Goal: Transaction & Acquisition: Purchase product/service

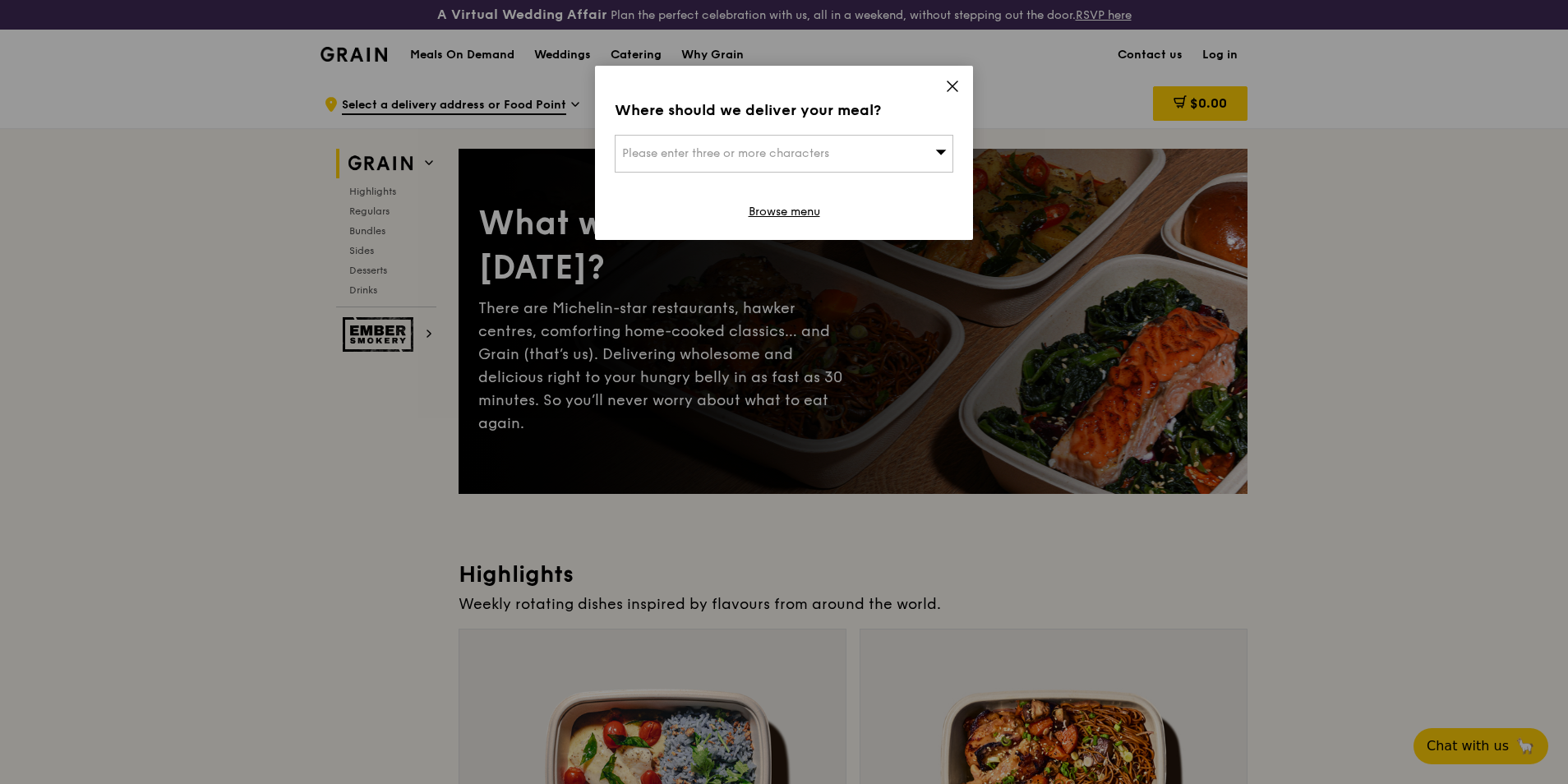
click at [937, 156] on icon at bounding box center [941, 152] width 12 height 13
click at [732, 161] on input "search" at bounding box center [784, 154] width 337 height 36
type input "018937"
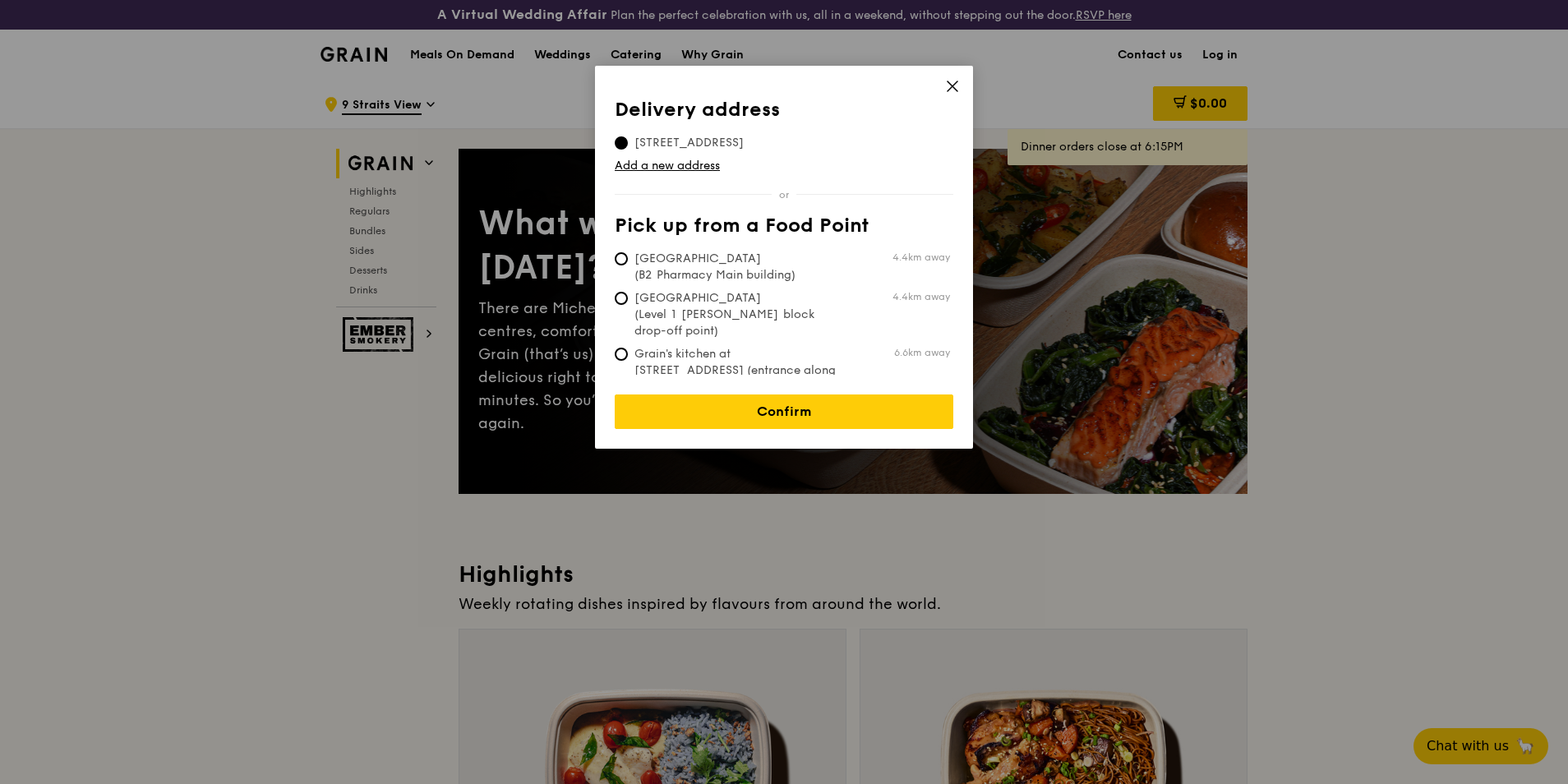
click at [701, 141] on span "9 Straits View, 018937" at bounding box center [689, 143] width 148 height 16
click at [628, 141] on input "9 Straits View, 018937" at bounding box center [621, 143] width 14 height 14
click at [771, 397] on link "Confirm" at bounding box center [784, 412] width 339 height 34
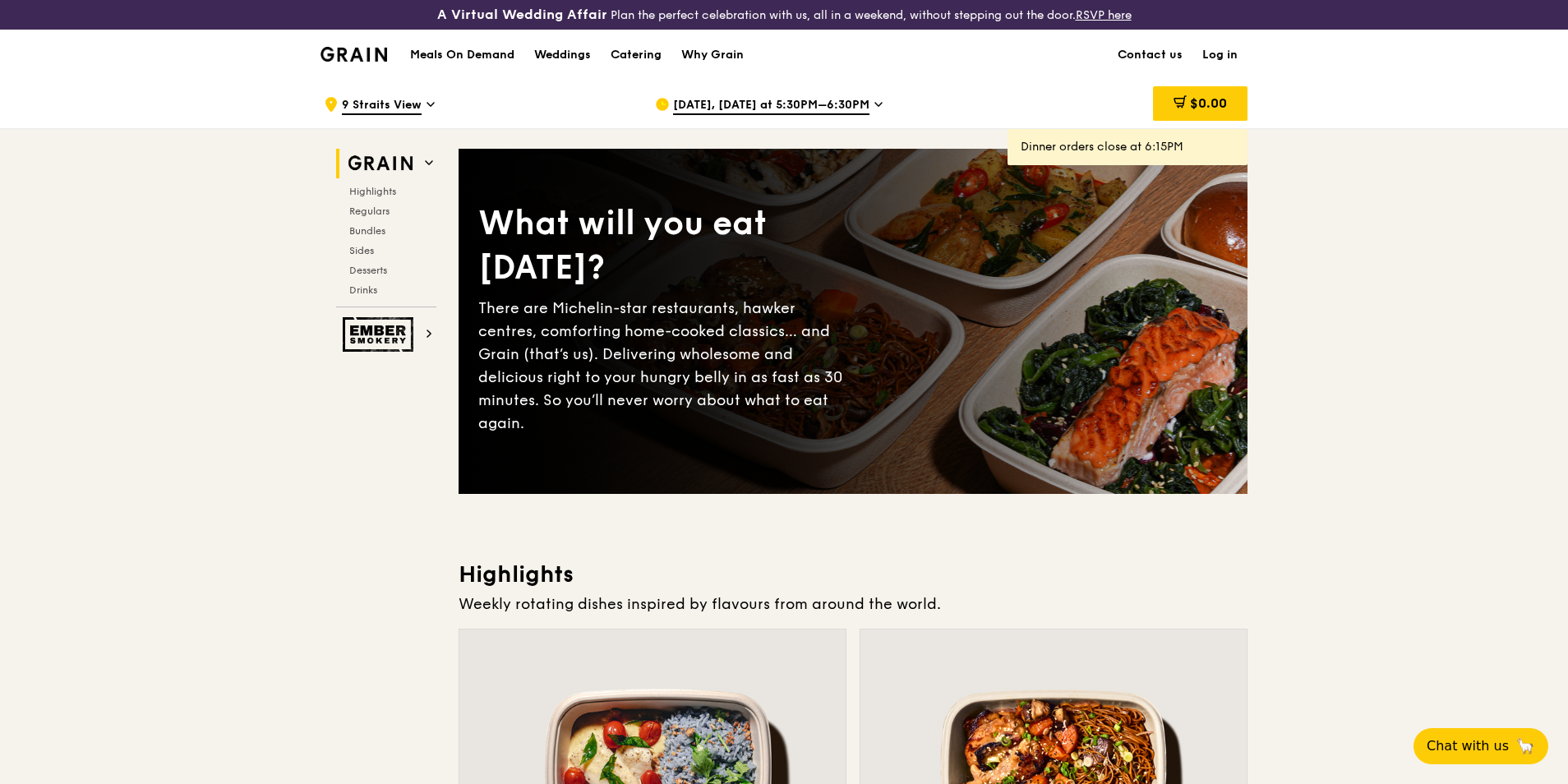
click at [853, 102] on span "[DATE], [DATE] at 5:30PM–6:30PM" at bounding box center [771, 106] width 196 height 18
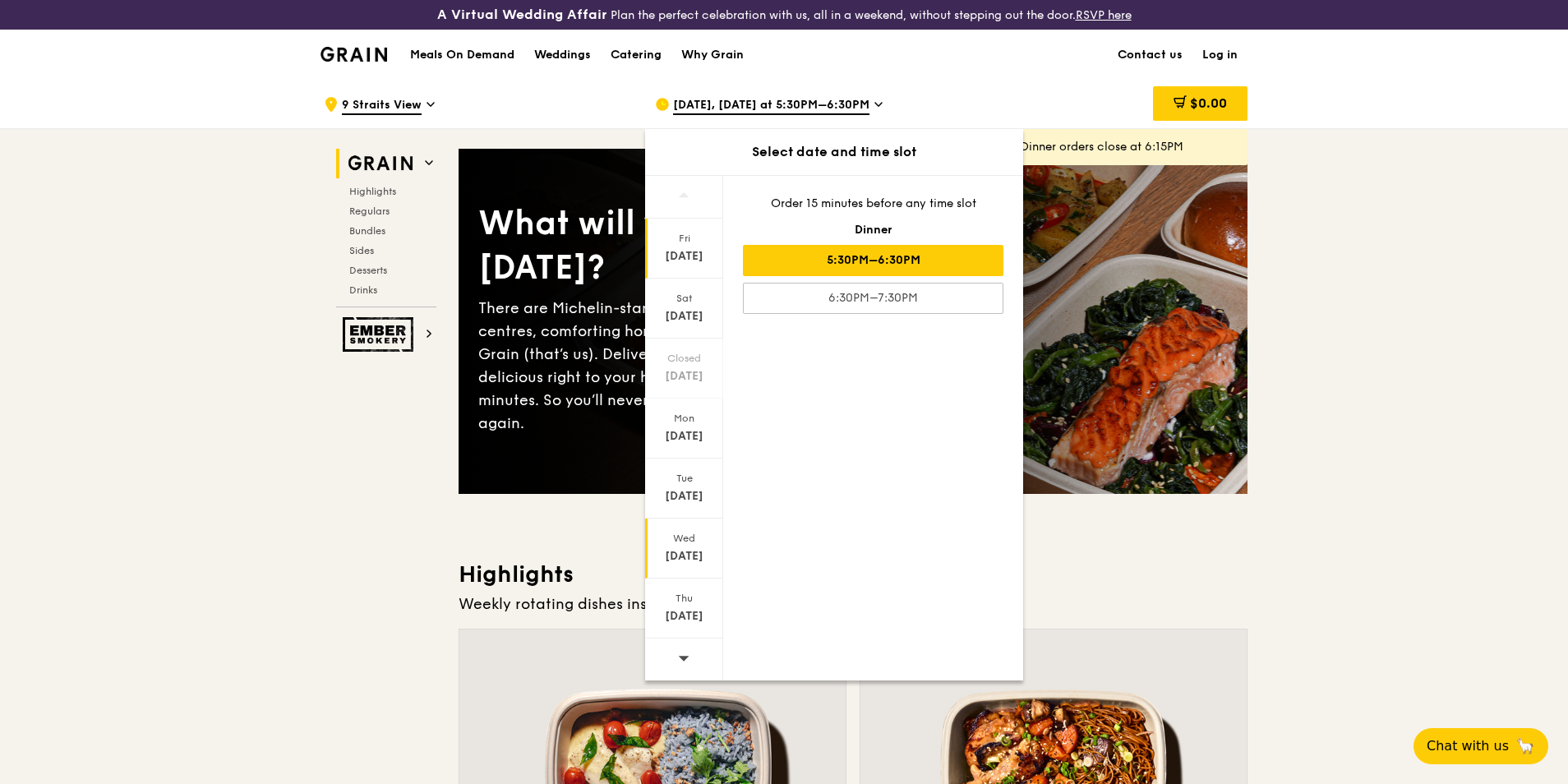
click at [675, 541] on div "Wed" at bounding box center [684, 538] width 73 height 14
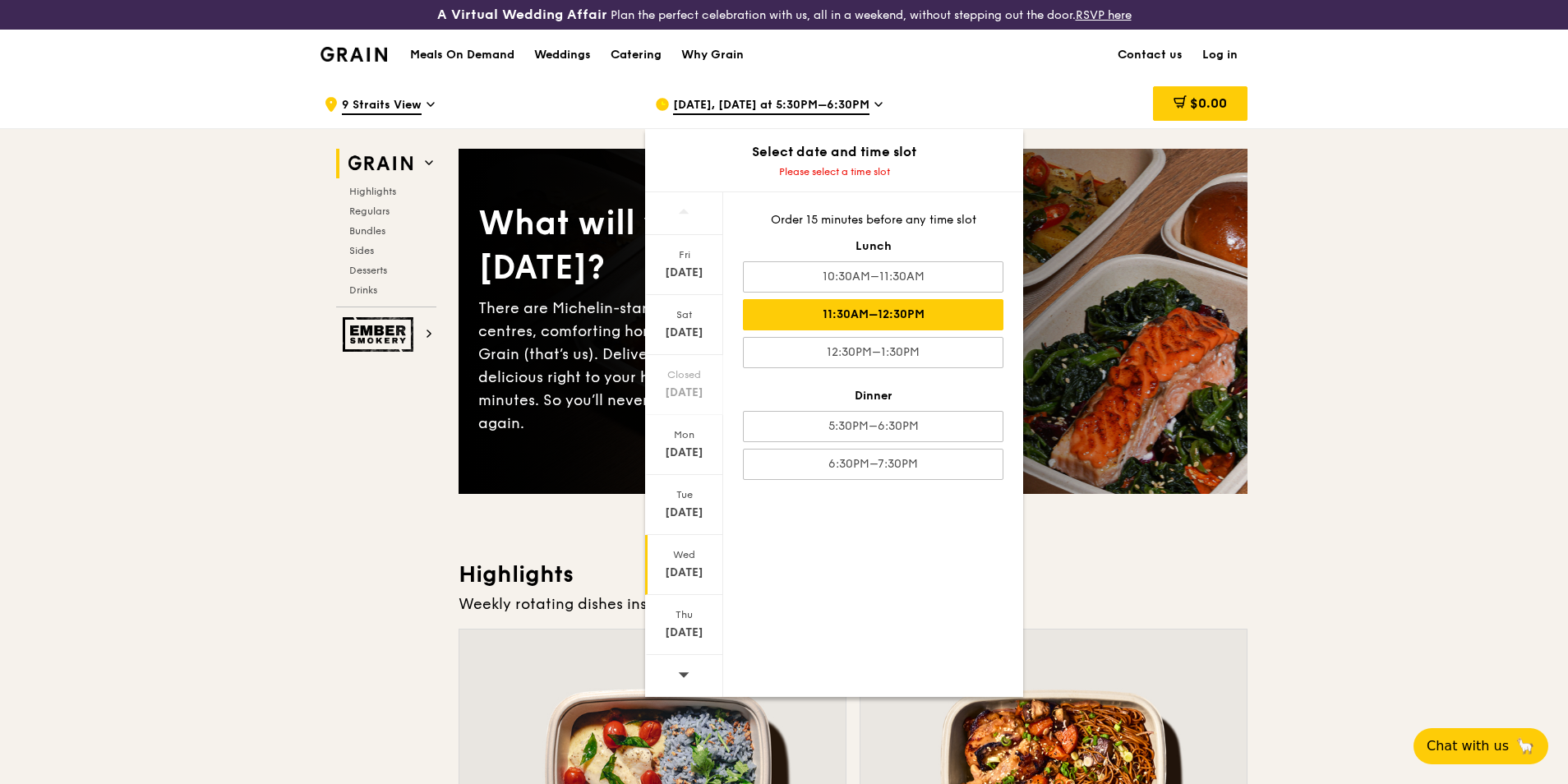
click at [856, 323] on div "11:30AM–12:30PM" at bounding box center [874, 314] width 261 height 31
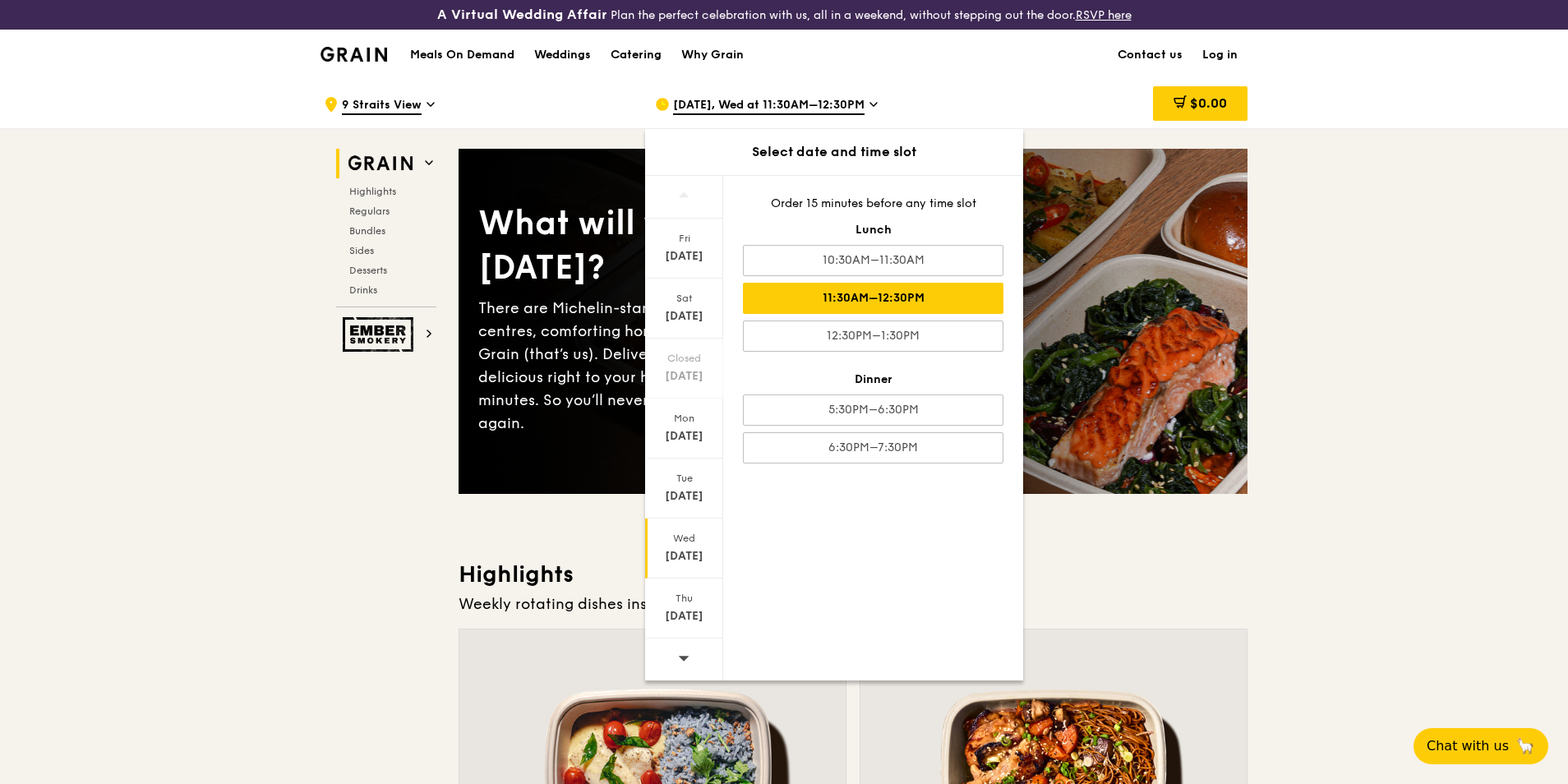
click at [825, 295] on div "11:30AM–12:30PM" at bounding box center [874, 298] width 261 height 31
click at [879, 300] on div "11:30AM–12:30PM" at bounding box center [874, 298] width 261 height 31
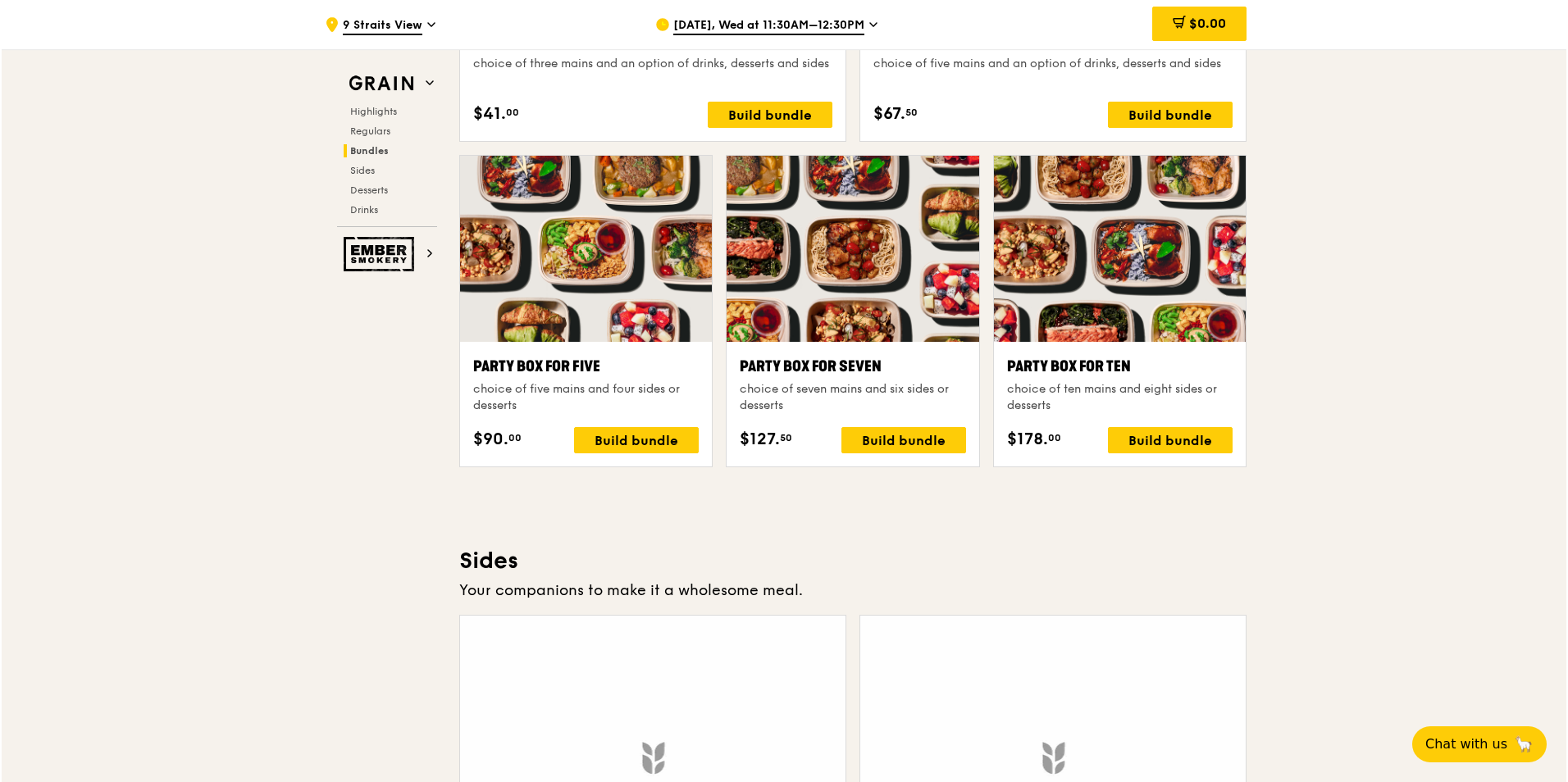
scroll to position [3198, 0]
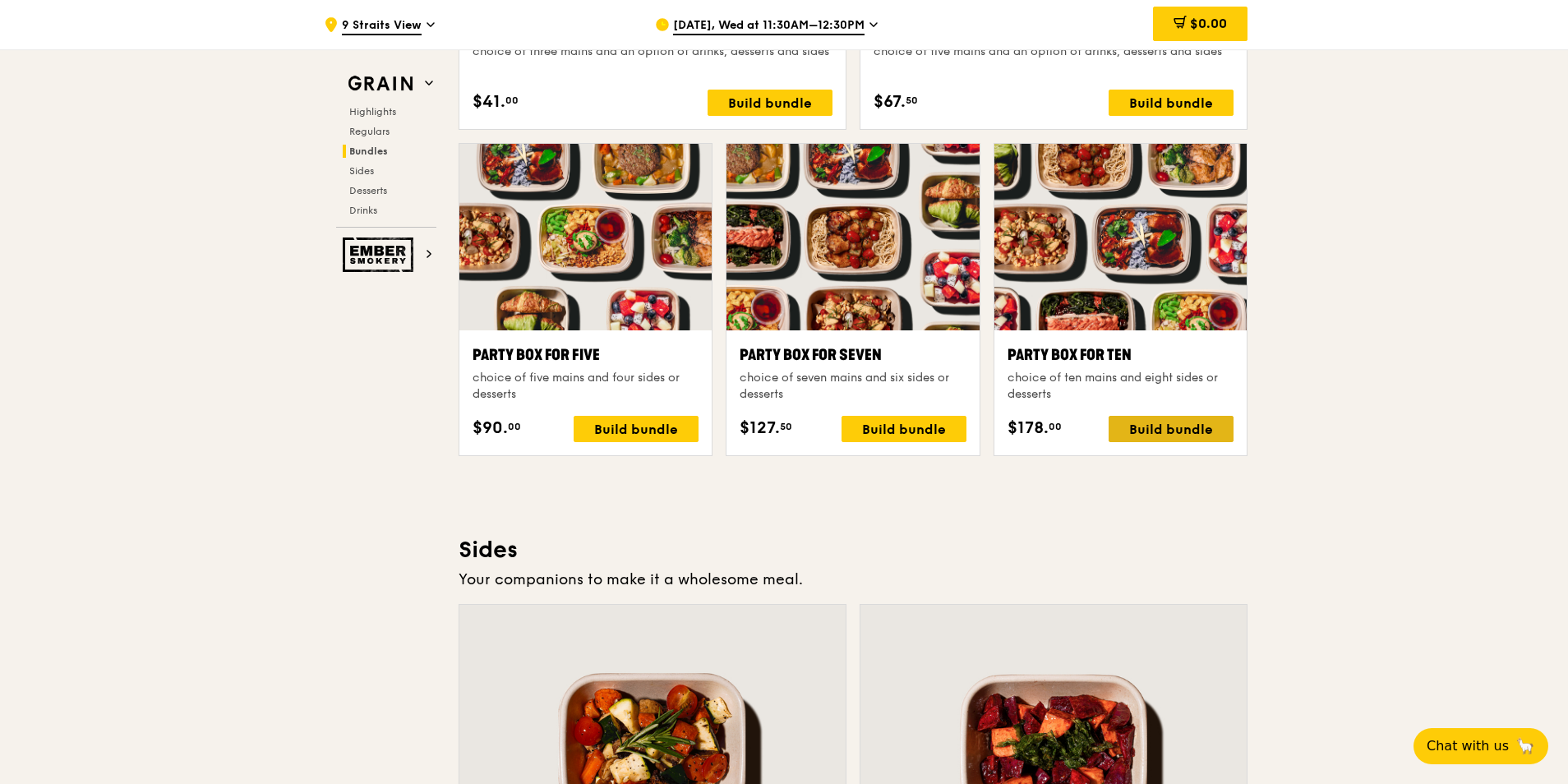
click at [1158, 425] on div "Build bundle" at bounding box center [1171, 428] width 125 height 26
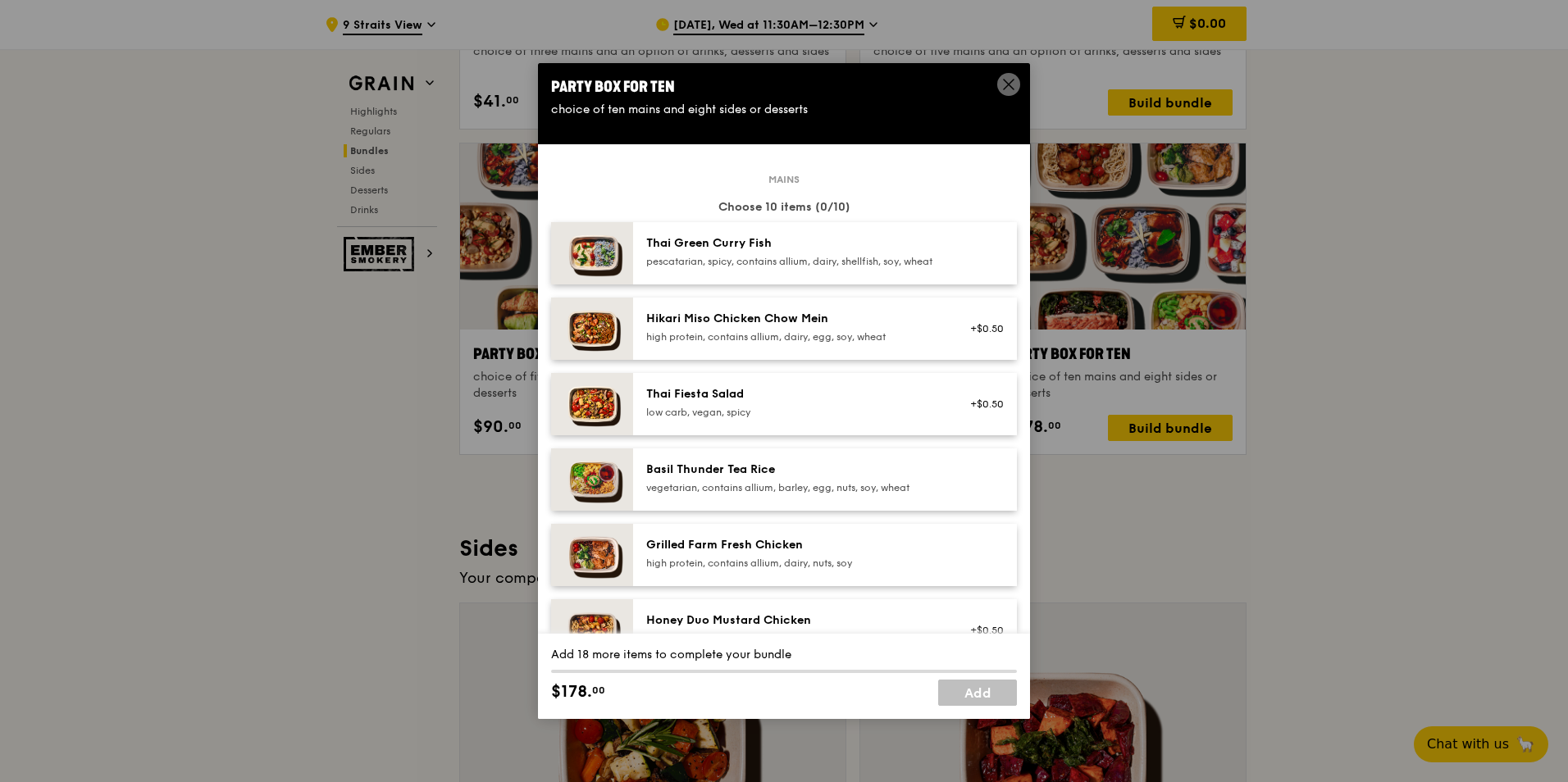
scroll to position [0, 0]
click at [829, 256] on div "pescatarian, spicy, contains allium, dairy, shellfish, soy, wheat" at bounding box center [793, 262] width 294 height 14
click at [823, 260] on div "pescatarian, spicy, contains allium, dairy, shellfish, soy, wheat" at bounding box center [793, 262] width 294 height 14
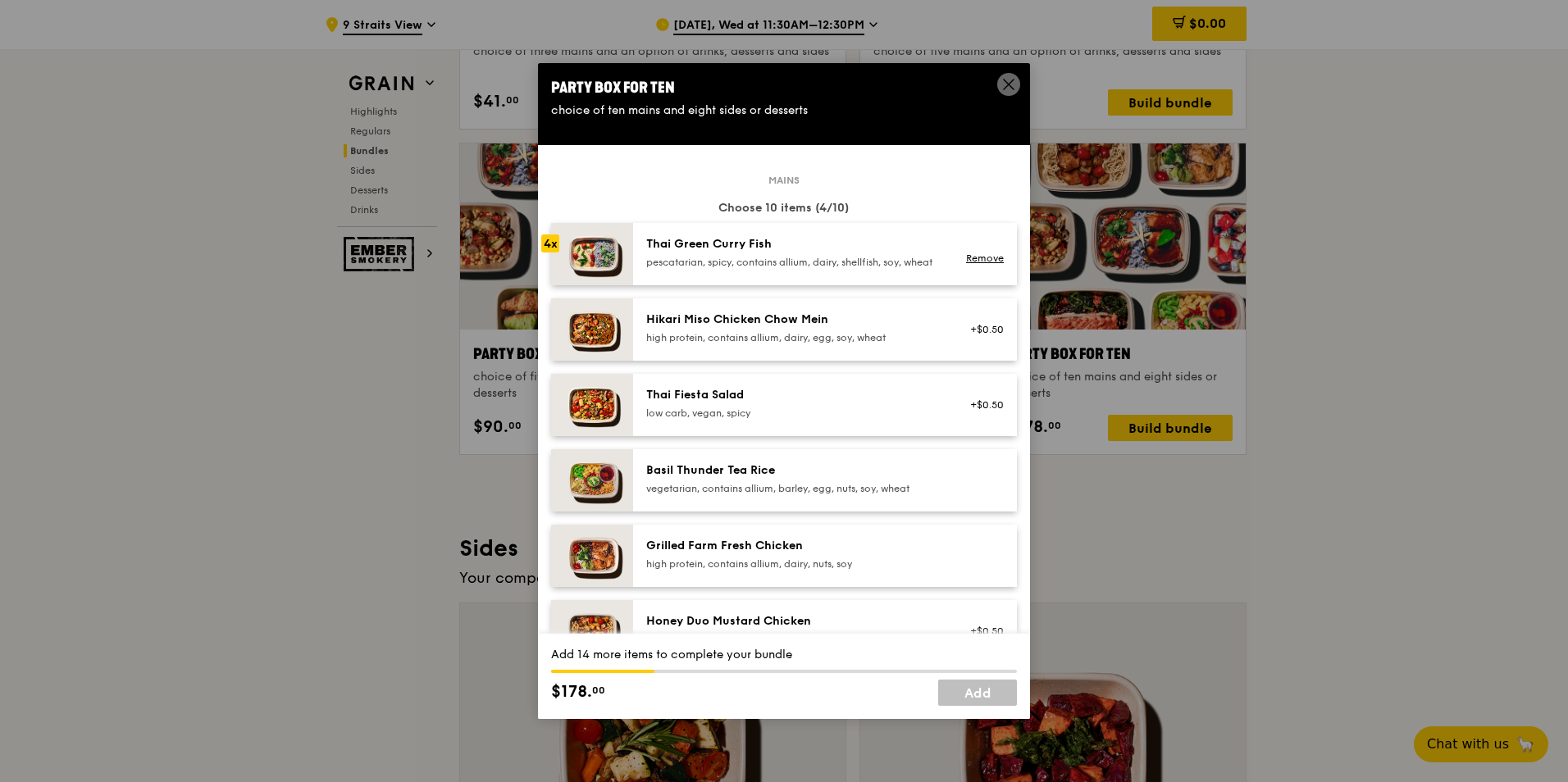
click at [823, 260] on div "pescatarian, spicy, contains allium, dairy, shellfish, soy, wheat" at bounding box center [793, 262] width 294 height 14
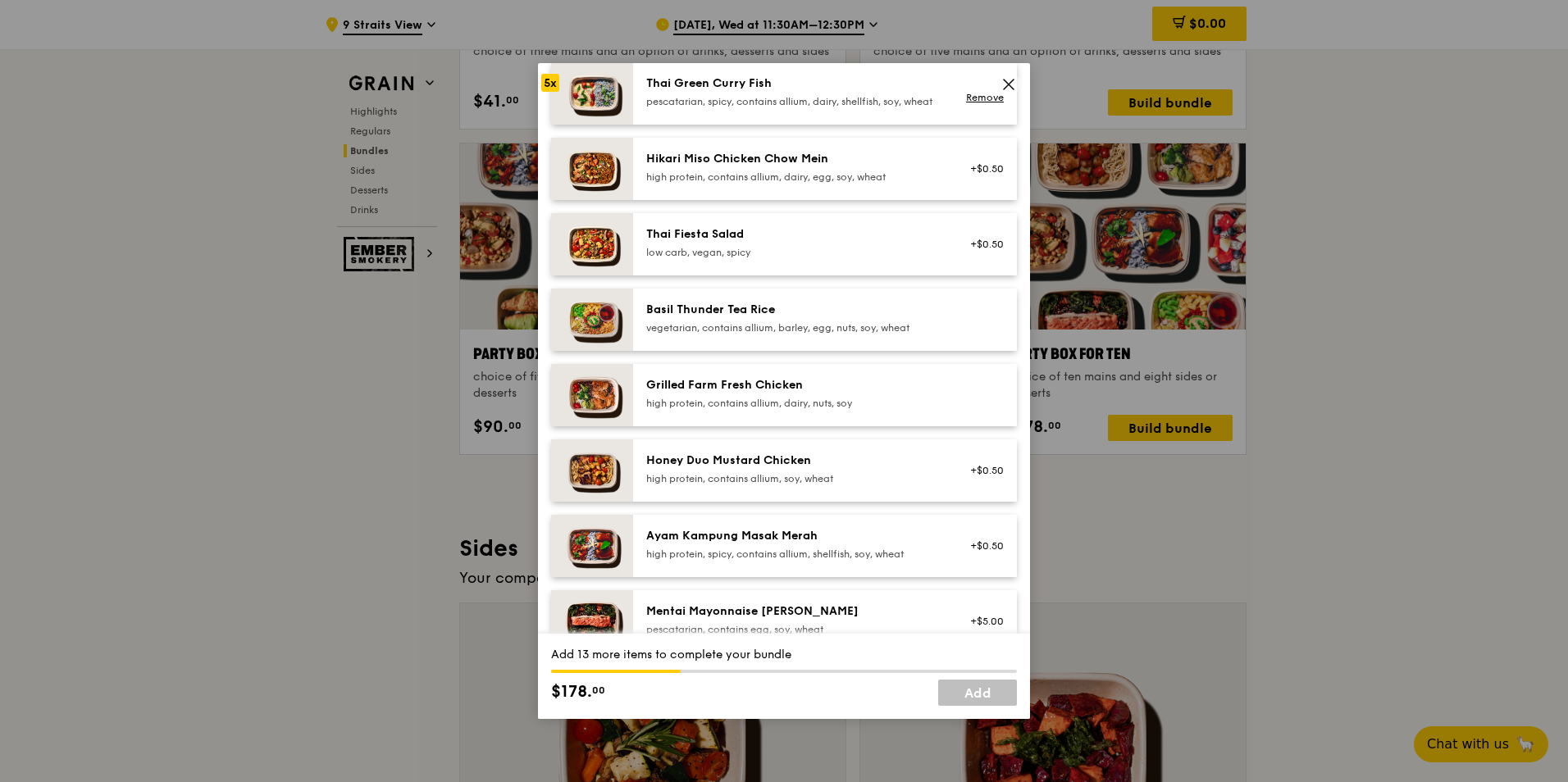
scroll to position [164, 0]
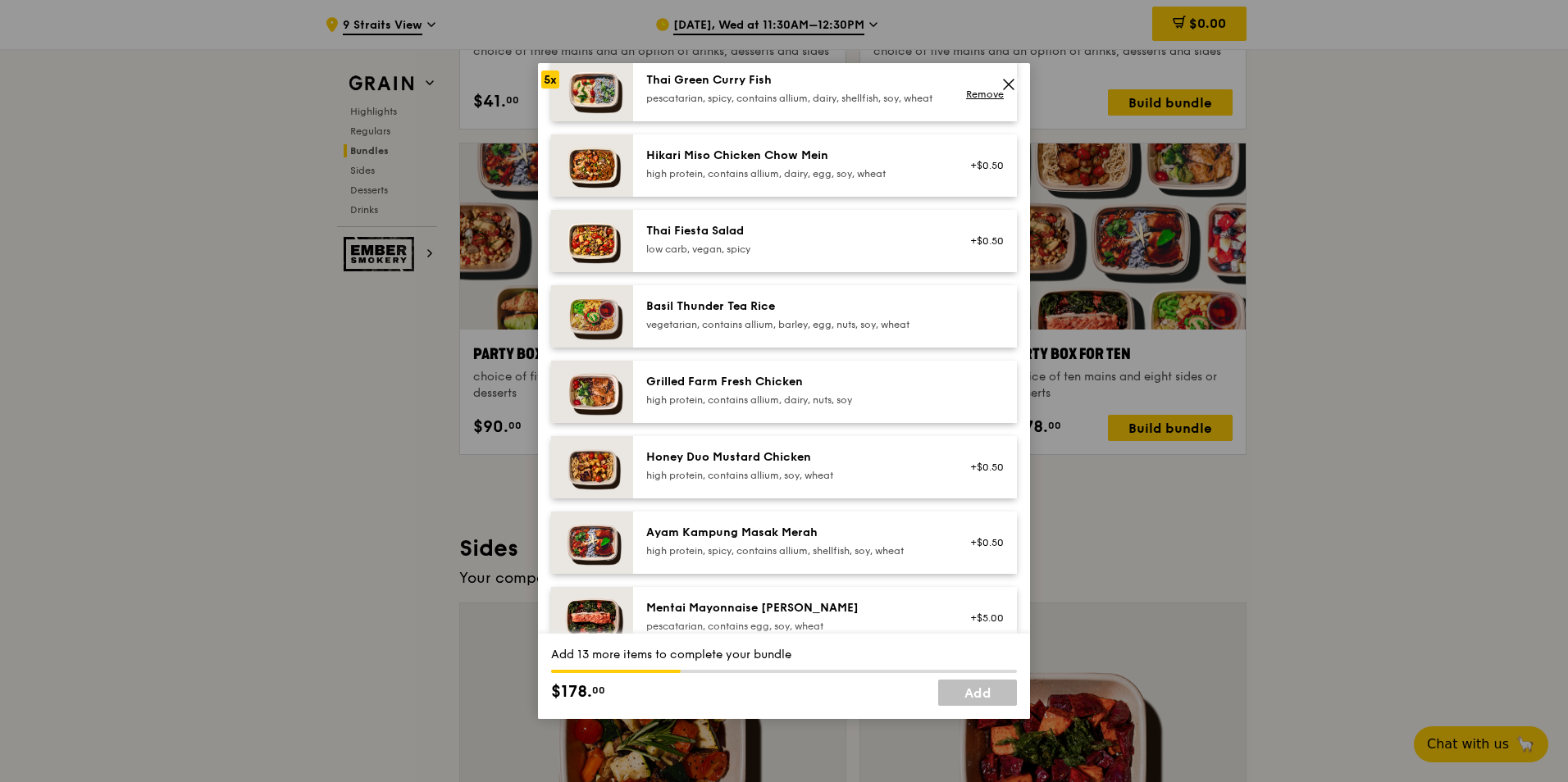
click at [853, 390] on div "Grilled Farm Fresh Chicken" at bounding box center [793, 382] width 294 height 16
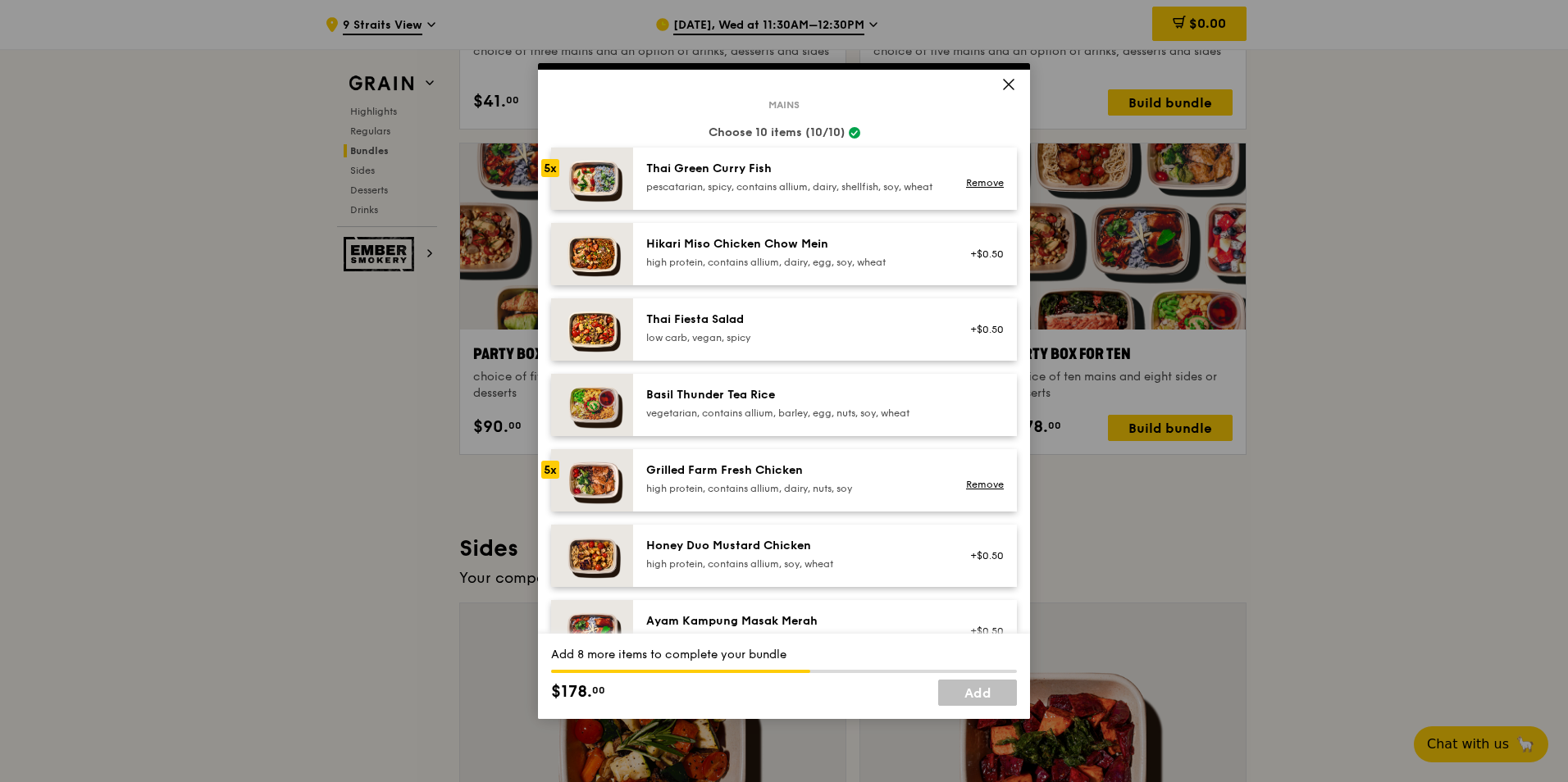
scroll to position [0, 0]
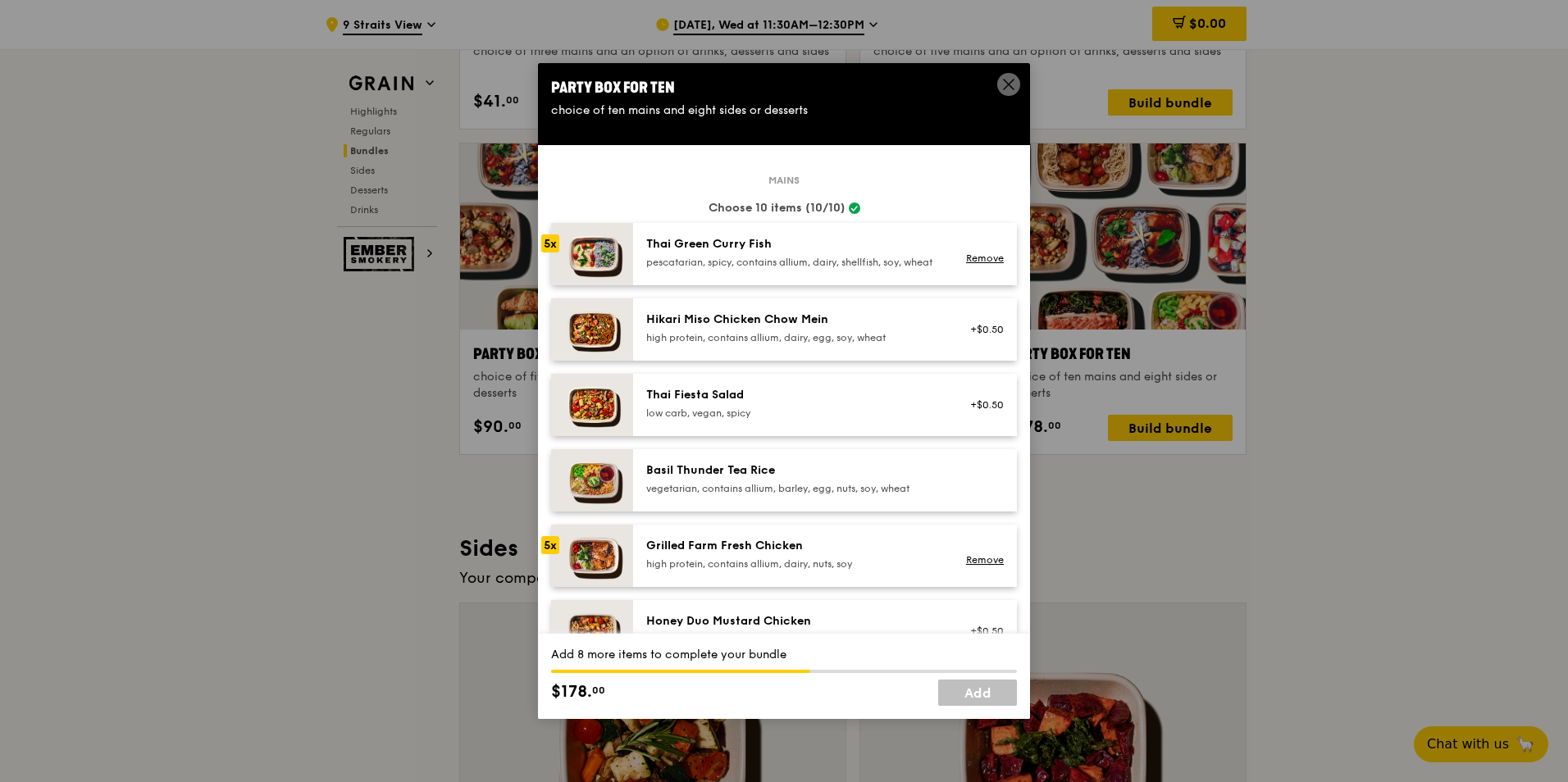
click at [1006, 88] on icon at bounding box center [1009, 84] width 14 height 14
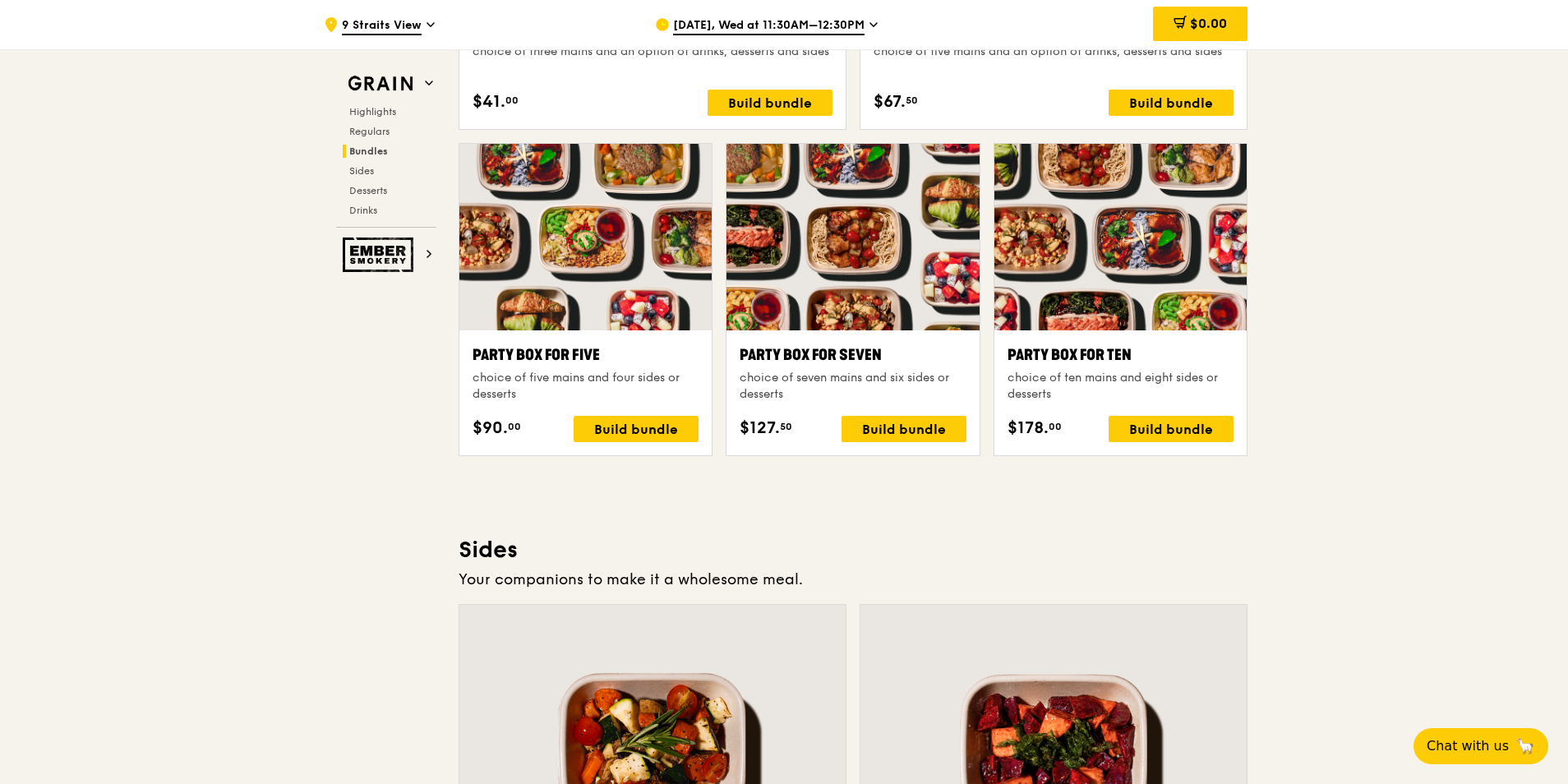
click at [394, 442] on div "Grain Highlights Regulars Bundles Sides Desserts Drinks Ember Smokery What will…" at bounding box center [784, 359] width 927 height 6874
click at [1361, 282] on div ".cls-1 { fill: none; stroke: #fff; stroke-linecap: round; stroke-linejoin: roun…" at bounding box center [784, 335] width 1568 height 6924
click at [1376, 491] on div ".cls-1 { fill: none; stroke: #fff; stroke-linecap: round; stroke-linejoin: roun…" at bounding box center [784, 335] width 1568 height 6924
click at [1334, 376] on div ".cls-1 { fill: none; stroke: #fff; stroke-linecap: round; stroke-linejoin: roun…" at bounding box center [784, 335] width 1568 height 6924
click at [1169, 435] on div "Build bundle" at bounding box center [1171, 428] width 125 height 26
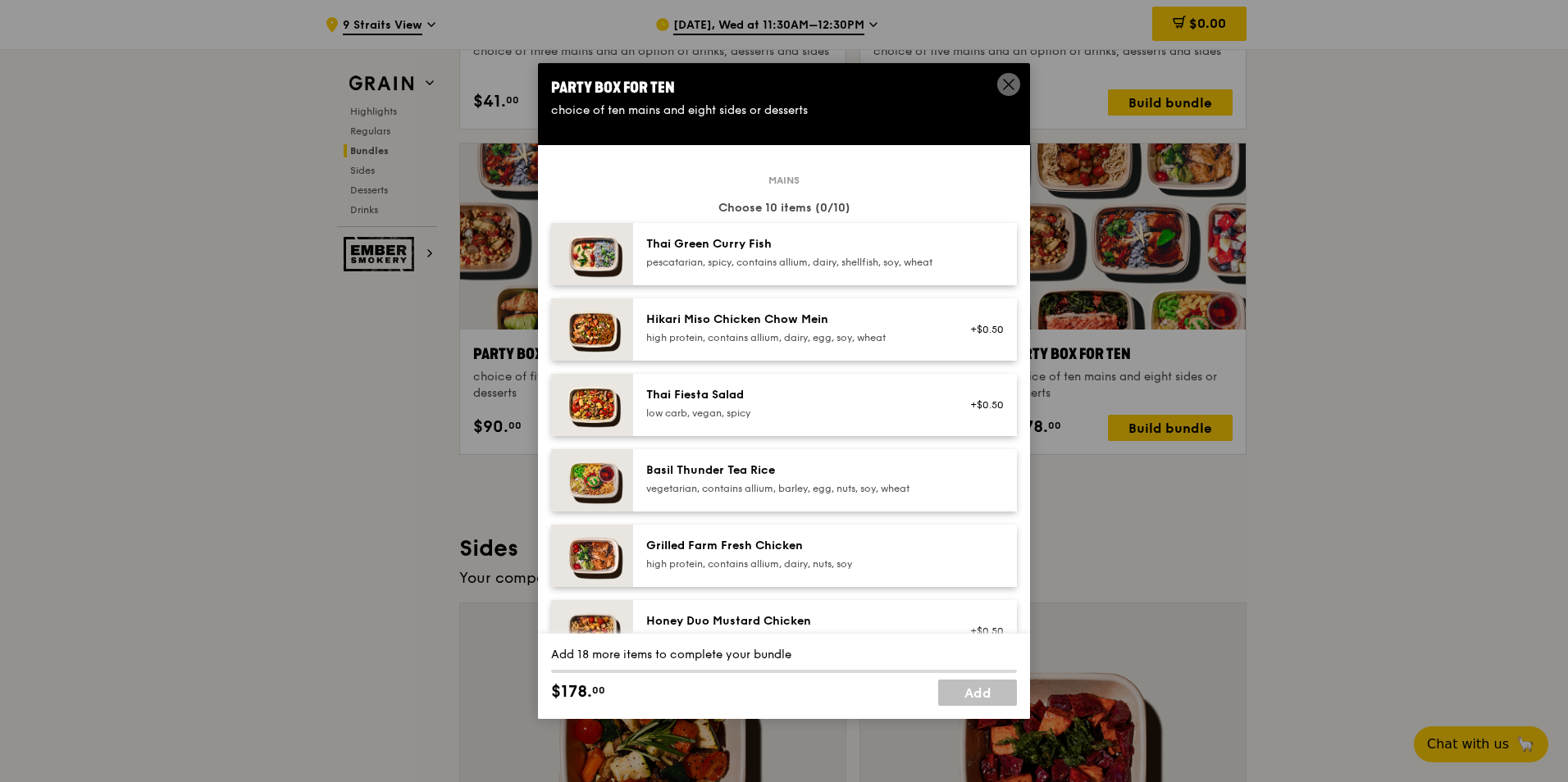
click at [826, 257] on div "pescatarian, spicy, contains allium, dairy, shellfish, soy, wheat" at bounding box center [793, 262] width 294 height 14
click at [773, 263] on div "pescatarian, spicy, contains allium, dairy, shellfish, soy, wheat" at bounding box center [793, 262] width 294 height 14
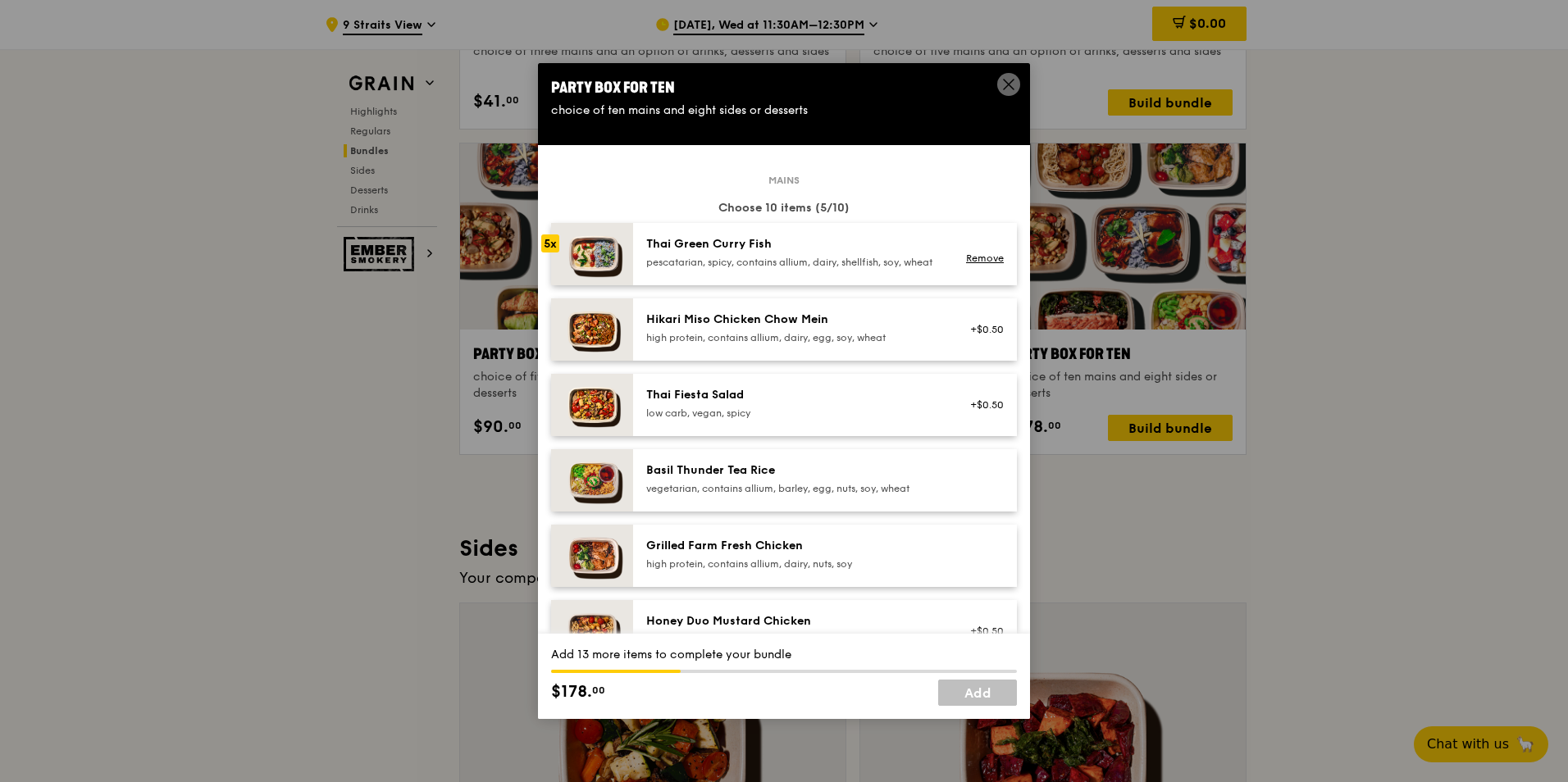
scroll to position [82, 0]
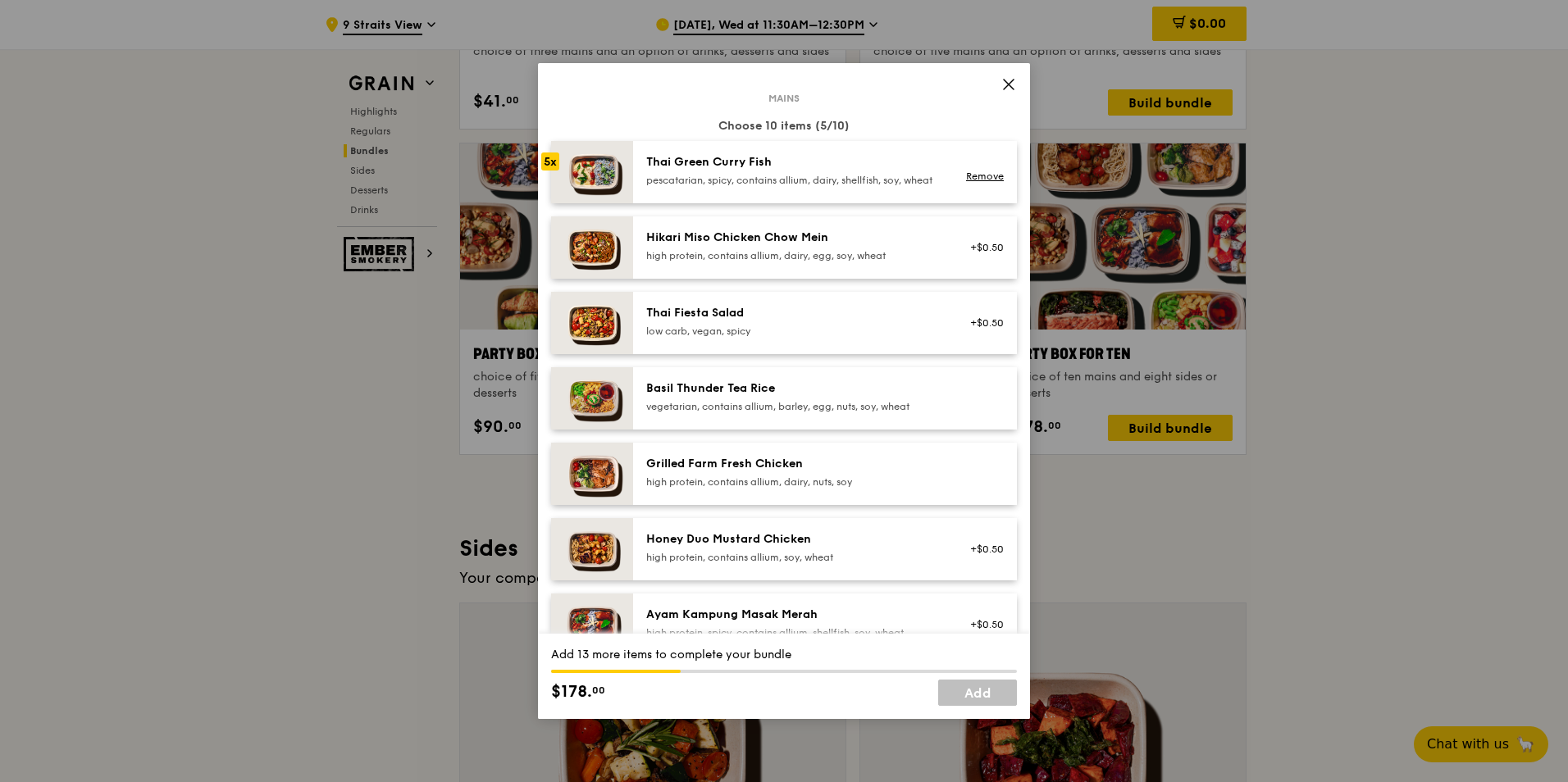
click at [761, 410] on div "Basil Thunder Tea Rice vegetarian, contains allium, barley, egg, nuts, soy, whe…" at bounding box center [793, 396] width 294 height 33
click at [743, 384] on div "Basil Thunder Tea Rice vegetarian, contains allium, barley, egg, nuts, soy, whe…" at bounding box center [825, 398] width 384 height 62
click at [747, 489] on div "high protein, contains allium, dairy, nuts, soy" at bounding box center [793, 482] width 294 height 14
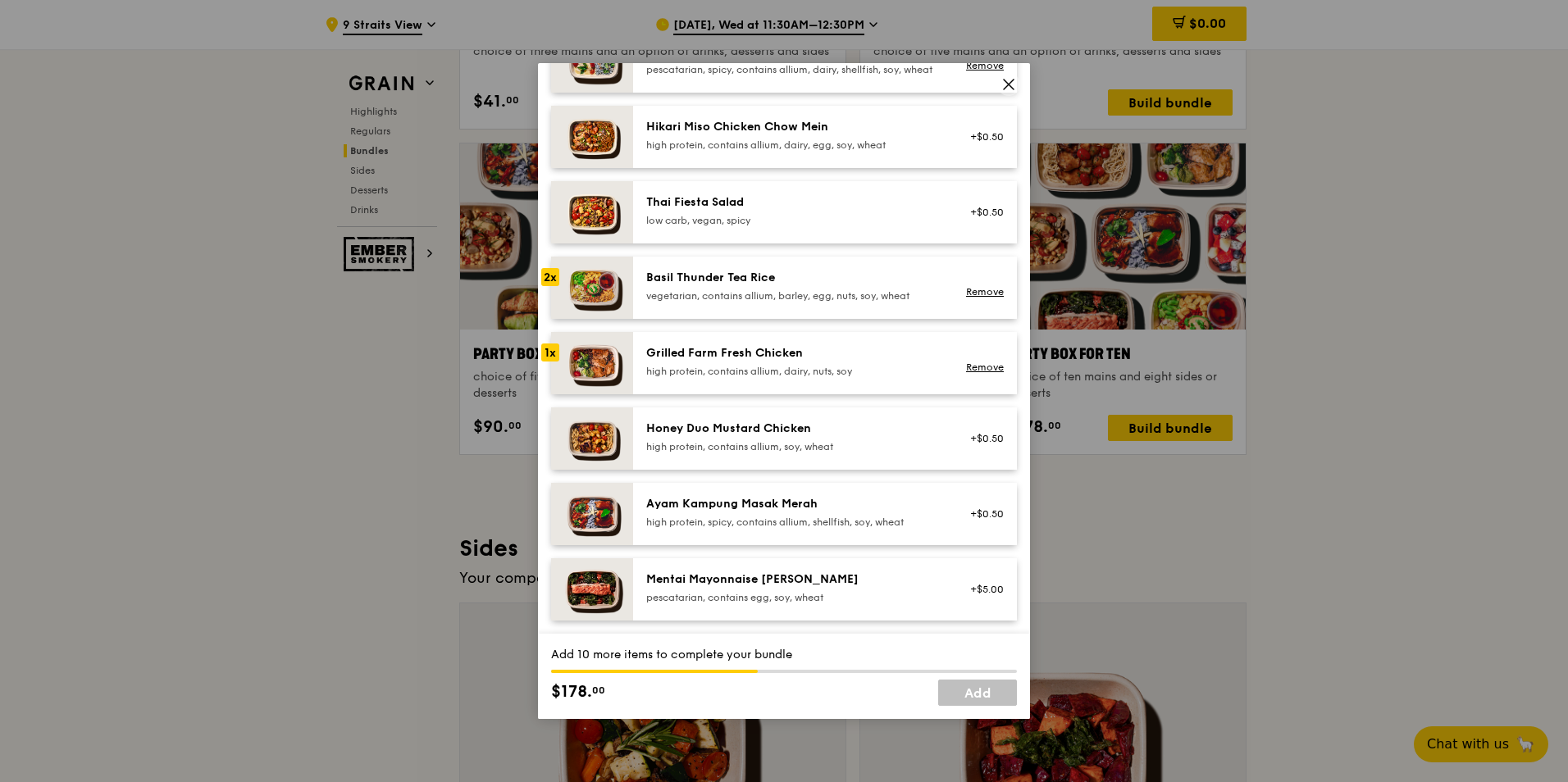
scroll to position [164, 0]
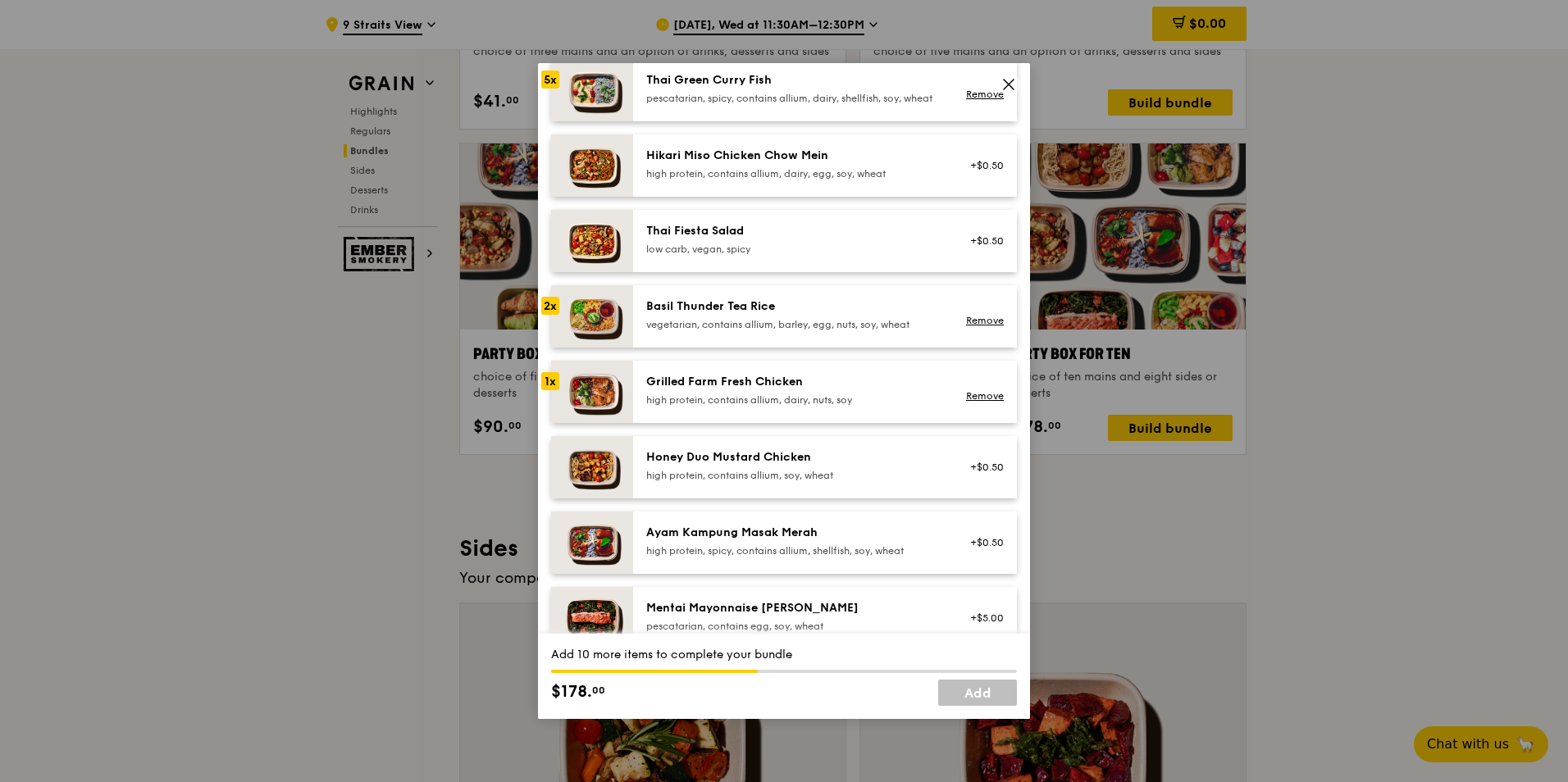
click at [734, 390] on div "Grilled Farm Fresh Chicken" at bounding box center [793, 382] width 294 height 16
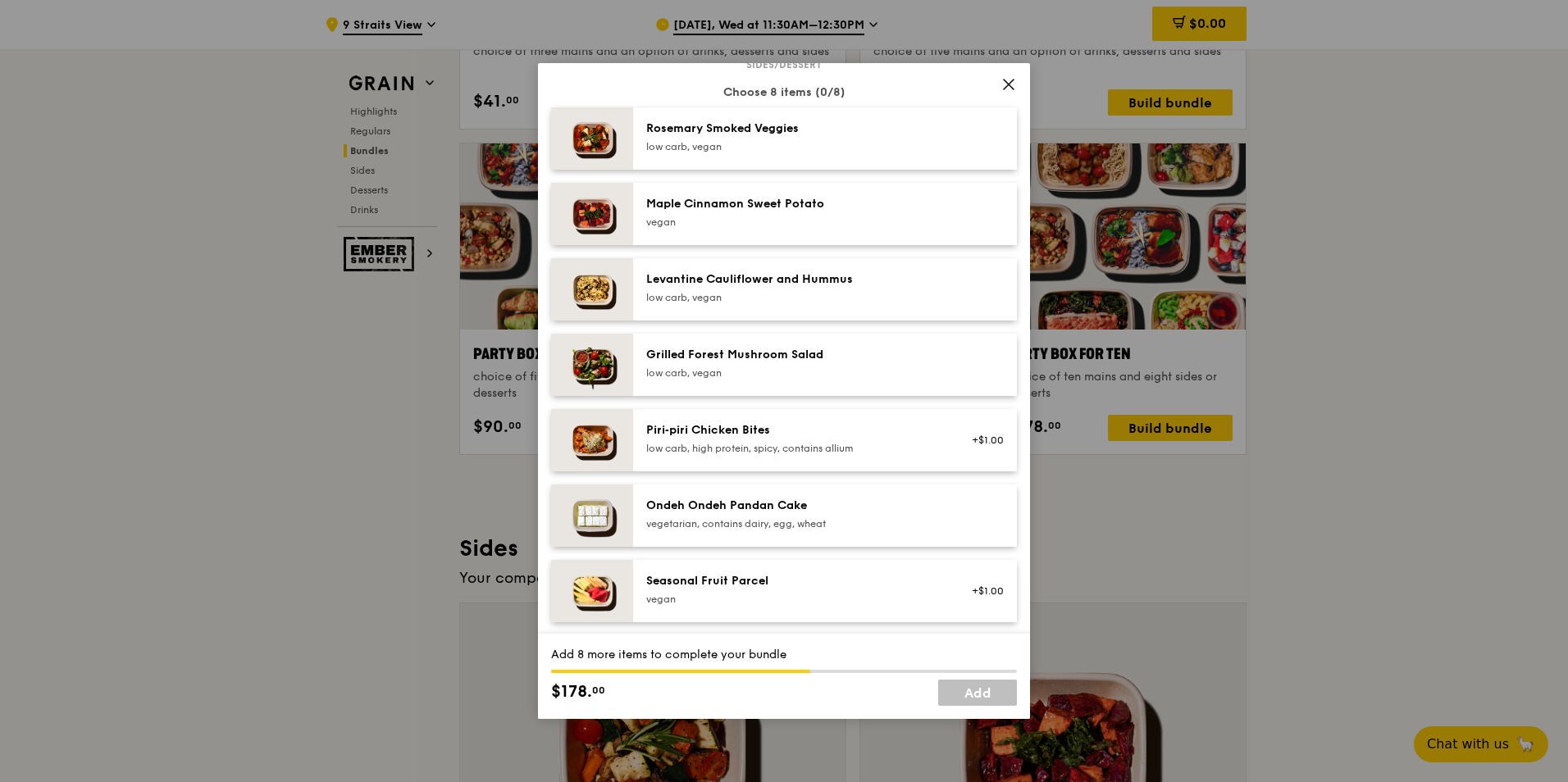
scroll to position [902, 0]
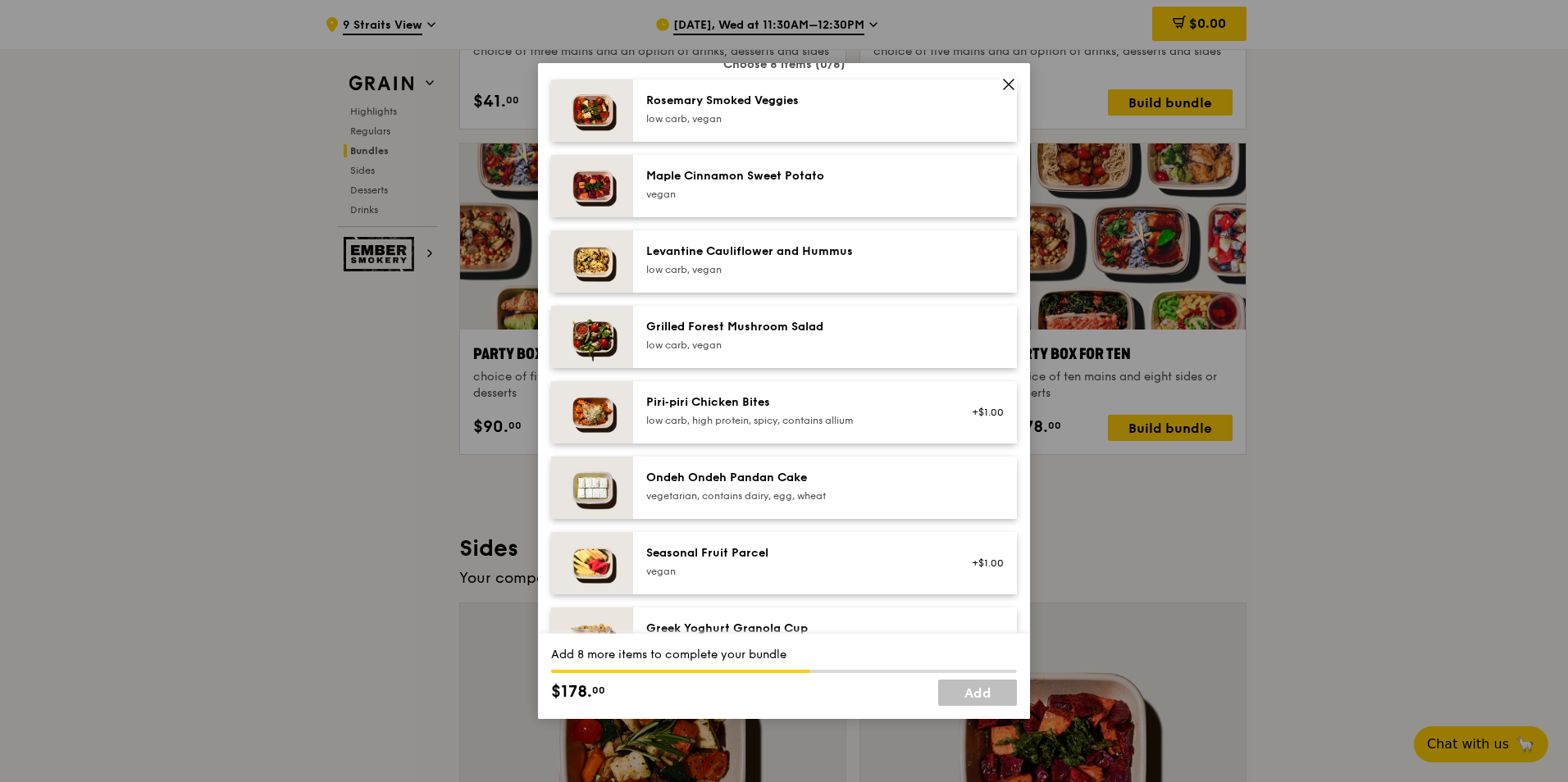
click at [876, 486] on div "Ondeh Ondeh Pandan Cake" at bounding box center [793, 478] width 294 height 16
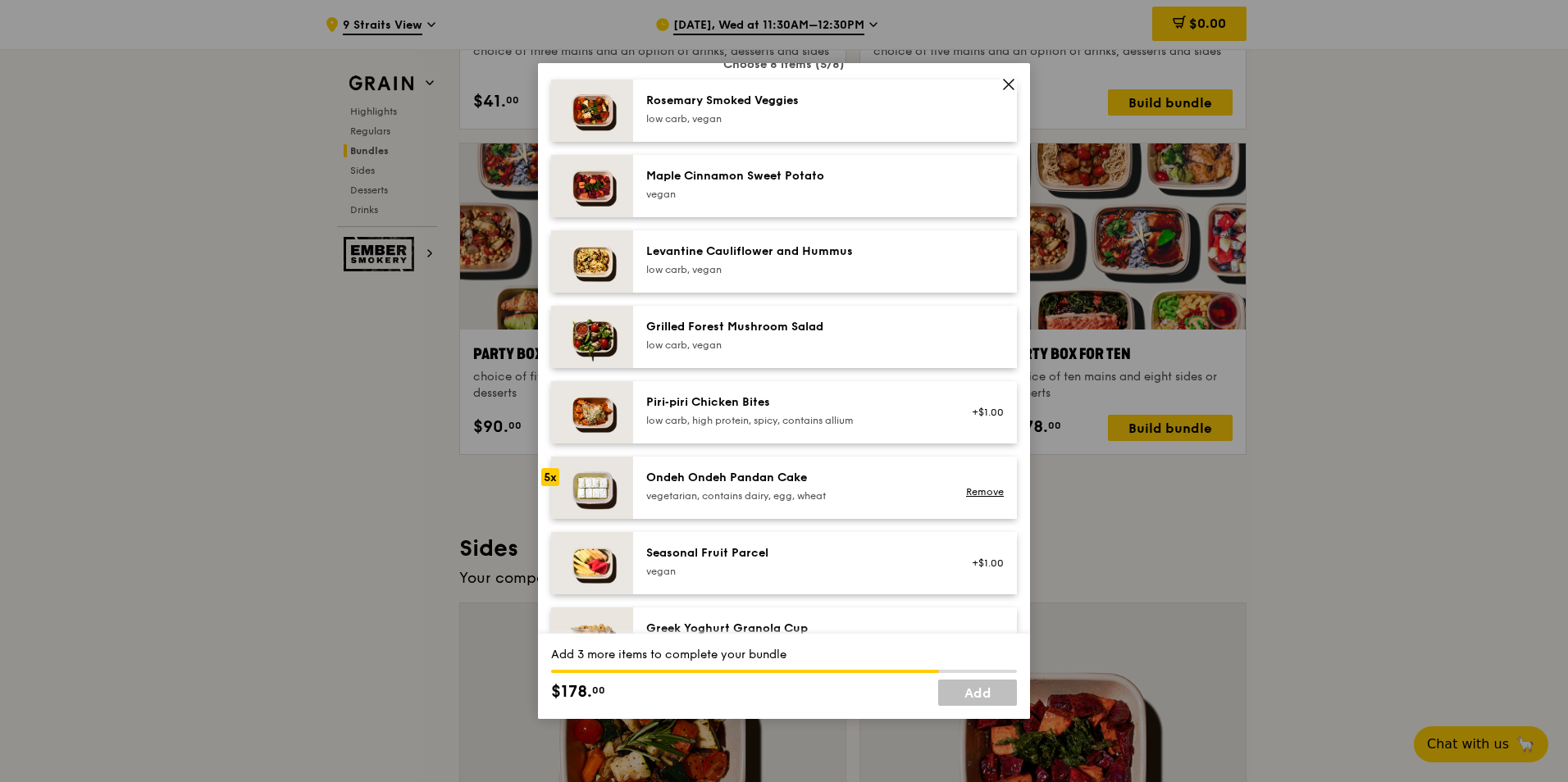
click at [876, 486] on div "Ondeh Ondeh Pandan Cake" at bounding box center [793, 478] width 294 height 16
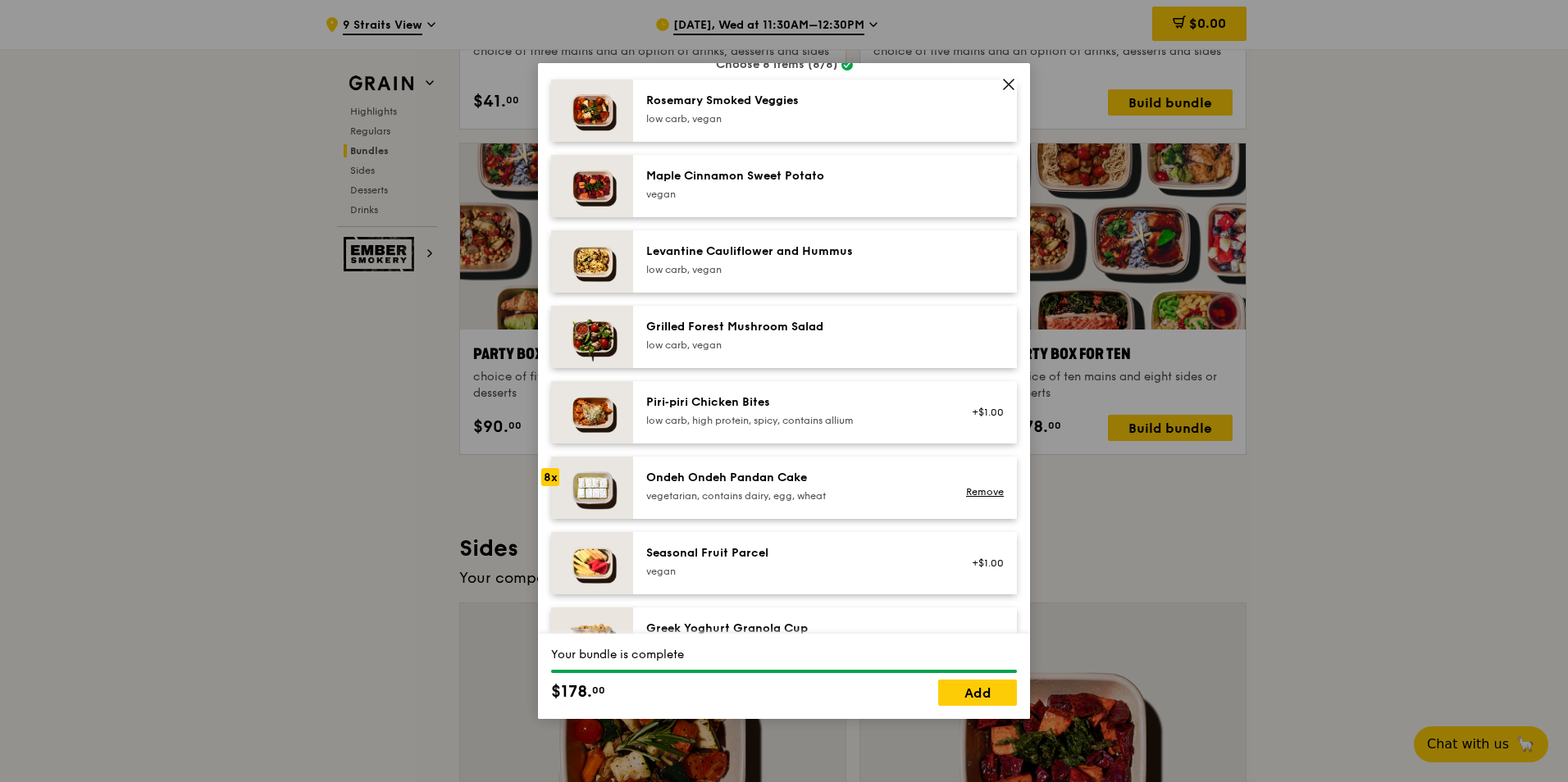
click at [876, 486] on div "Ondeh Ondeh Pandan Cake" at bounding box center [793, 478] width 294 height 16
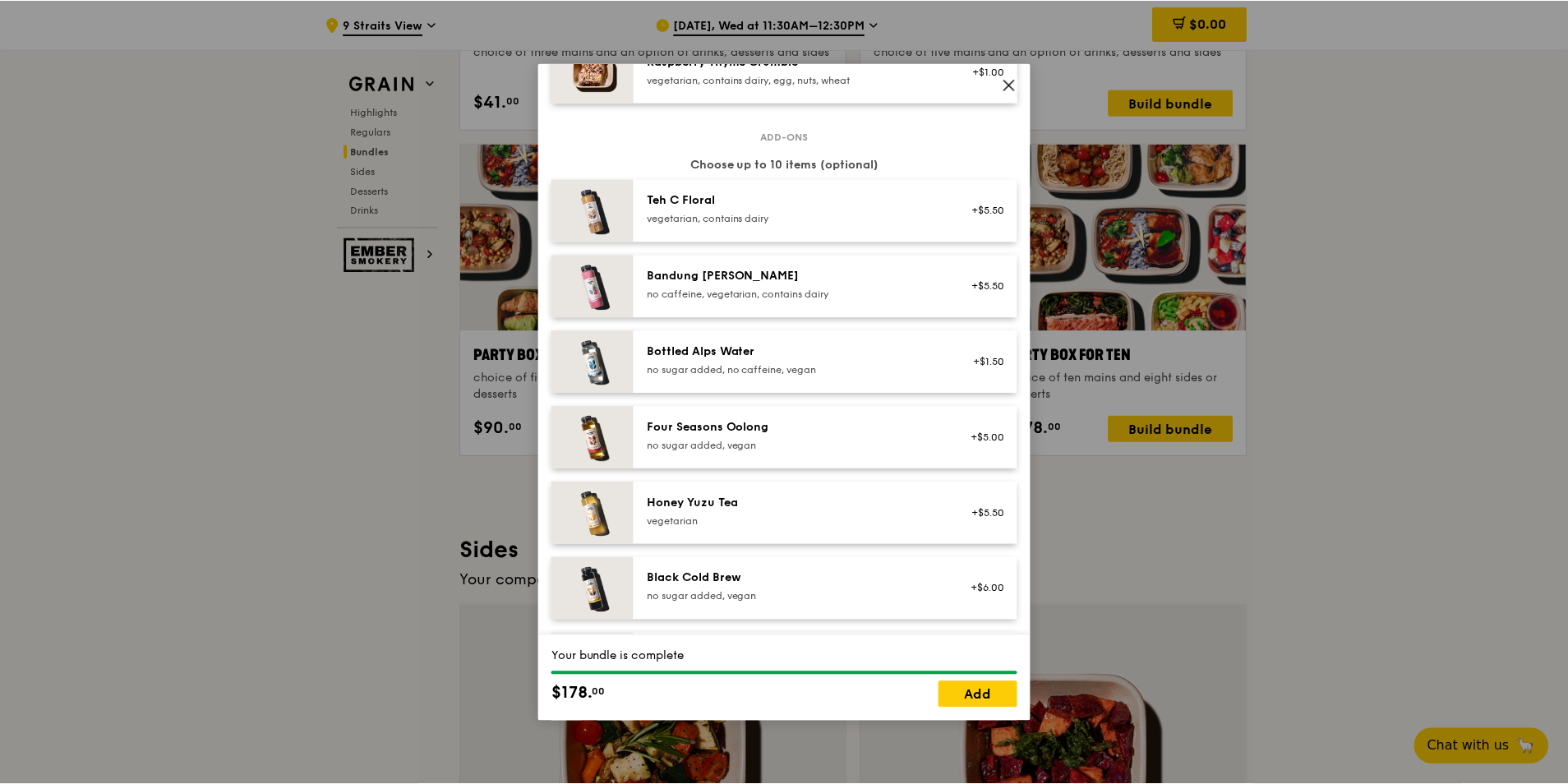
scroll to position [1881, 0]
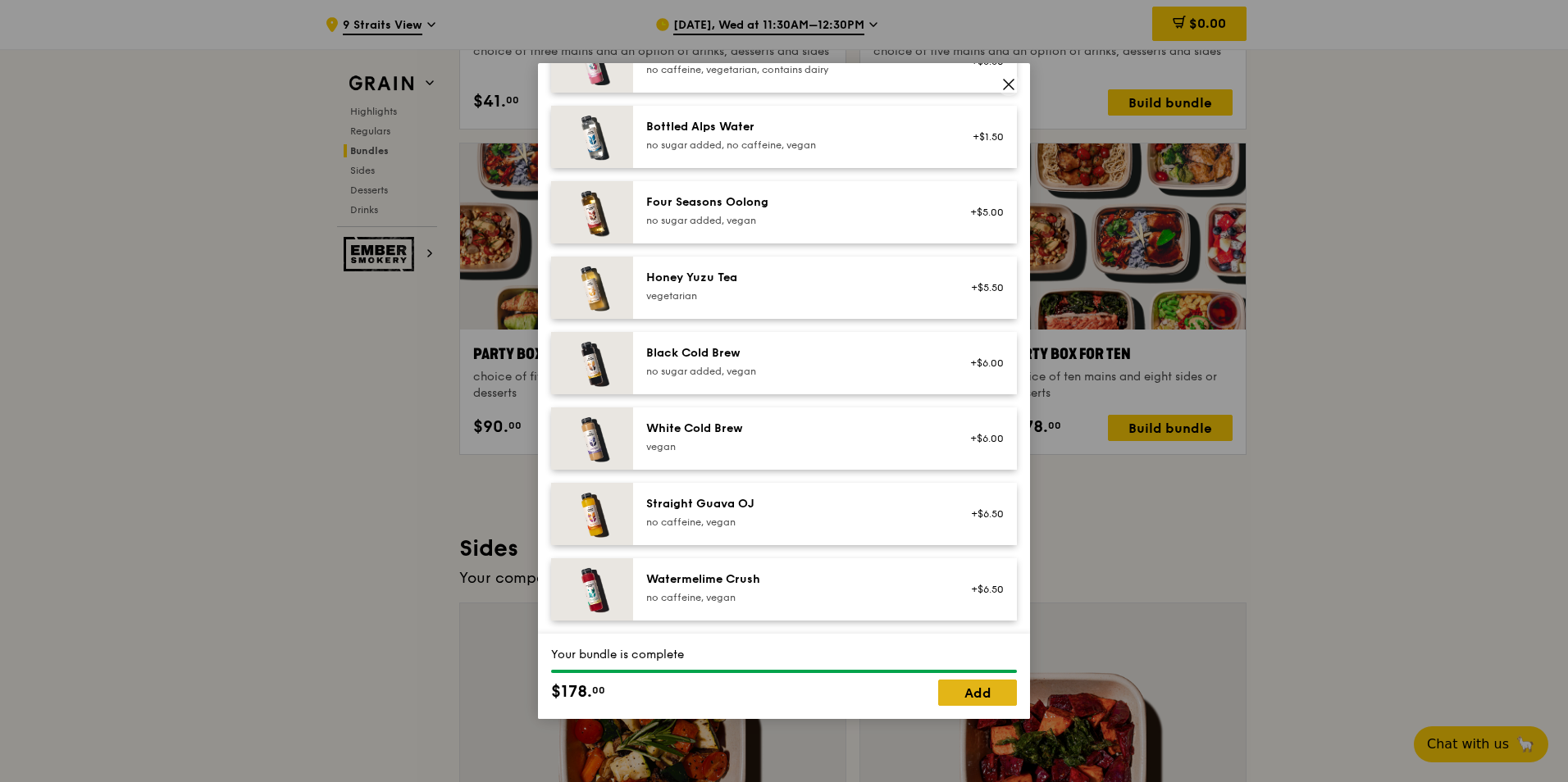
click at [984, 689] on link "Add" at bounding box center [977, 693] width 79 height 26
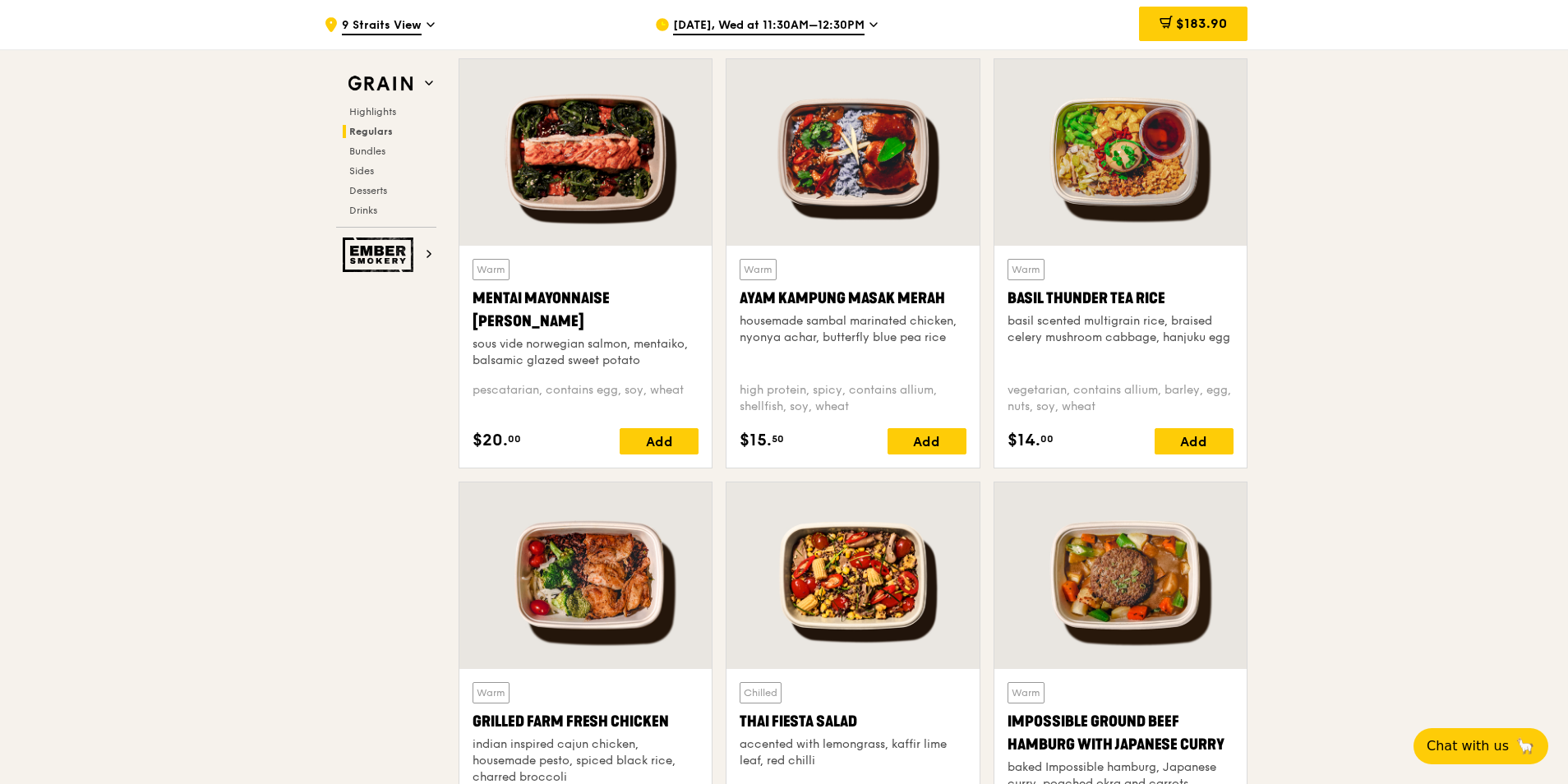
scroll to position [1640, 0]
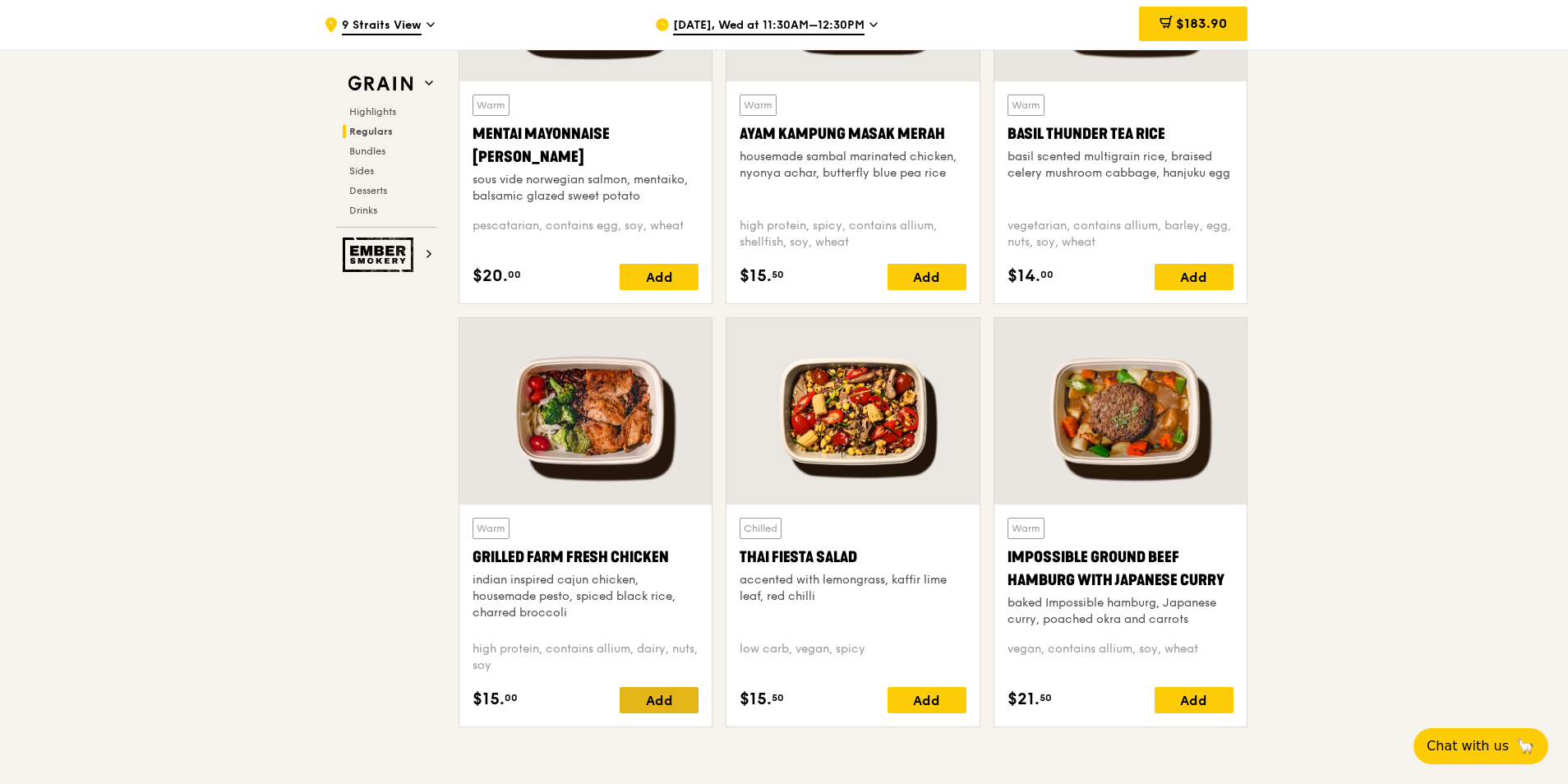
click at [669, 713] on div "Add" at bounding box center [659, 700] width 79 height 26
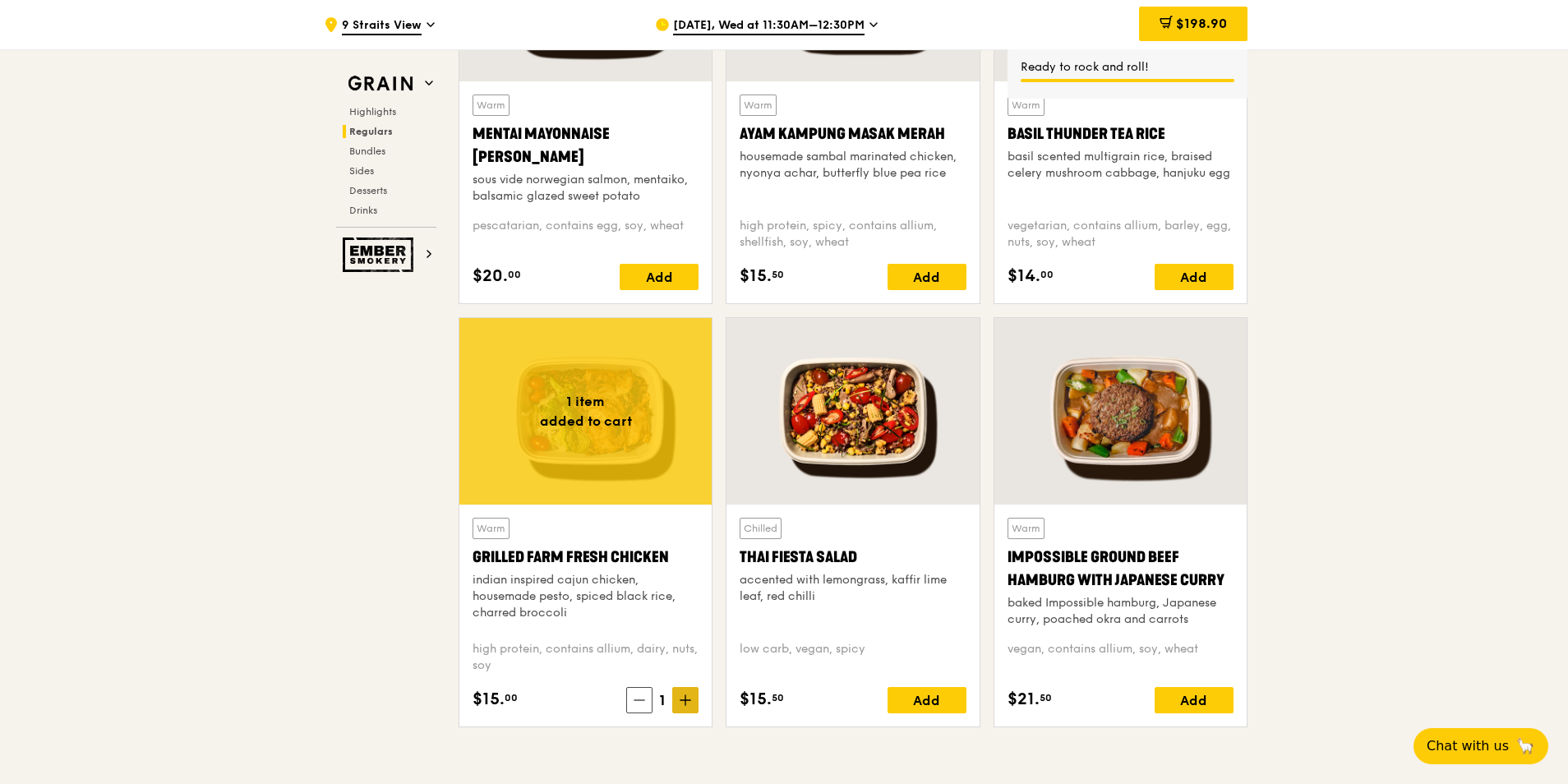
click at [685, 701] on icon at bounding box center [685, 701] width 10 height 0
click at [1181, 25] on span "$213.90" at bounding box center [1201, 23] width 50 height 15
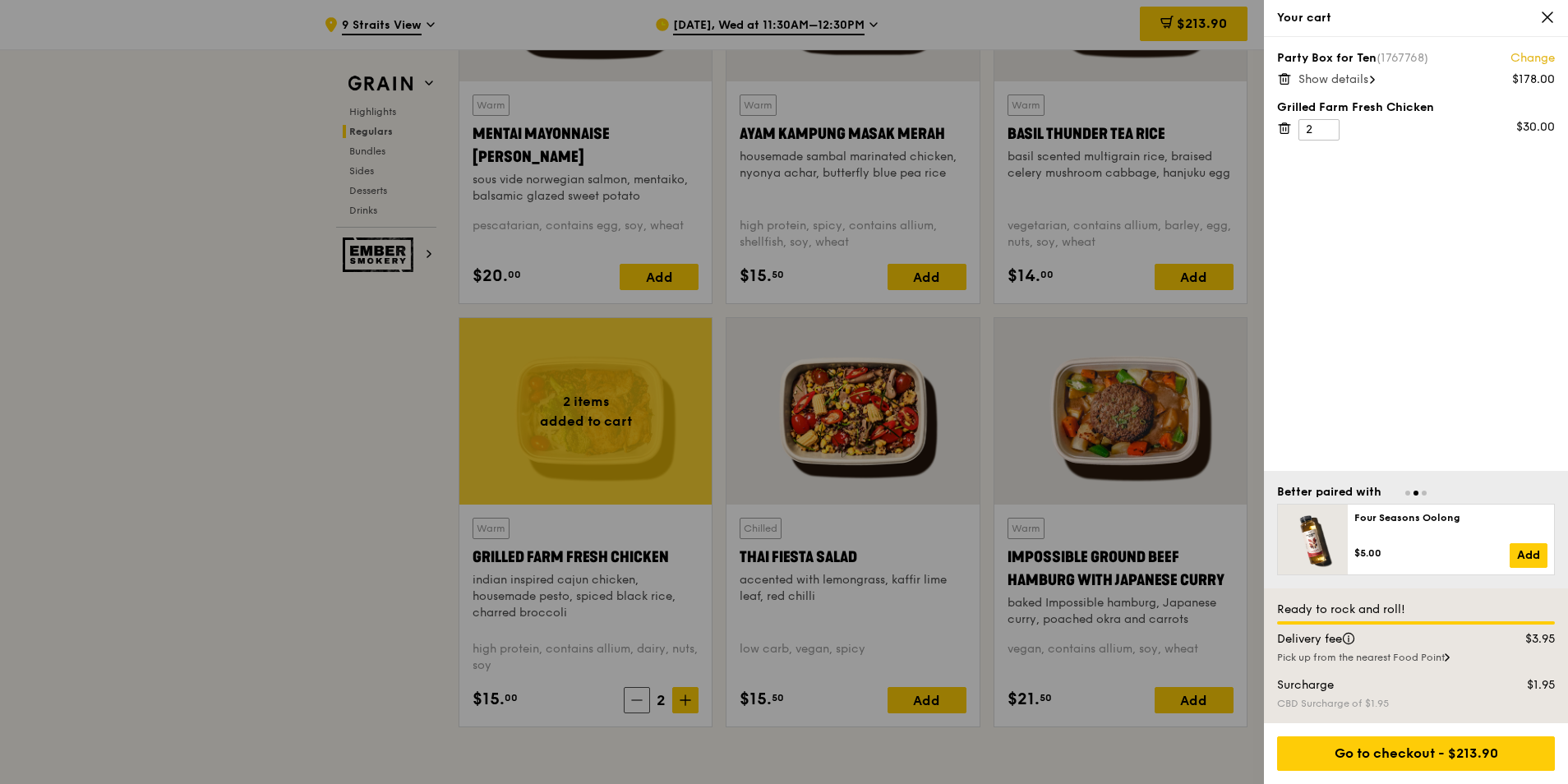
click at [1369, 84] on span "Show details" at bounding box center [1333, 79] width 70 height 14
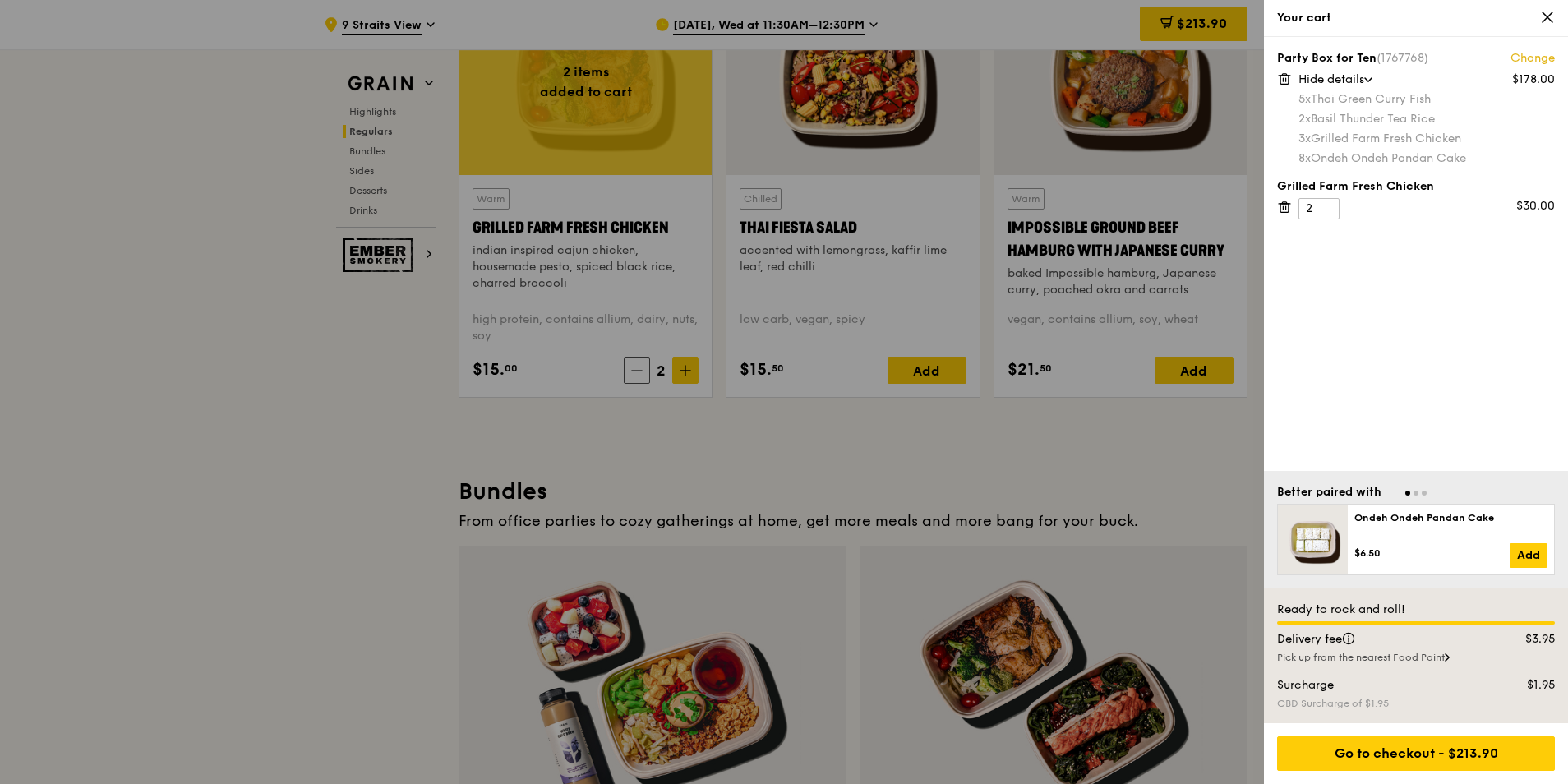
scroll to position [1968, 0]
click at [1386, 751] on div "Go to checkout - $213.90" at bounding box center [1416, 753] width 278 height 34
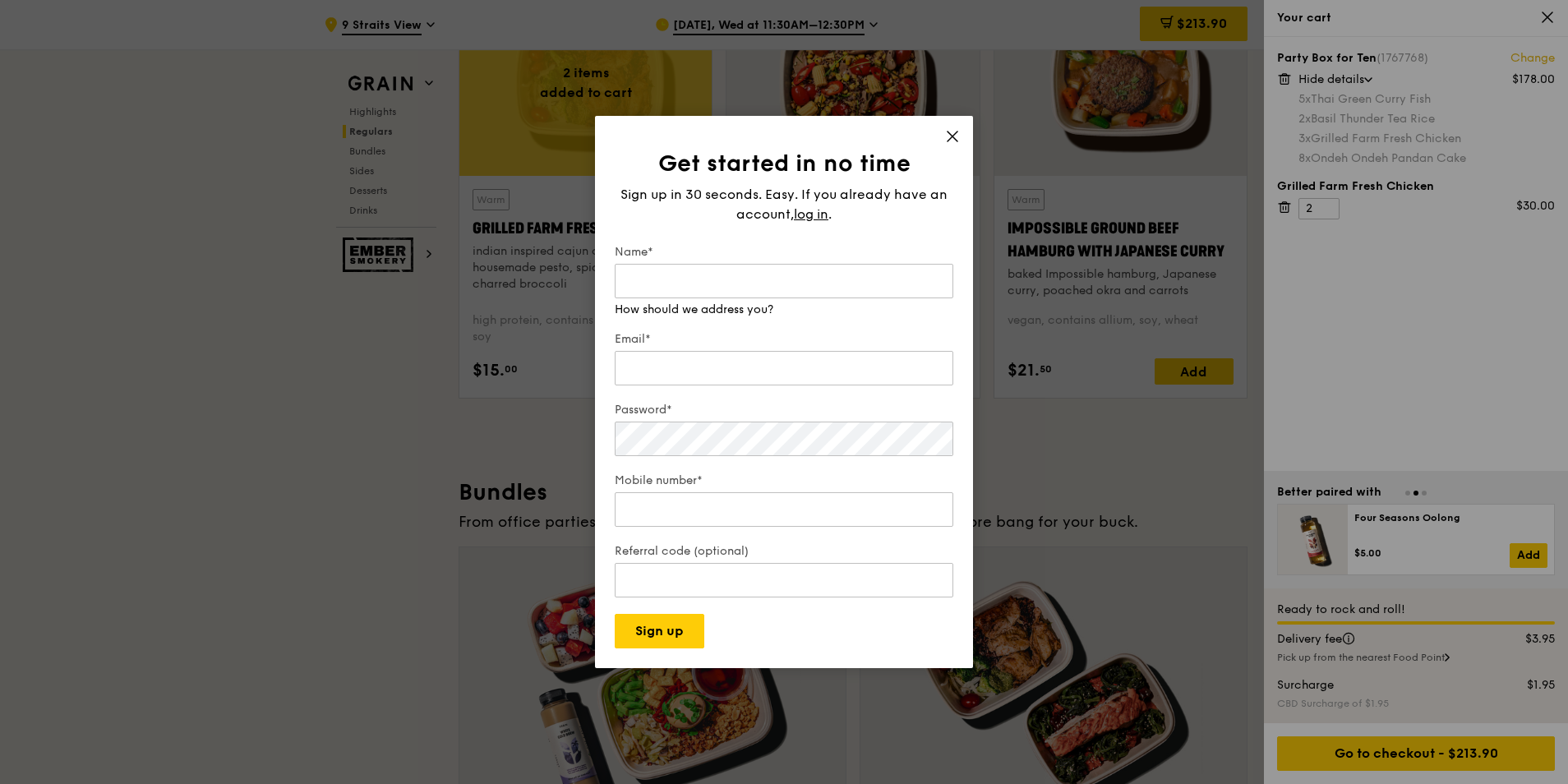
click at [951, 138] on icon at bounding box center [952, 137] width 14 height 14
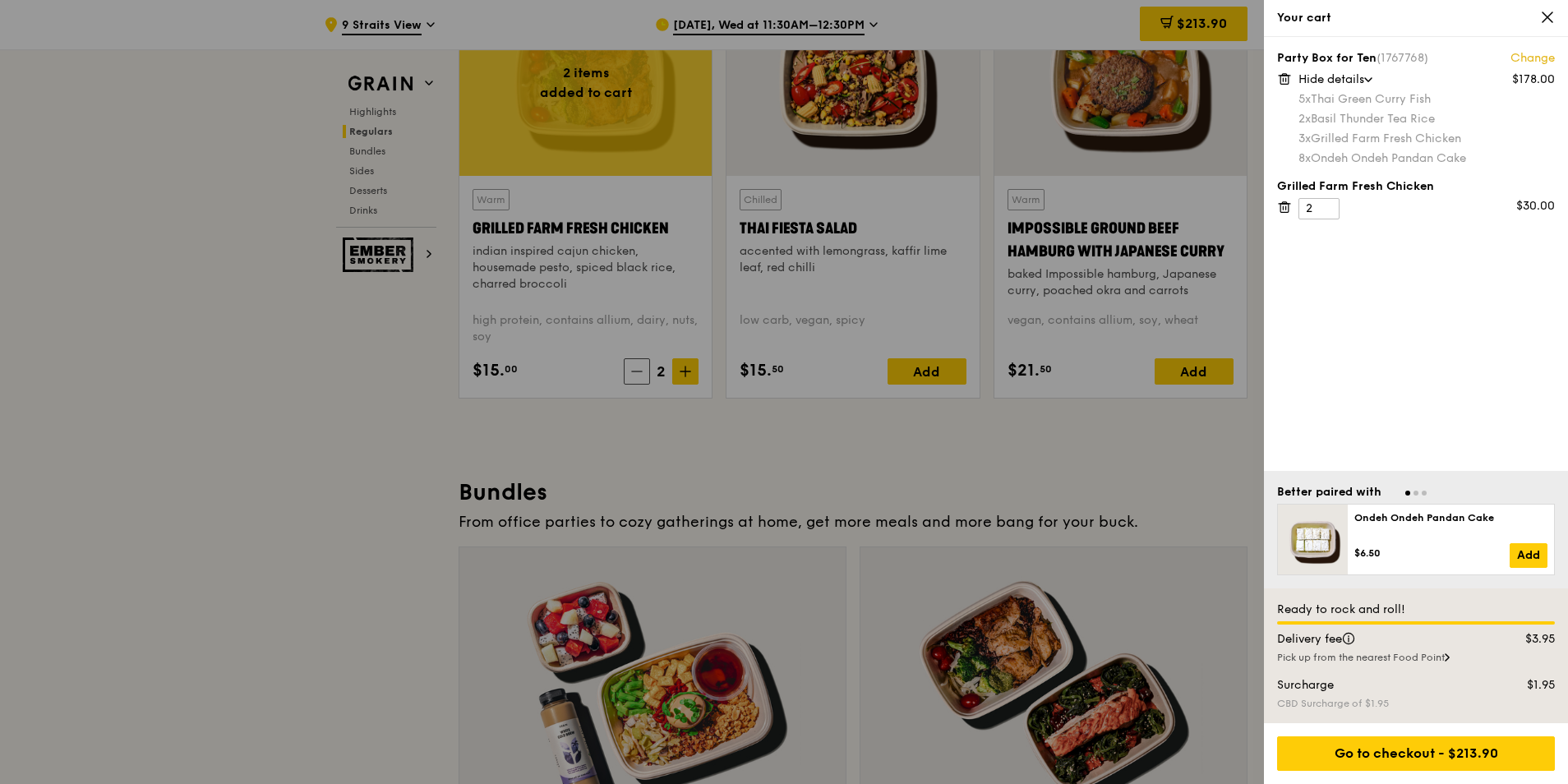
click at [1355, 660] on div "Pick up from the nearest Food Point" at bounding box center [1416, 657] width 278 height 14
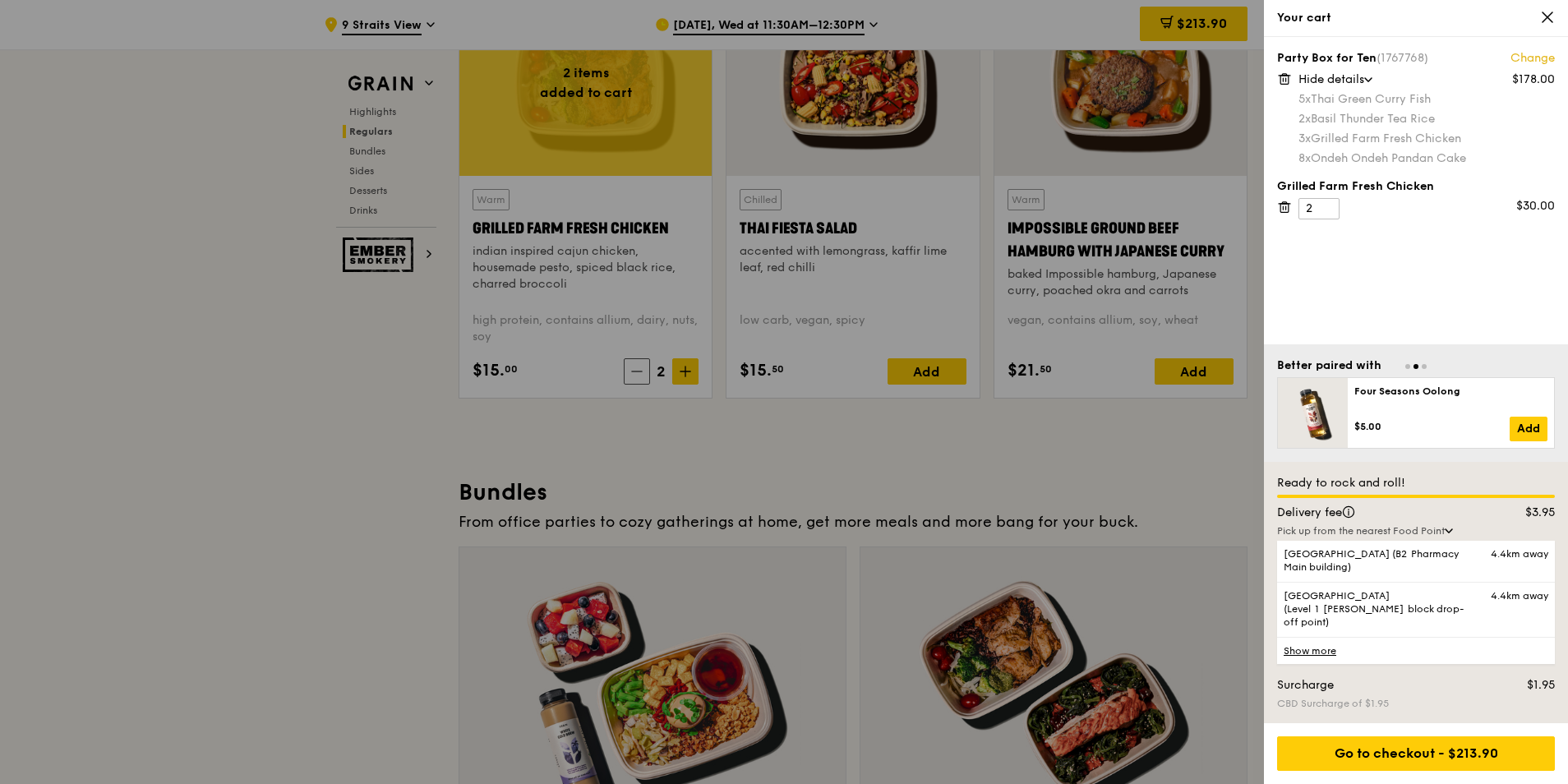
click at [1324, 292] on div "Party Box for Ten (1767768) Change $178.00 Hide details 5x Thai Green Curry Fis…" at bounding box center [1416, 191] width 304 height 308
click at [1544, 17] on icon at bounding box center [1547, 17] width 14 height 14
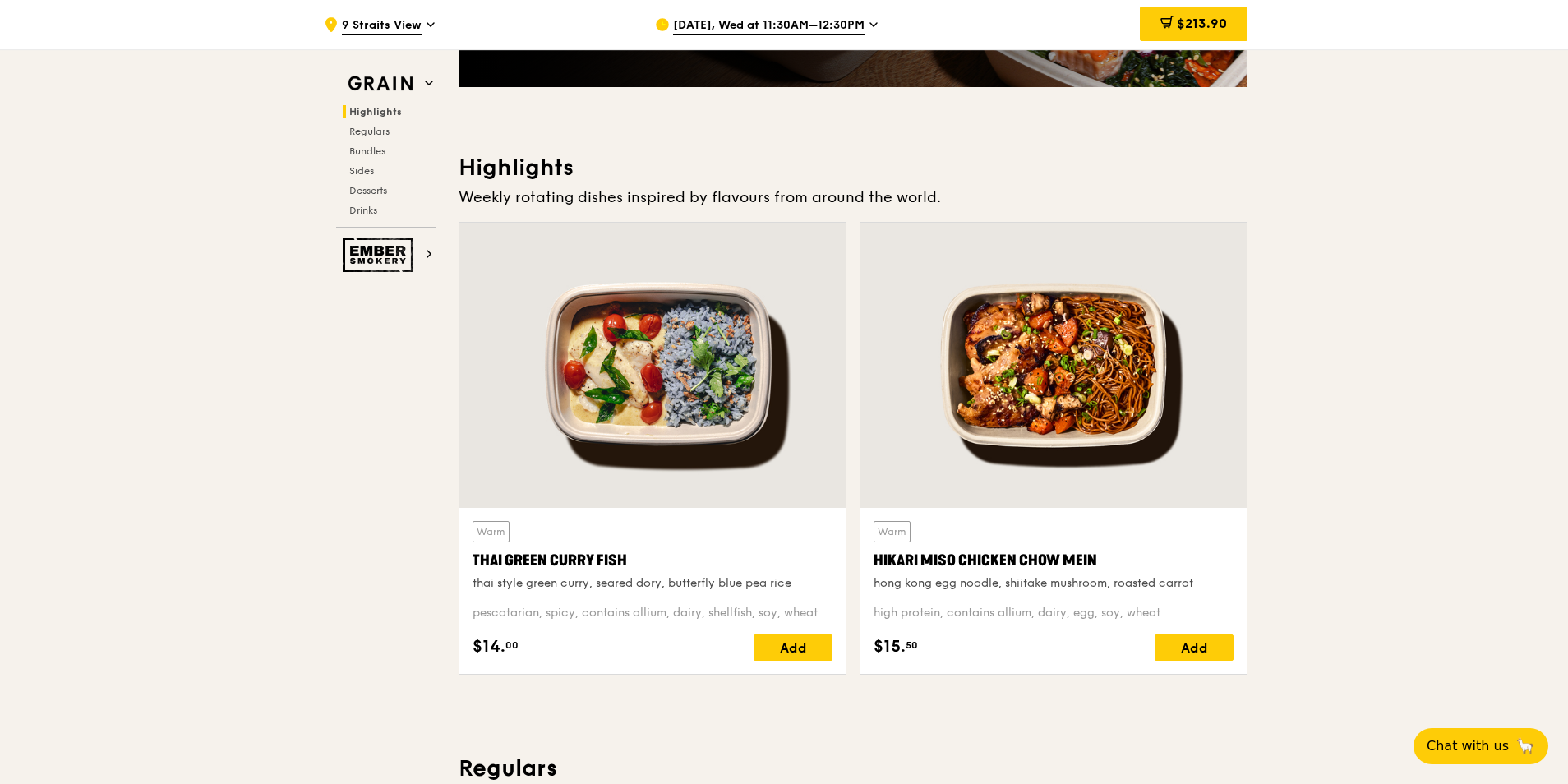
scroll to position [406, 0]
click at [1192, 31] on span "$213.90" at bounding box center [1201, 23] width 50 height 15
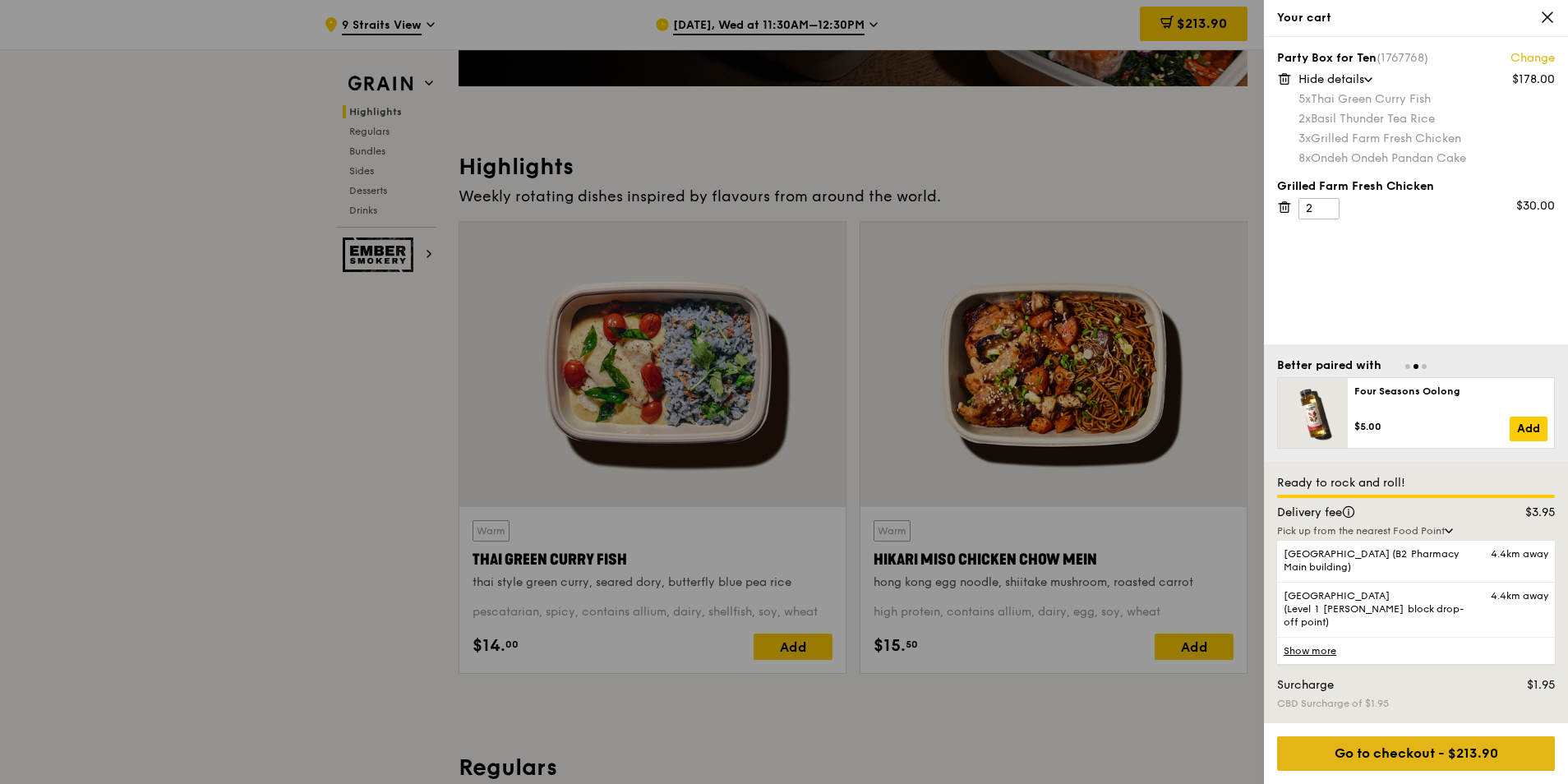
click at [1420, 759] on div "Go to checkout - $213.90" at bounding box center [1416, 753] width 278 height 34
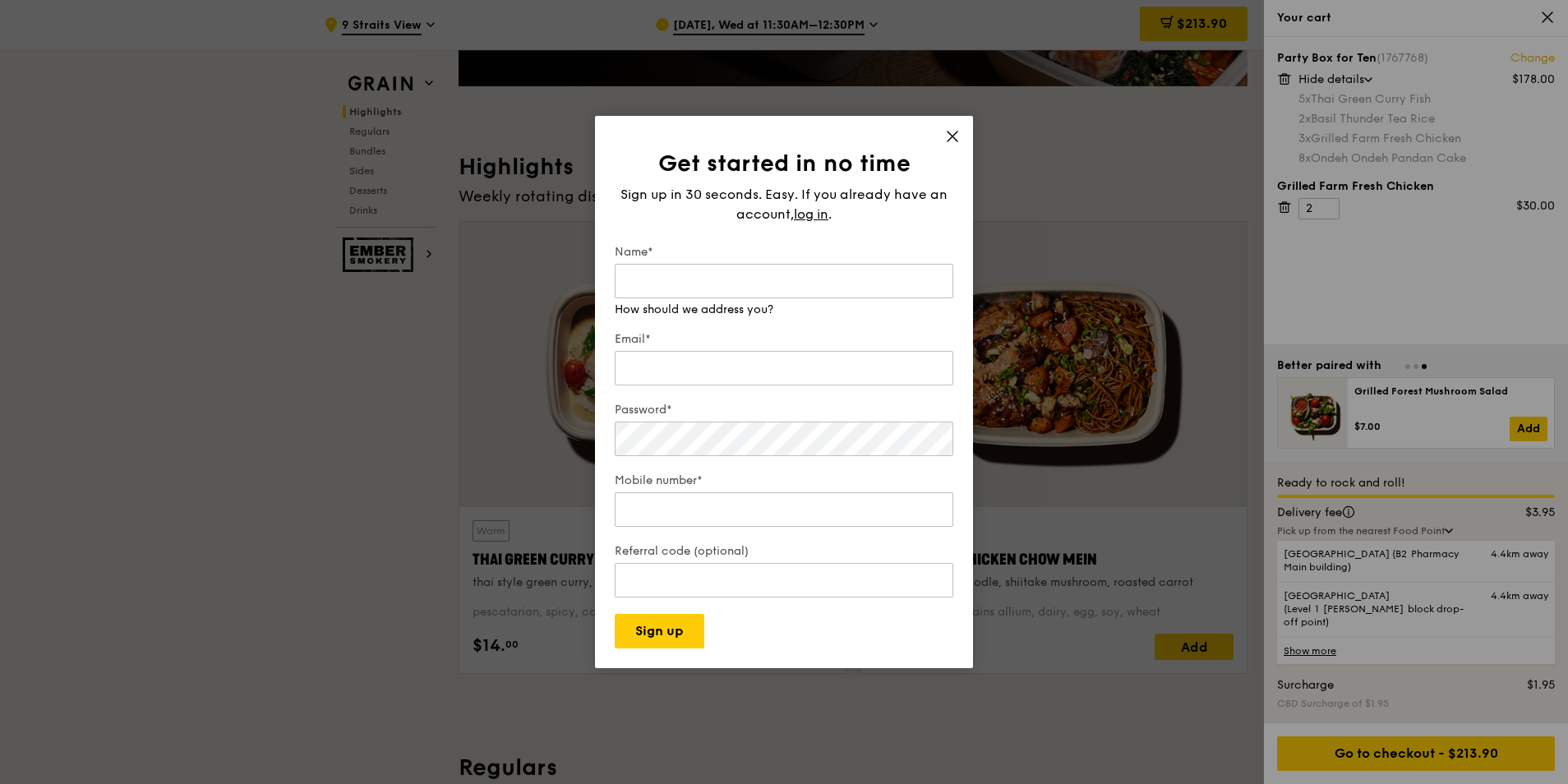
click at [951, 137] on div "Get started in no time Sign up in 30 seconds. Easy. If you already have an acco…" at bounding box center [784, 392] width 378 height 552
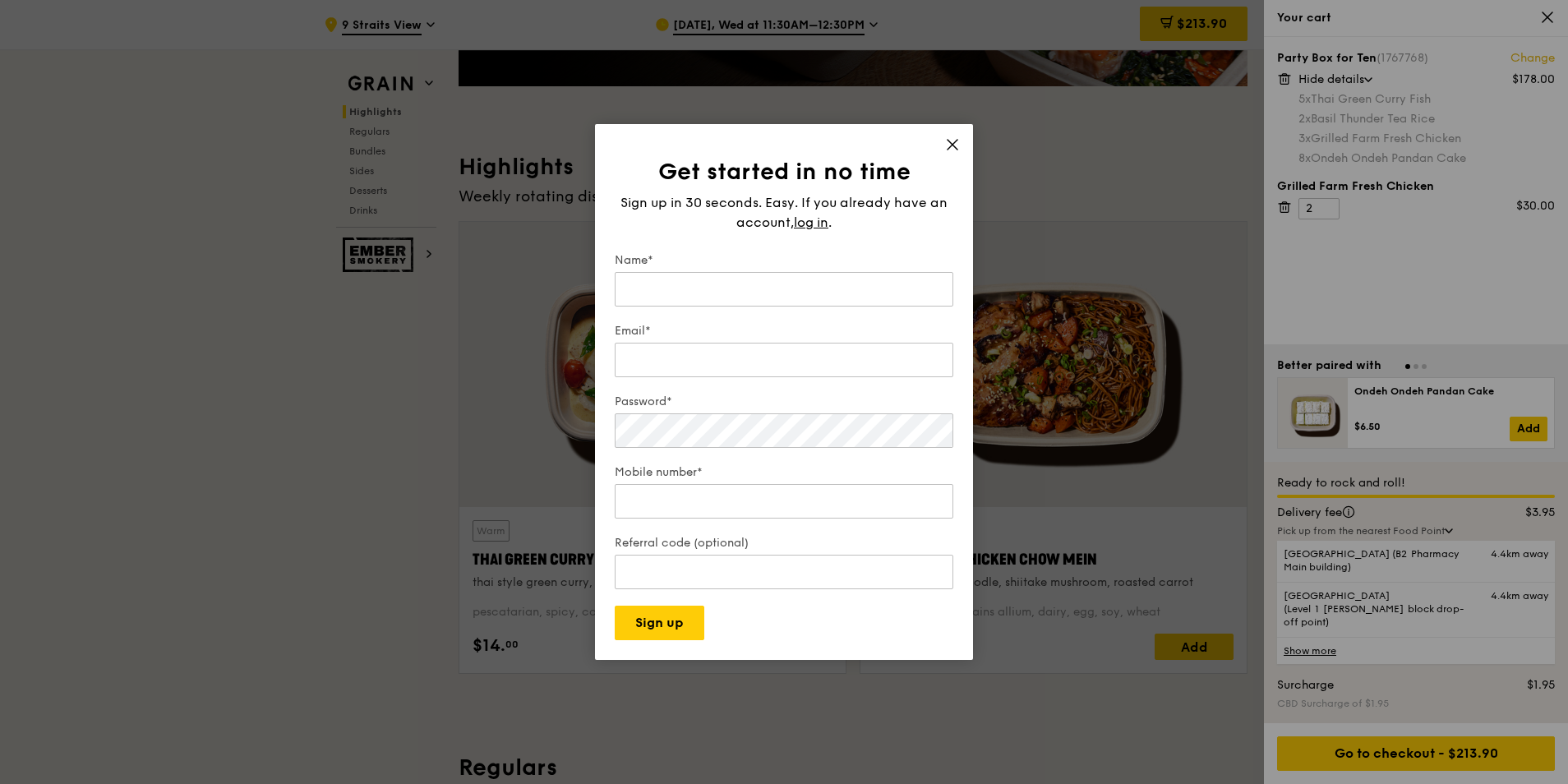
click at [958, 146] on icon at bounding box center [952, 145] width 14 height 14
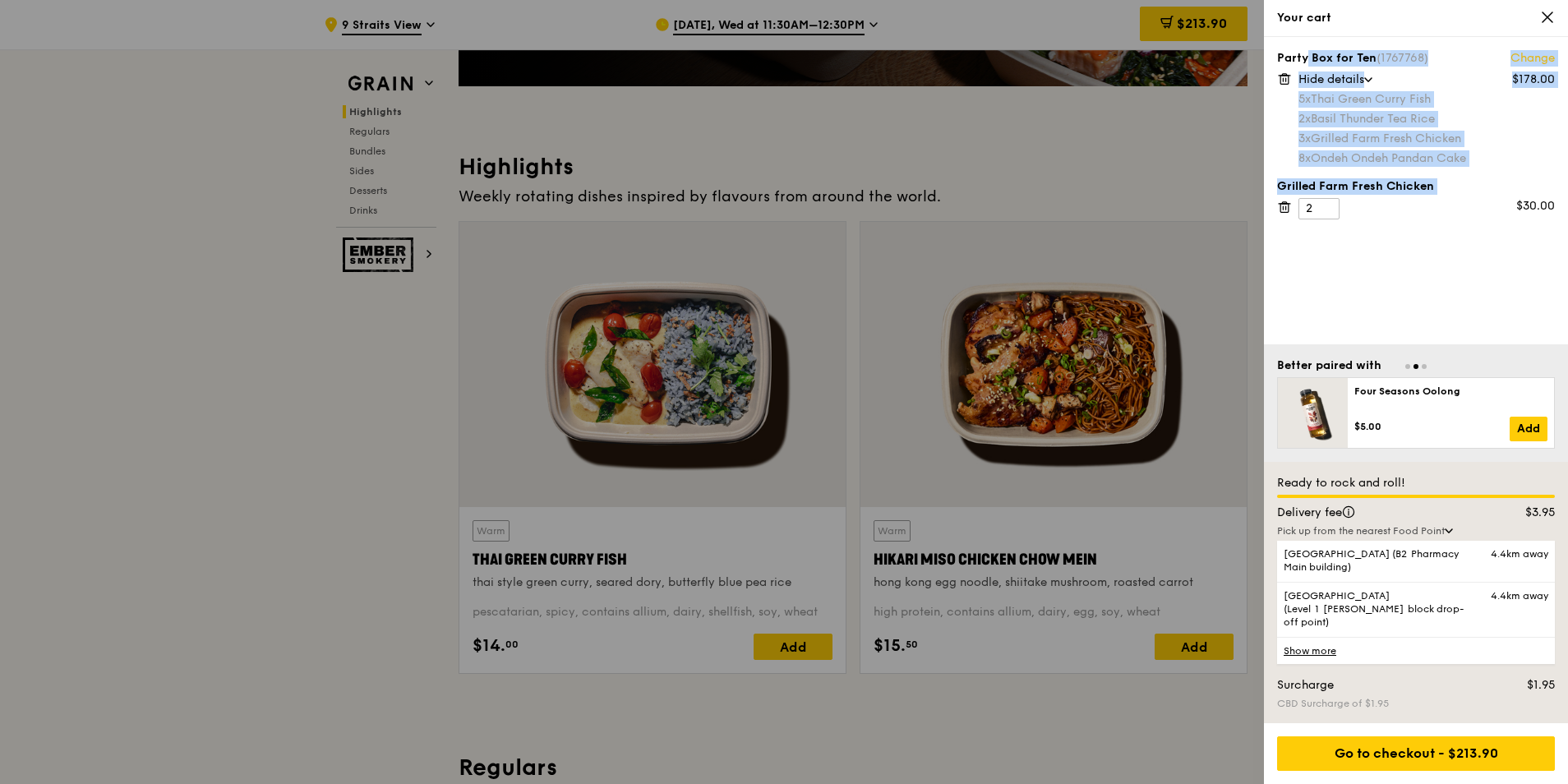
drag, startPoint x: 1280, startPoint y: 59, endPoint x: 1408, endPoint y: 229, distance: 212.8
click at [1408, 229] on div "Party Box for Ten (1767768) Change $178.00 Hide details 5x Thai Green Curry Fis…" at bounding box center [1416, 191] width 304 height 308
drag, startPoint x: 1408, startPoint y: 230, endPoint x: 1416, endPoint y: 279, distance: 49.6
click at [1416, 279] on div "Party Box for Ten (1767768) Change $178.00 Hide details 5x Thai Green Curry Fis…" at bounding box center [1416, 191] width 304 height 308
drag, startPoint x: 1278, startPoint y: 54, endPoint x: 1468, endPoint y: 237, distance: 263.8
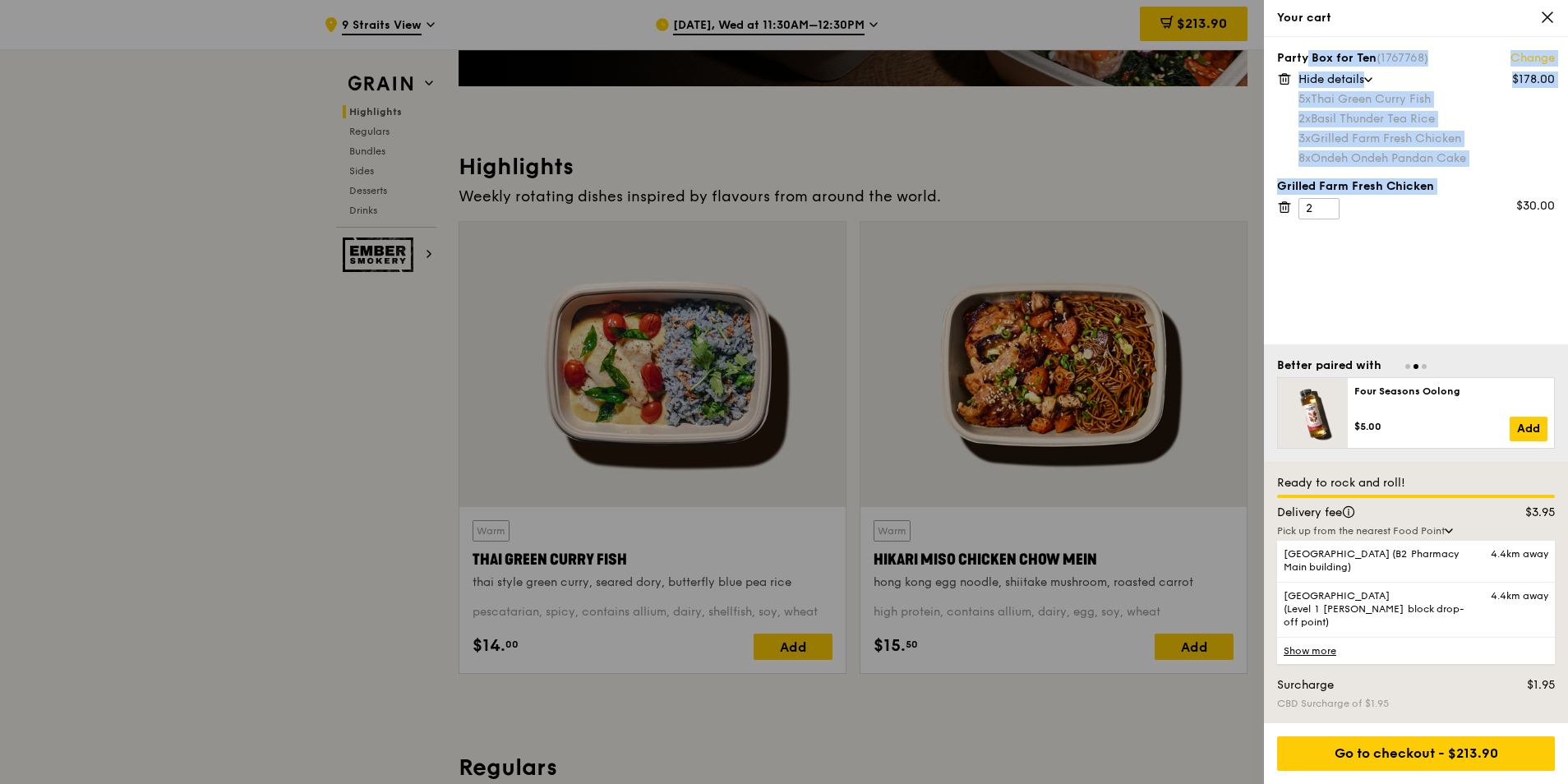
click at [1468, 237] on div "Party Box for Ten (1767768) Change $178.00 Hide details 5x Thai Green Curry Fis…" at bounding box center [1416, 191] width 304 height 308
click at [1466, 237] on div "Party Box for Ten (1767768) Change $178.00 Hide details 5x Thai Green Curry Fis…" at bounding box center [1416, 191] width 304 height 308
drag, startPoint x: 1277, startPoint y: 58, endPoint x: 1448, endPoint y: 253, distance: 259.4
click at [1448, 253] on div "Party Box for Ten (1767768) Change $178.00 Hide details 5x Thai Green Curry Fis…" at bounding box center [1416, 191] width 304 height 308
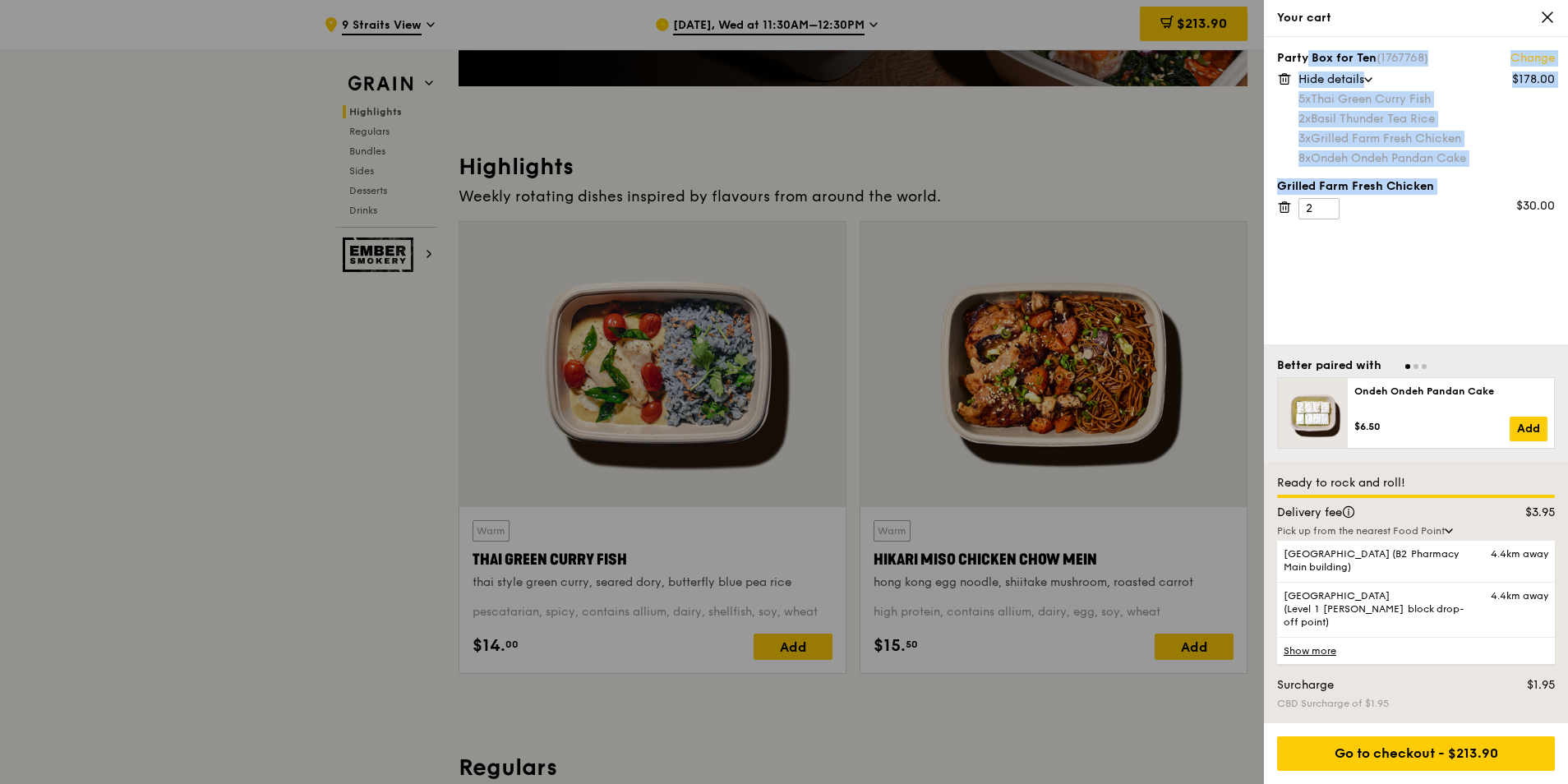
drag, startPoint x: 1276, startPoint y: 51, endPoint x: 1449, endPoint y: 270, distance: 279.1
click at [1449, 270] on div "Party Box for Ten (1767768) Change $178.00 Hide details 5x Thai Green Curry Fis…" at bounding box center [1416, 191] width 304 height 308
drag, startPoint x: 1449, startPoint y: 270, endPoint x: 1416, endPoint y: 276, distance: 33.5
click at [1416, 276] on div "Party Box for Ten (1767768) Change $178.00 Hide details 5x Thai Green Curry Fis…" at bounding box center [1416, 191] width 304 height 308
drag, startPoint x: 1281, startPoint y: 57, endPoint x: 1424, endPoint y: 255, distance: 244.2
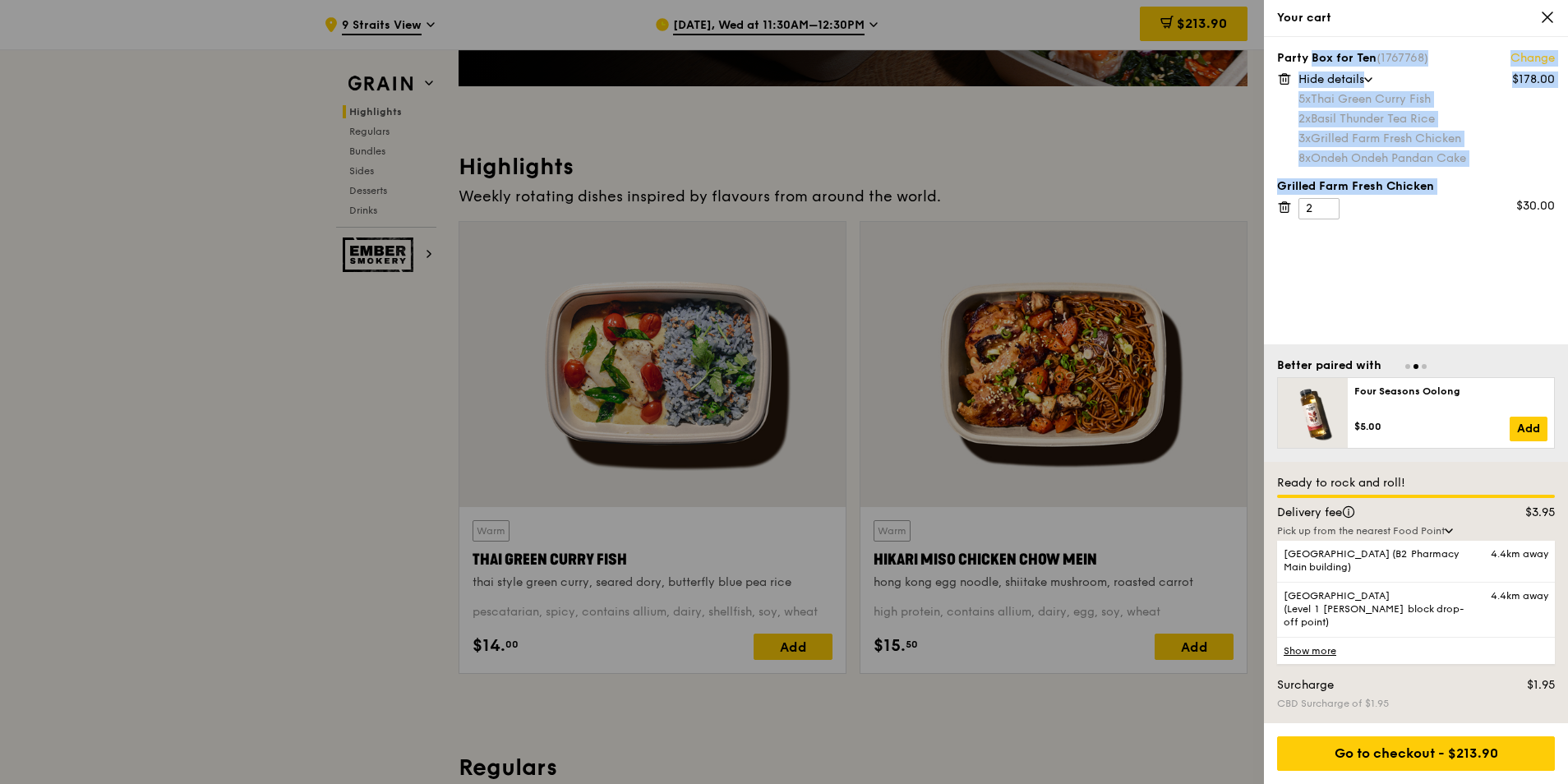
click at [1424, 255] on div "Party Box for Ten (1767768) Change $178.00 Hide details 5x Thai Green Curry Fis…" at bounding box center [1416, 191] width 304 height 308
drag, startPoint x: 1424, startPoint y: 255, endPoint x: 1453, endPoint y: 255, distance: 29.0
click at [1451, 255] on div "Party Box for Ten (1767768) Change $178.00 Hide details 5x Thai Green Curry Fis…" at bounding box center [1416, 191] width 304 height 308
click at [1289, 111] on div "Party Box for Ten (1767768) Change $178.00 Hide details 5x Thai Green Curry Fis…" at bounding box center [1416, 107] width 278 height 115
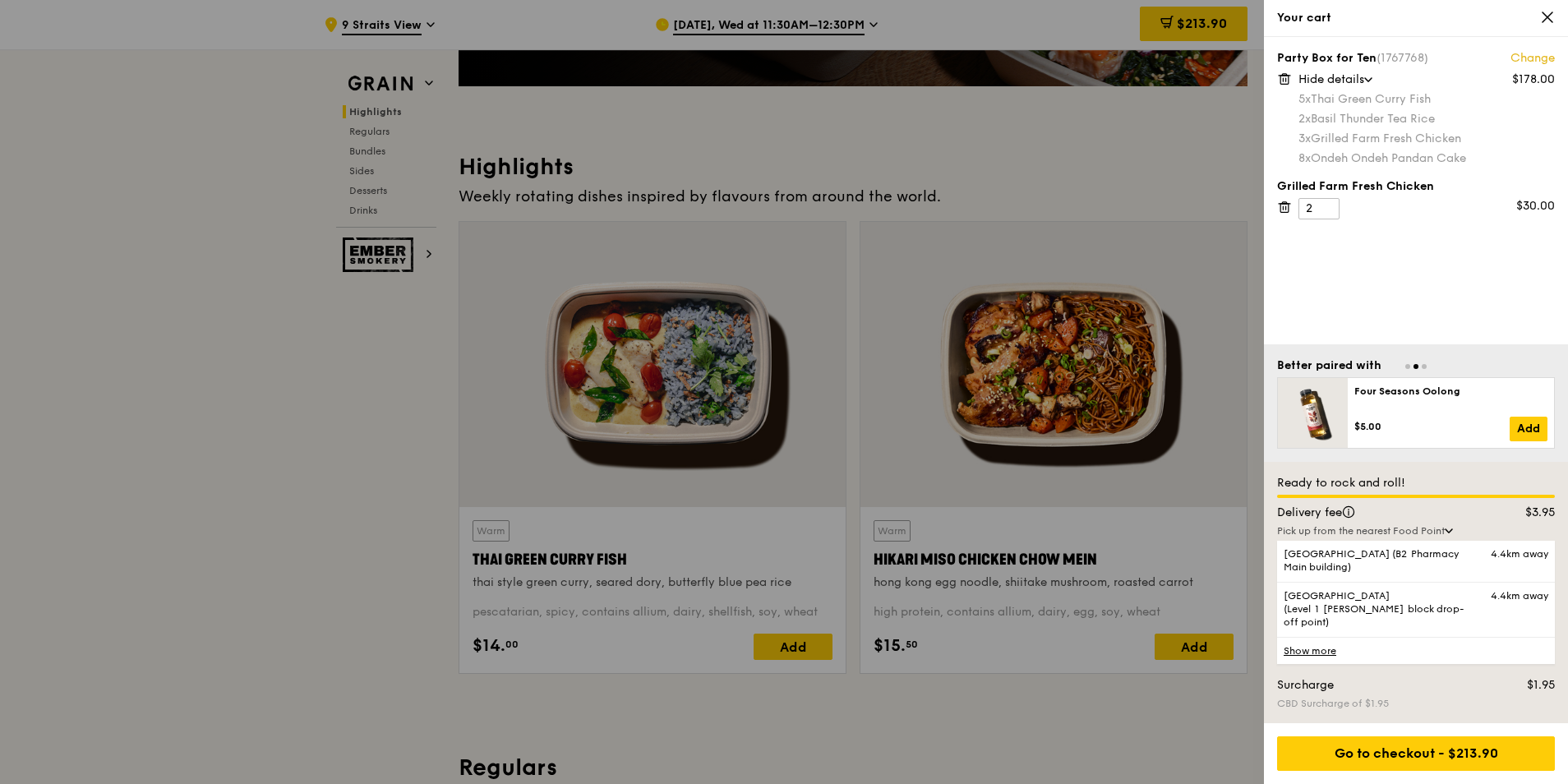
click at [280, 483] on div at bounding box center [784, 392] width 1568 height 784
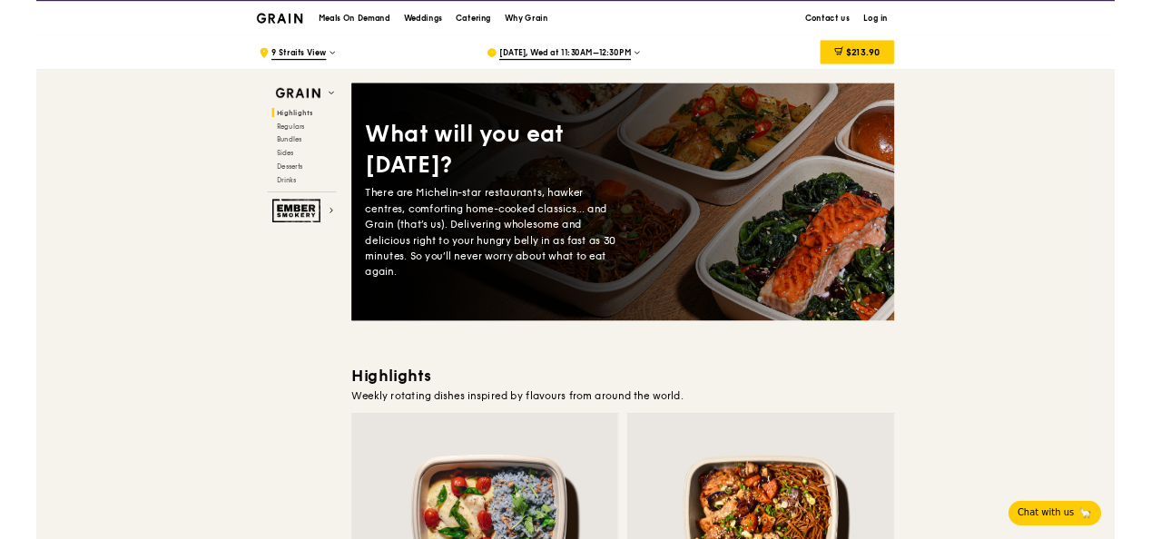
scroll to position [0, 0]
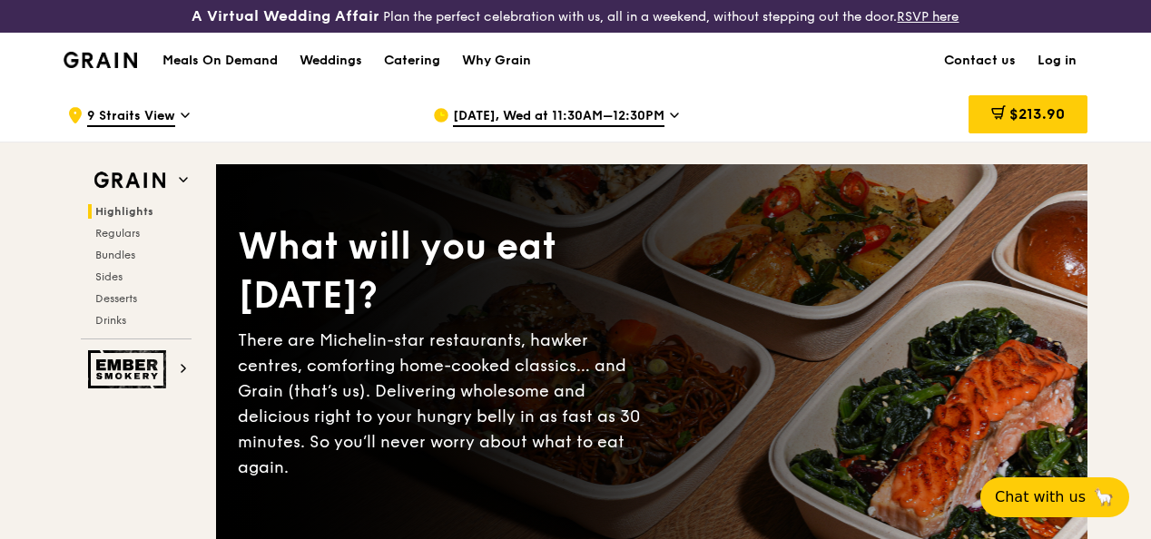
drag, startPoint x: 1034, startPoint y: 126, endPoint x: 1026, endPoint y: 143, distance: 18.3
click at [1034, 123] on span "$213.90" at bounding box center [1037, 113] width 55 height 17
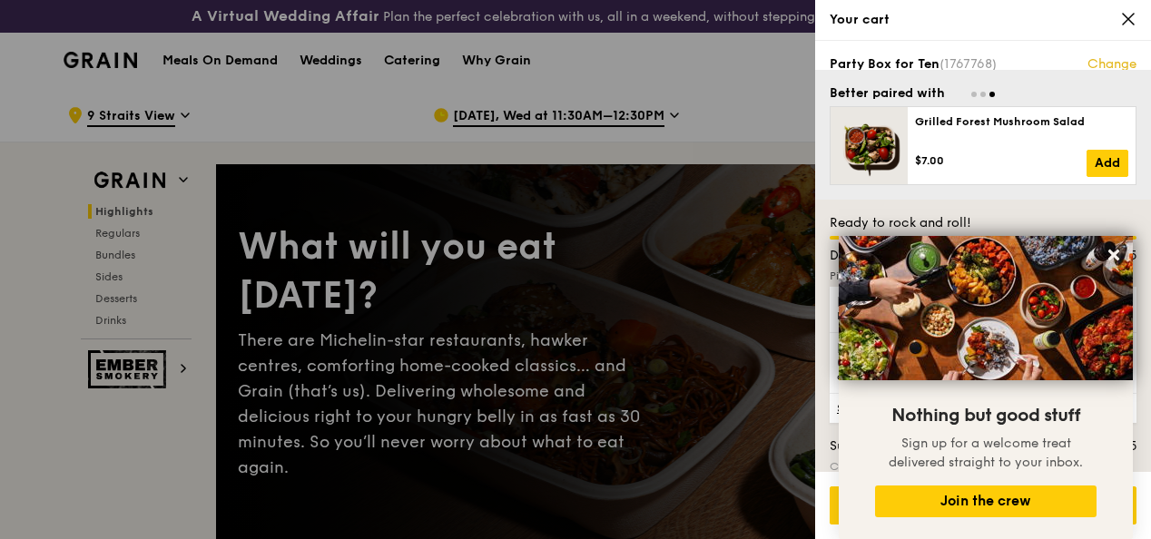
click at [861, 56] on div "Party Box for Ten (1767768) Change" at bounding box center [983, 64] width 307 height 18
click at [973, 94] on span "Go to slide 1" at bounding box center [973, 94] width 5 height 5
click at [1120, 249] on icon at bounding box center [1114, 255] width 16 height 16
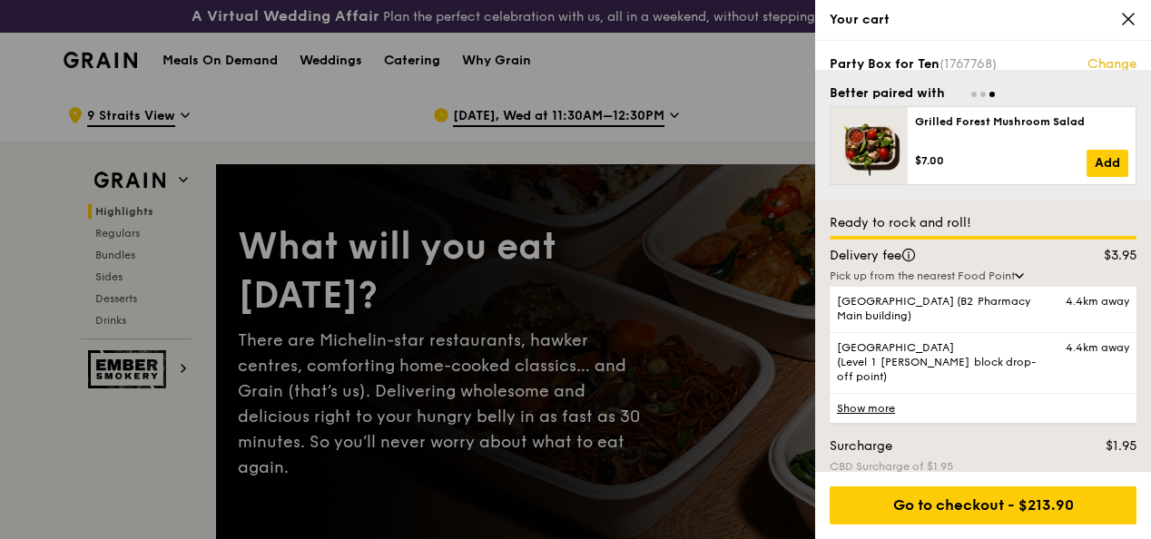
click at [715, 126] on div at bounding box center [575, 269] width 1151 height 539
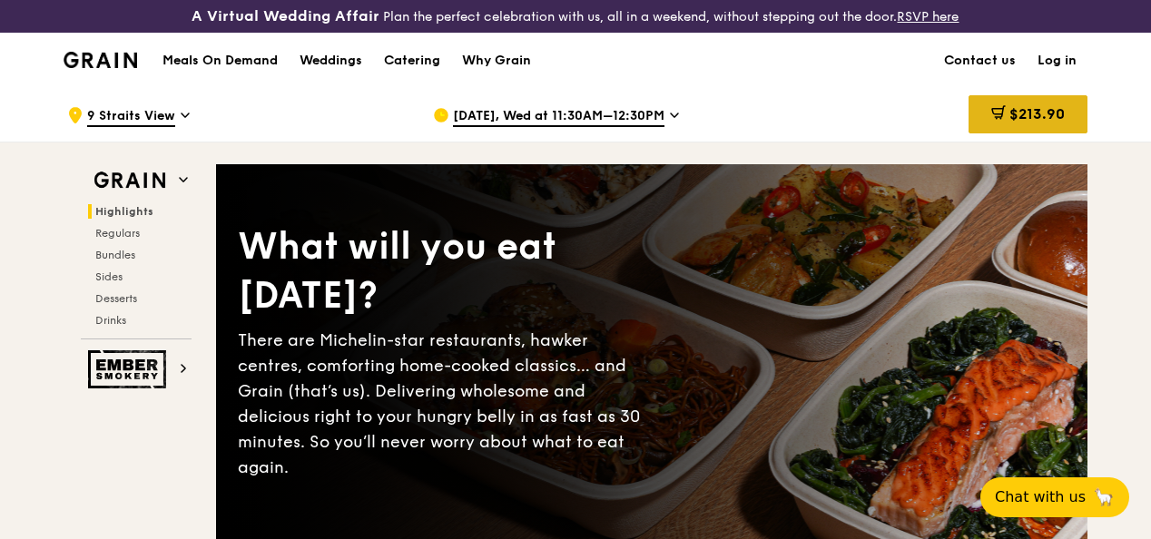
click at [1049, 123] on span "$213.90" at bounding box center [1037, 113] width 55 height 17
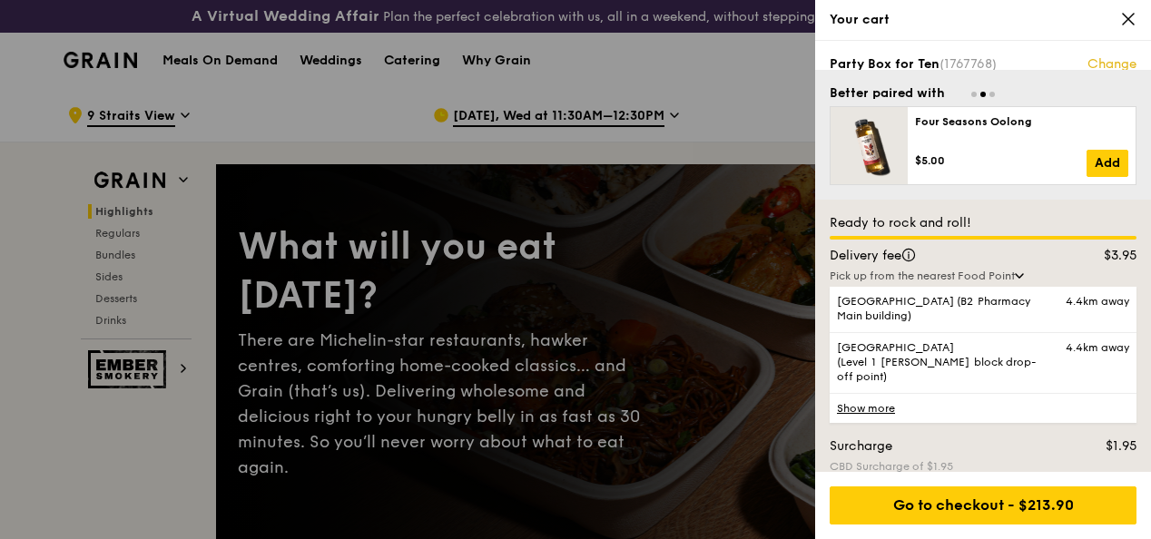
click at [979, 61] on span "(1767768)" at bounding box center [968, 63] width 57 height 15
click at [986, 93] on div at bounding box center [983, 92] width 307 height 17
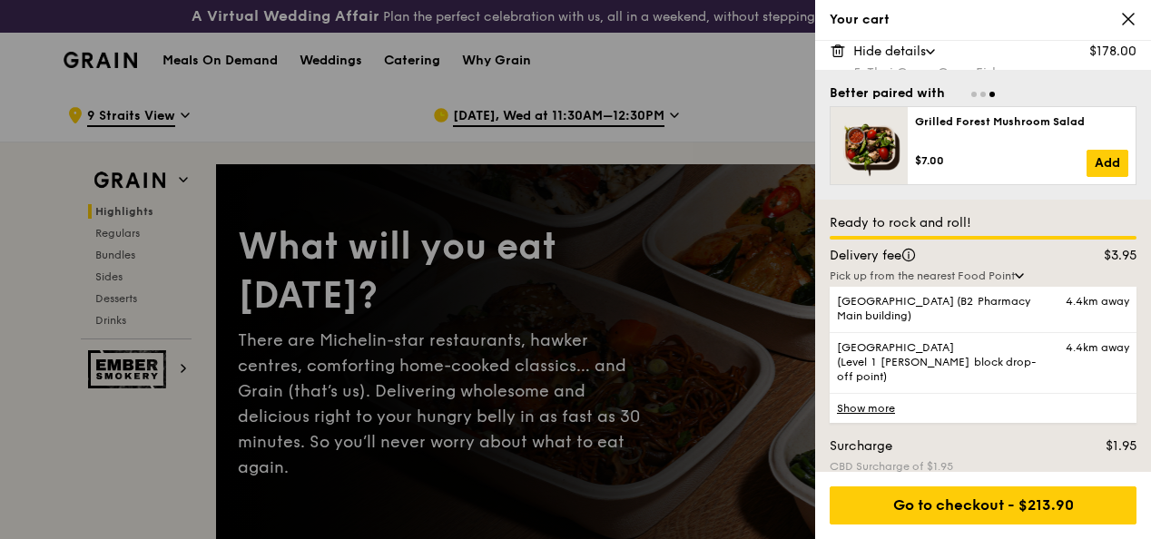
drag, startPoint x: 1043, startPoint y: 62, endPoint x: 1044, endPoint y: 114, distance: 52.7
click at [1044, 114] on div "Party Box for Ten (1767768) Change $178.00 Hide details 5x Thai Green Curry Fis…" at bounding box center [983, 256] width 336 height 431
click at [928, 51] on span at bounding box center [930, 51] width 18 height 5
click at [928, 51] on span "Show details" at bounding box center [891, 51] width 77 height 15
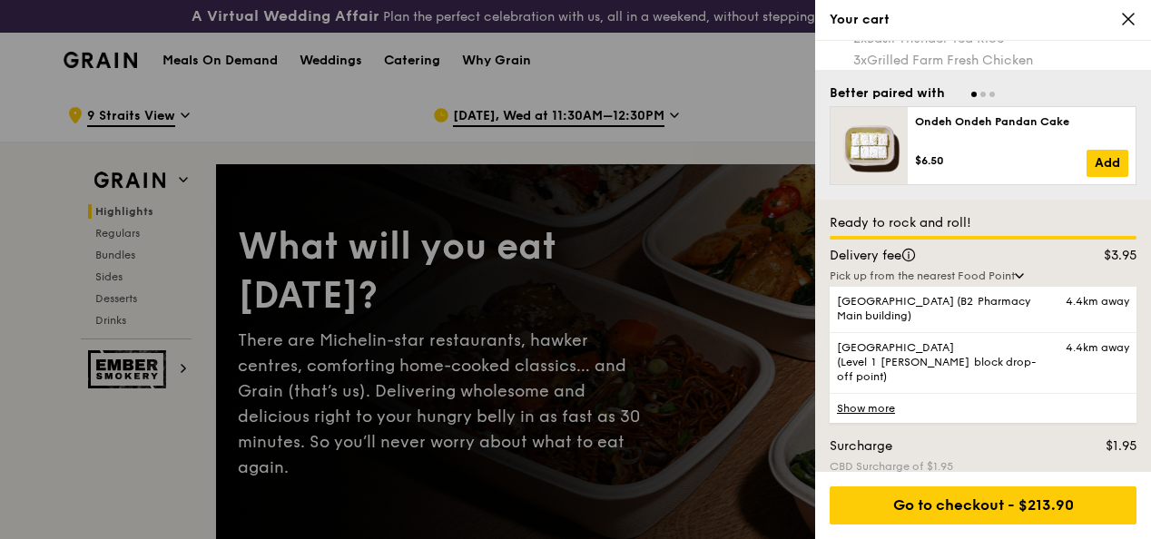
drag, startPoint x: 1086, startPoint y: 69, endPoint x: 1086, endPoint y: 112, distance: 42.7
click at [1086, 112] on div "Better paired with Ondeh Ondeh Pandan Cake $6.50 Add Four Seasons Oolong $5.00 …" at bounding box center [983, 135] width 336 height 130
click at [1126, 25] on icon at bounding box center [1128, 19] width 16 height 16
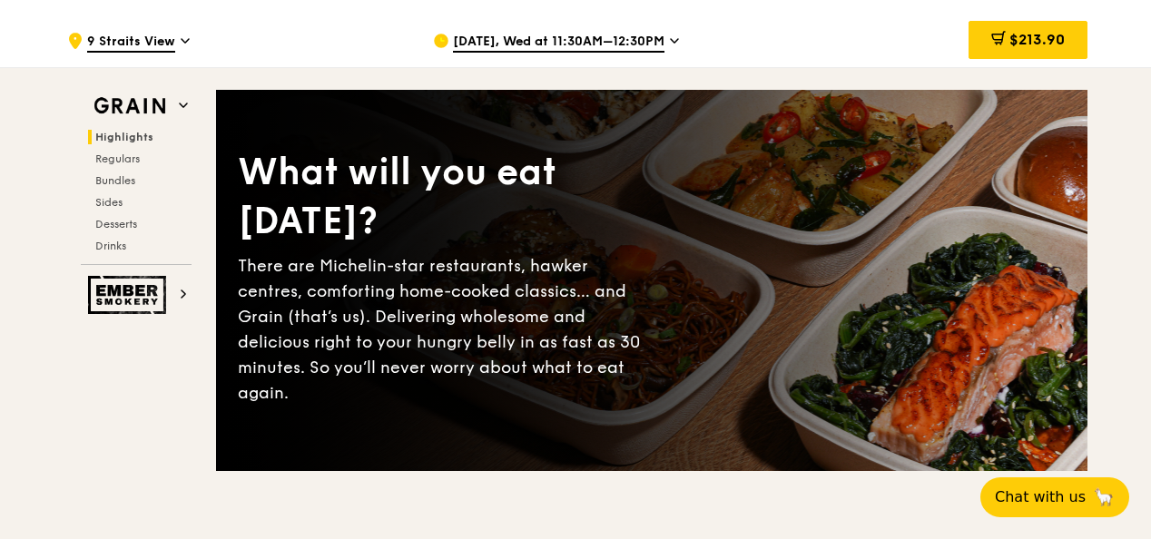
scroll to position [182, 0]
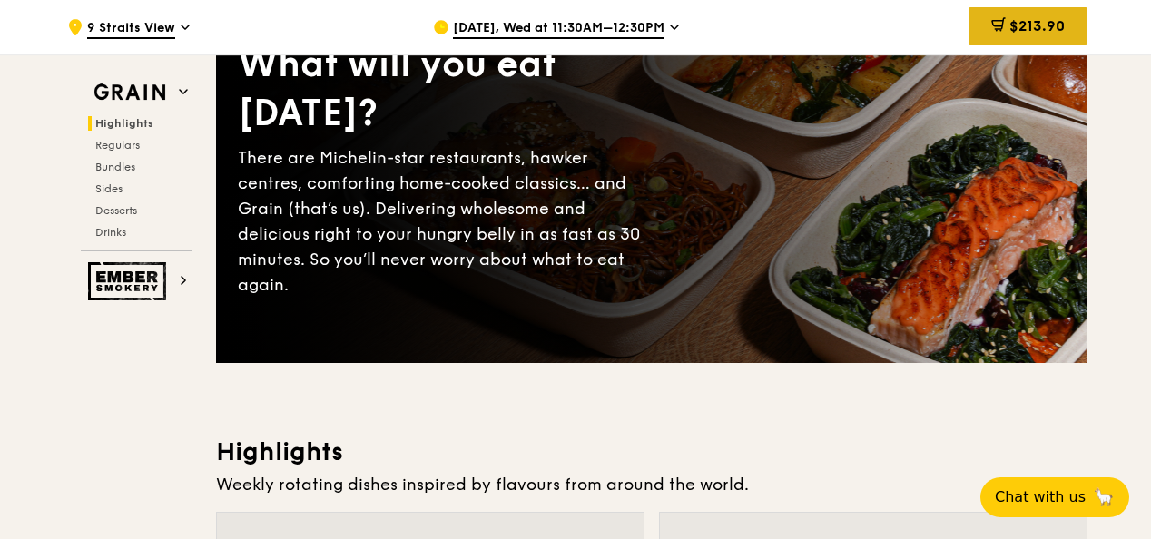
click at [1035, 29] on span "$213.90" at bounding box center [1037, 25] width 55 height 17
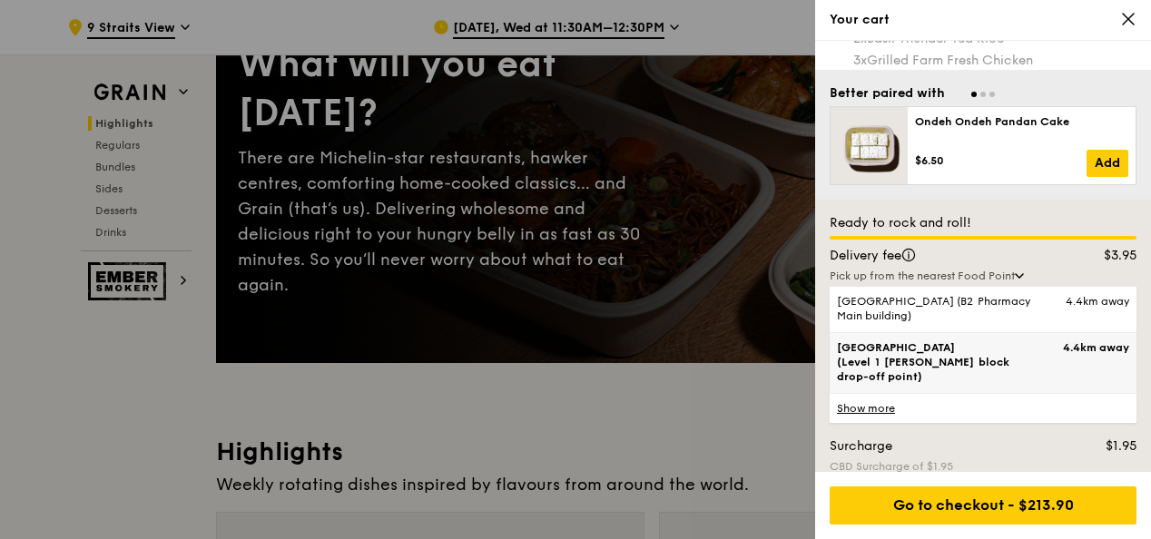
scroll to position [0, 0]
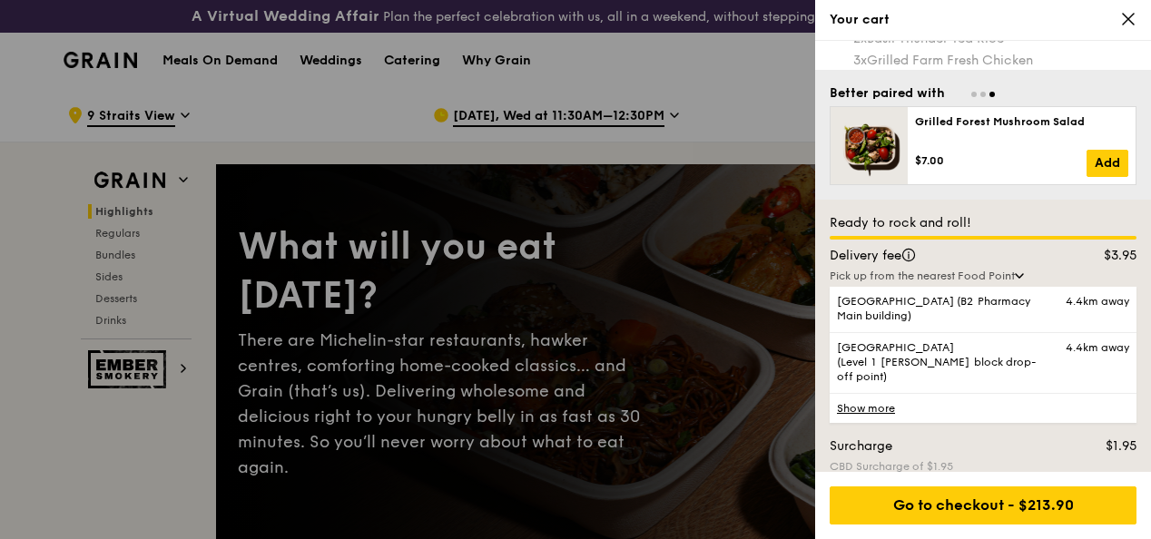
click at [1124, 20] on icon at bounding box center [1128, 19] width 16 height 16
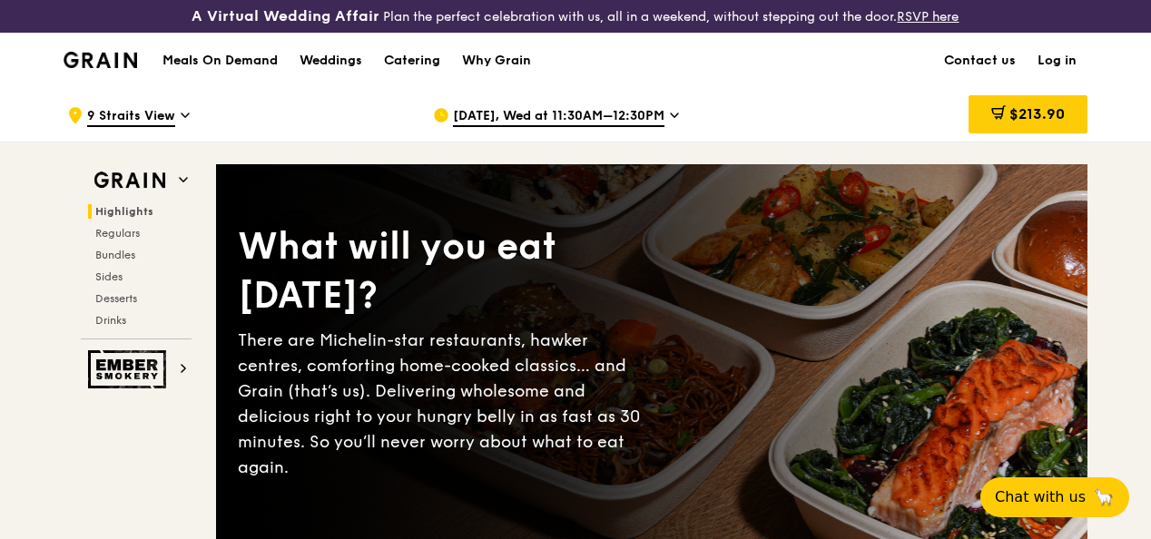
click at [674, 123] on icon at bounding box center [674, 115] width 9 height 16
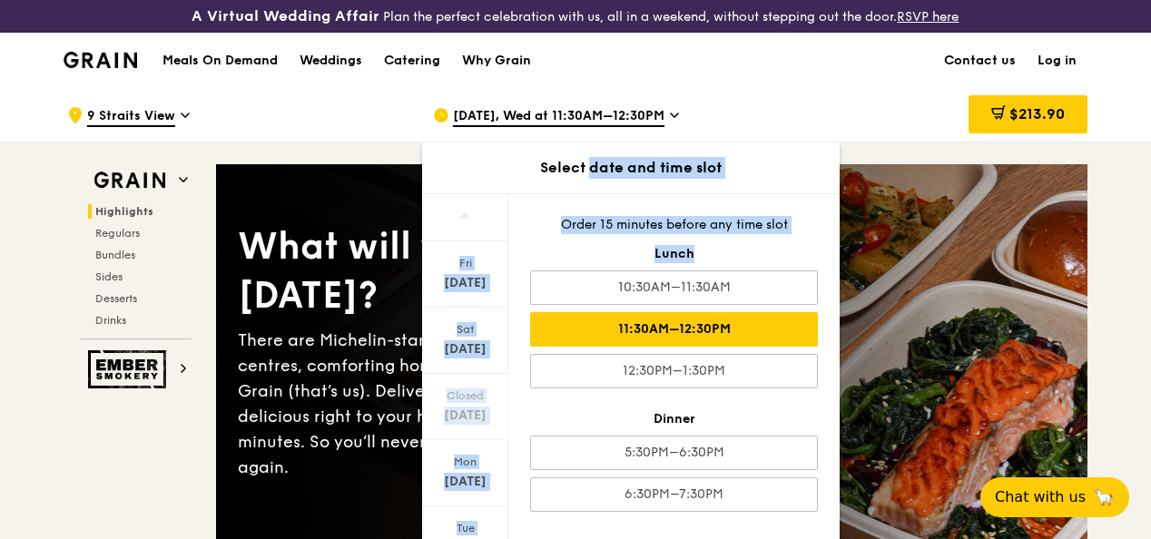
drag, startPoint x: 674, startPoint y: 129, endPoint x: 619, endPoint y: 271, distance: 151.7
click at [619, 143] on div "Oct 15, Wed at 11:30AM–12:30PM Select date and time slot Fri Oct 10 Sat Oct 11 …" at bounding box center [602, 115] width 366 height 54
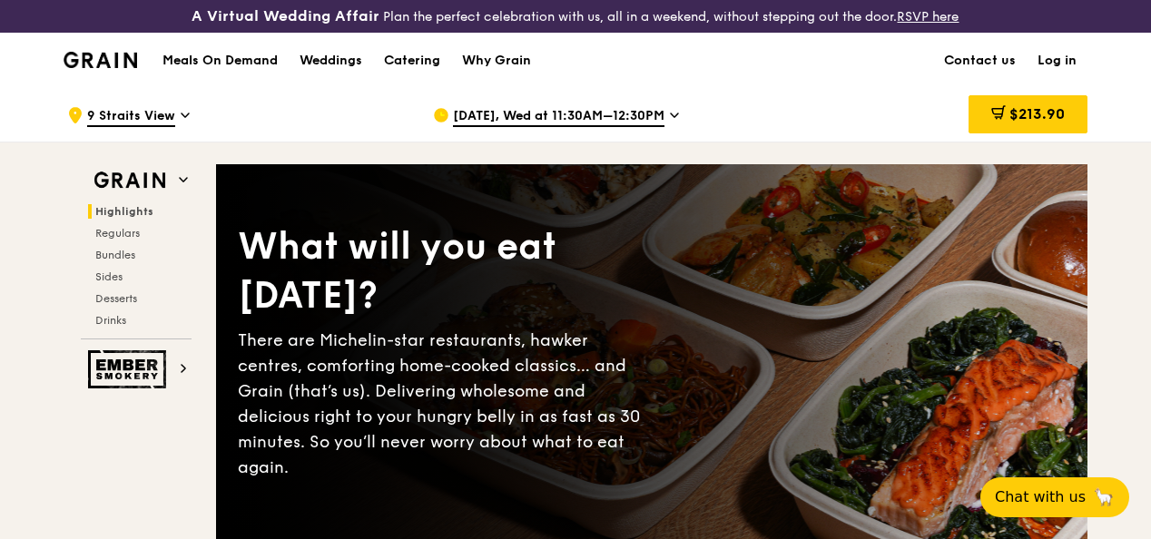
drag, startPoint x: 145, startPoint y: 196, endPoint x: 161, endPoint y: 207, distance: 18.9
click at [145, 196] on img at bounding box center [130, 180] width 84 height 33
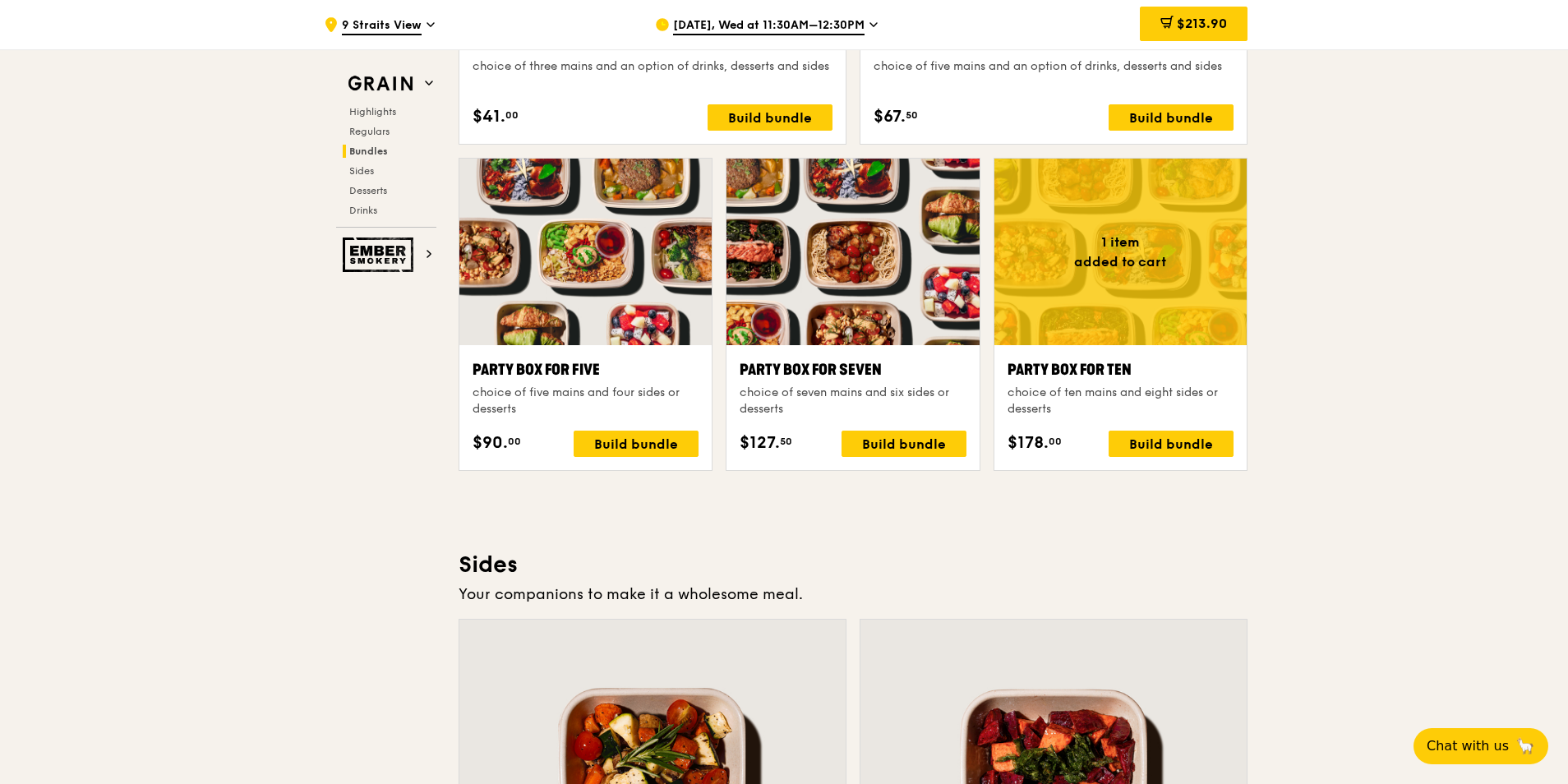
scroll to position [2976, 0]
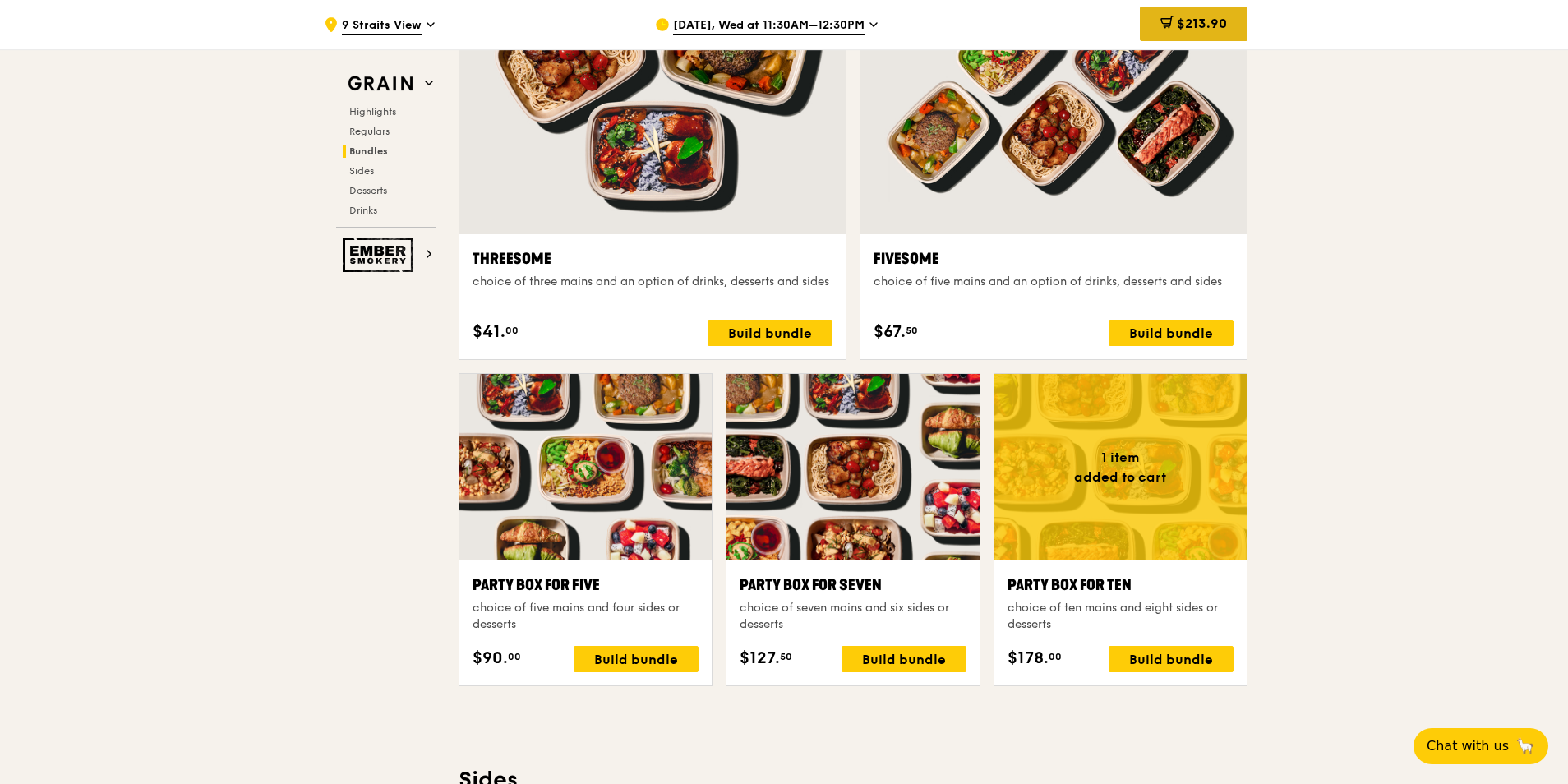
click at [1205, 24] on span "$213.90" at bounding box center [1201, 23] width 50 height 15
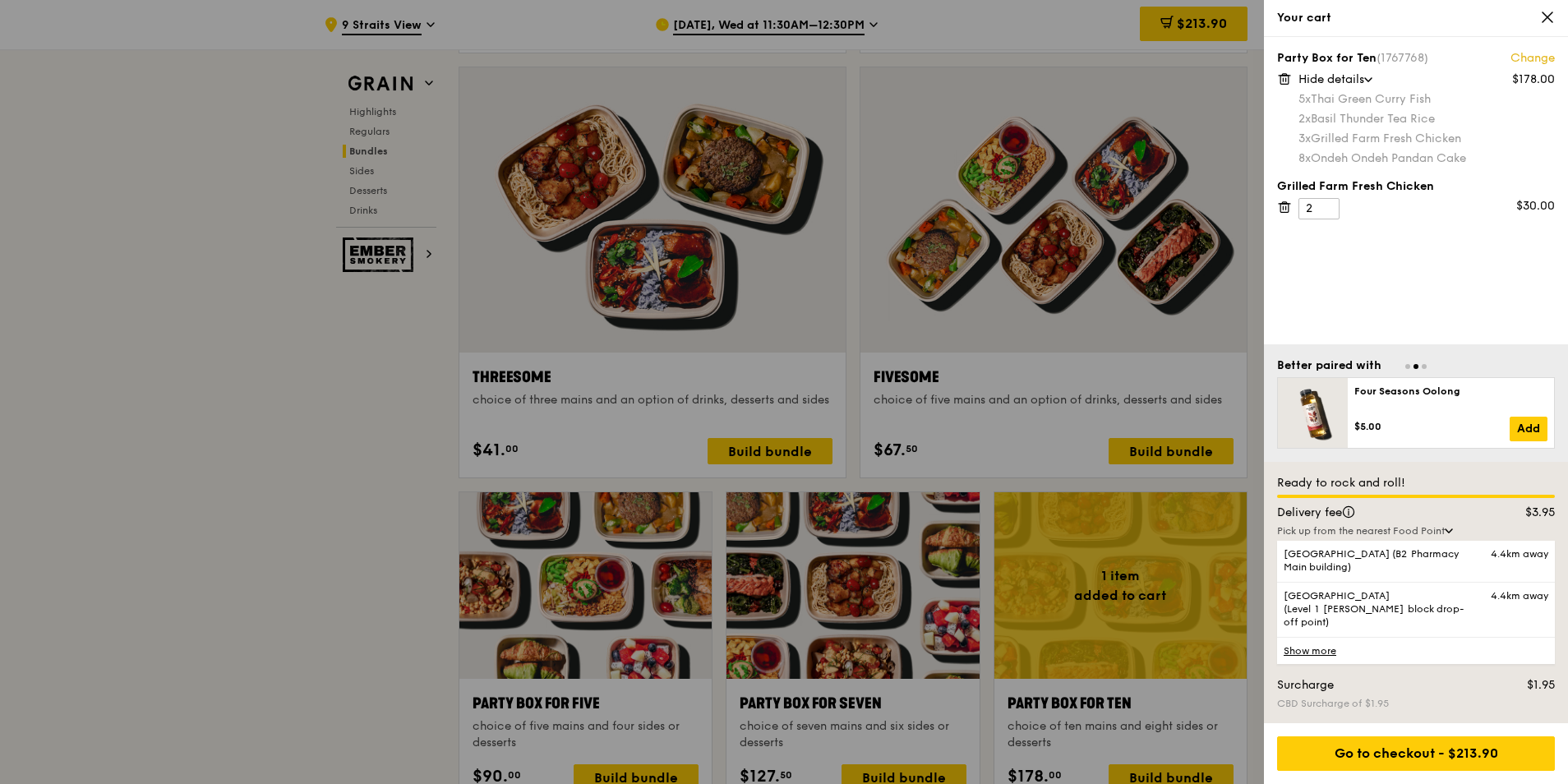
scroll to position [2646, 0]
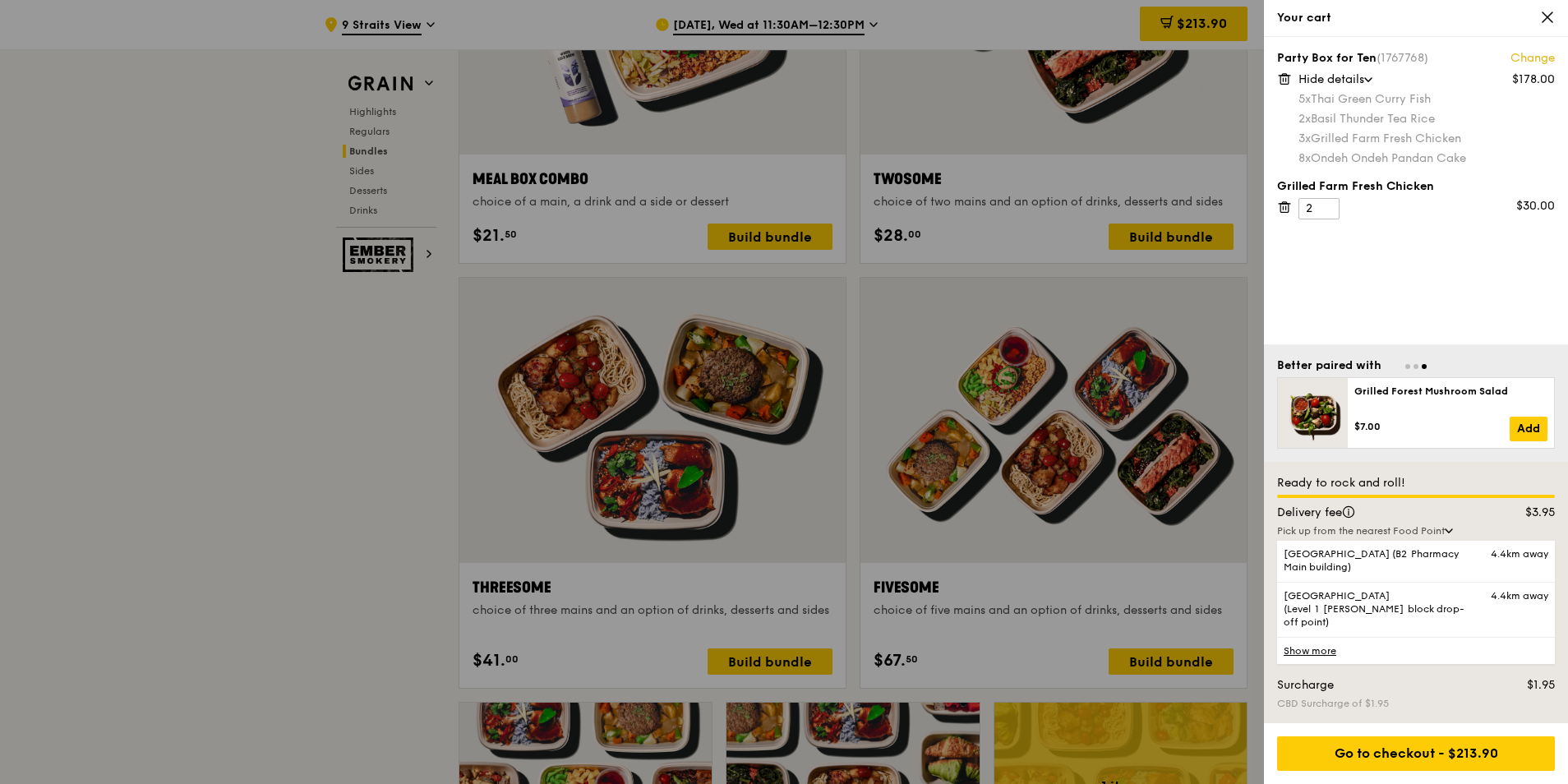
click at [381, 451] on div at bounding box center [784, 392] width 1568 height 784
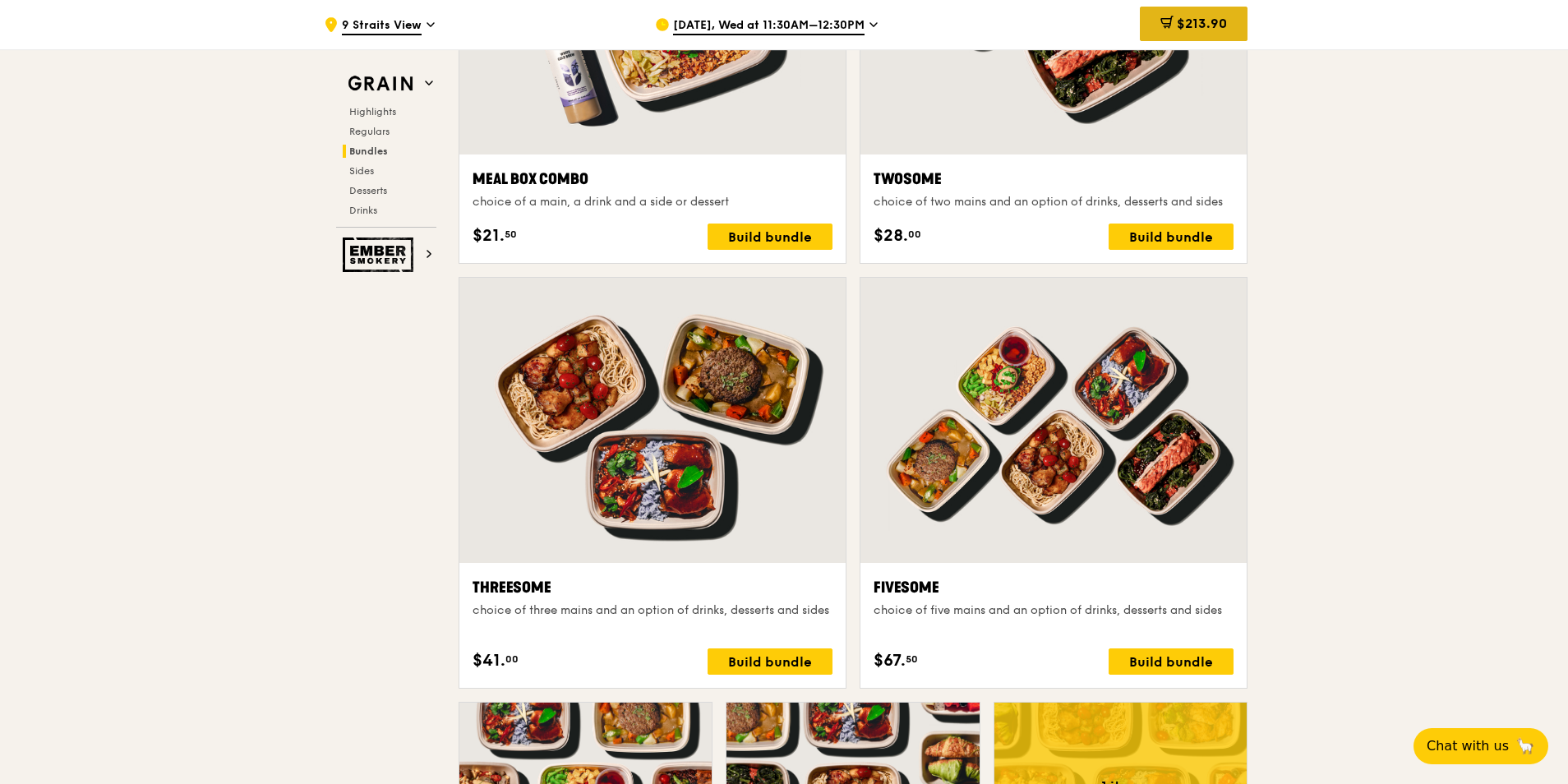
click at [1186, 34] on div "$213.90" at bounding box center [1193, 24] width 108 height 34
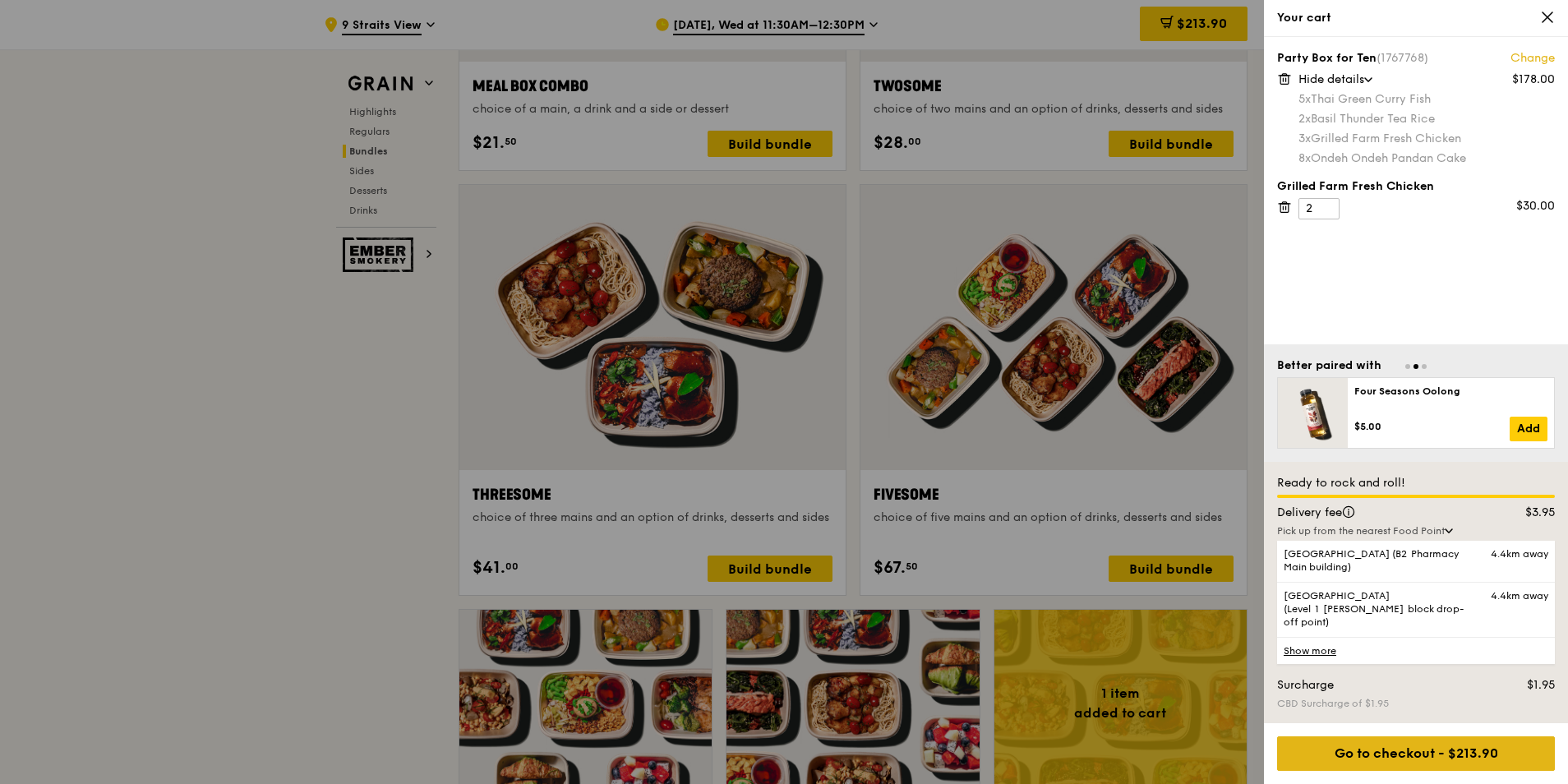
scroll to position [2893, 0]
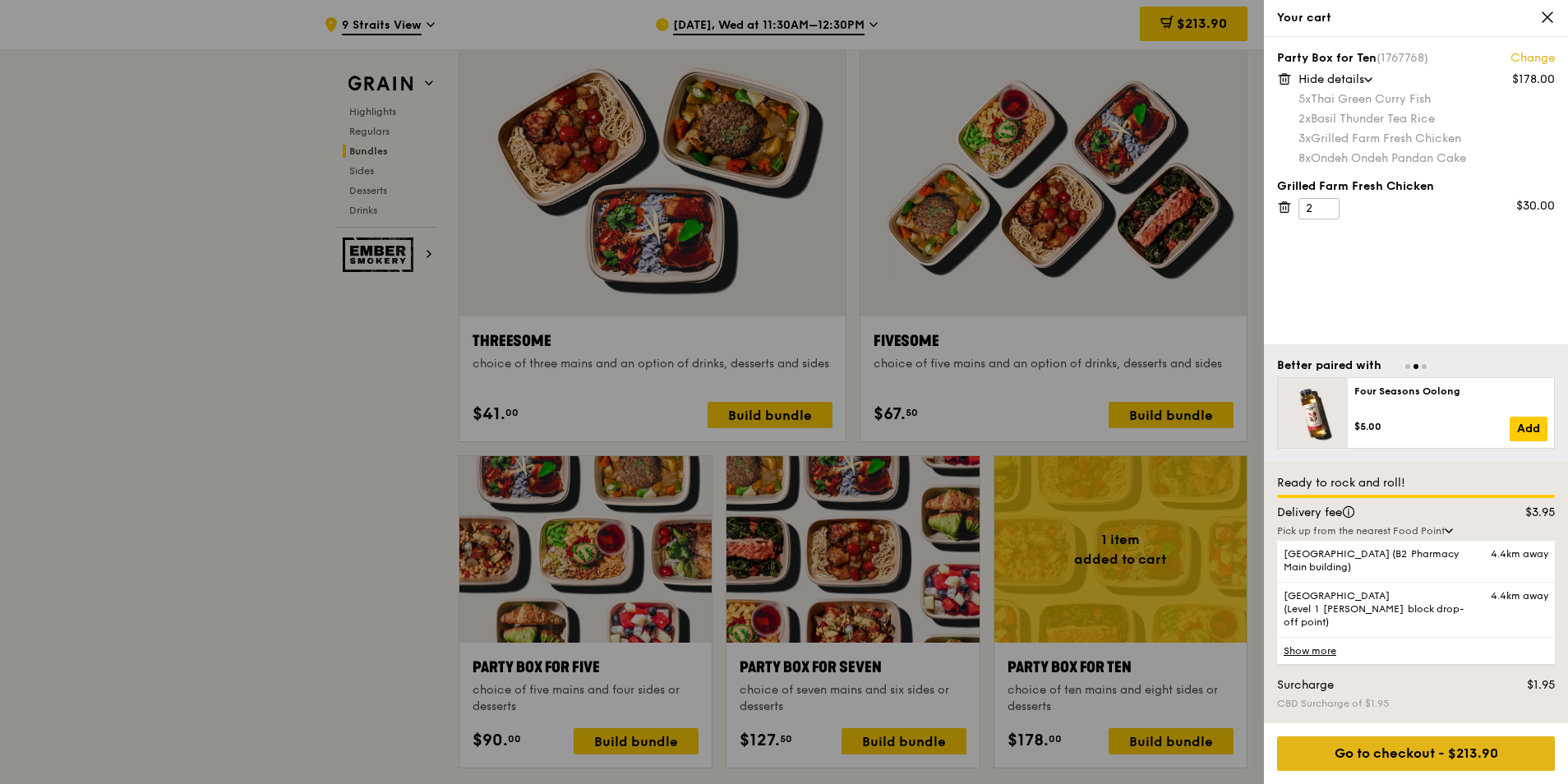
click at [1409, 757] on div "Go to checkout - $213.90" at bounding box center [1416, 753] width 278 height 34
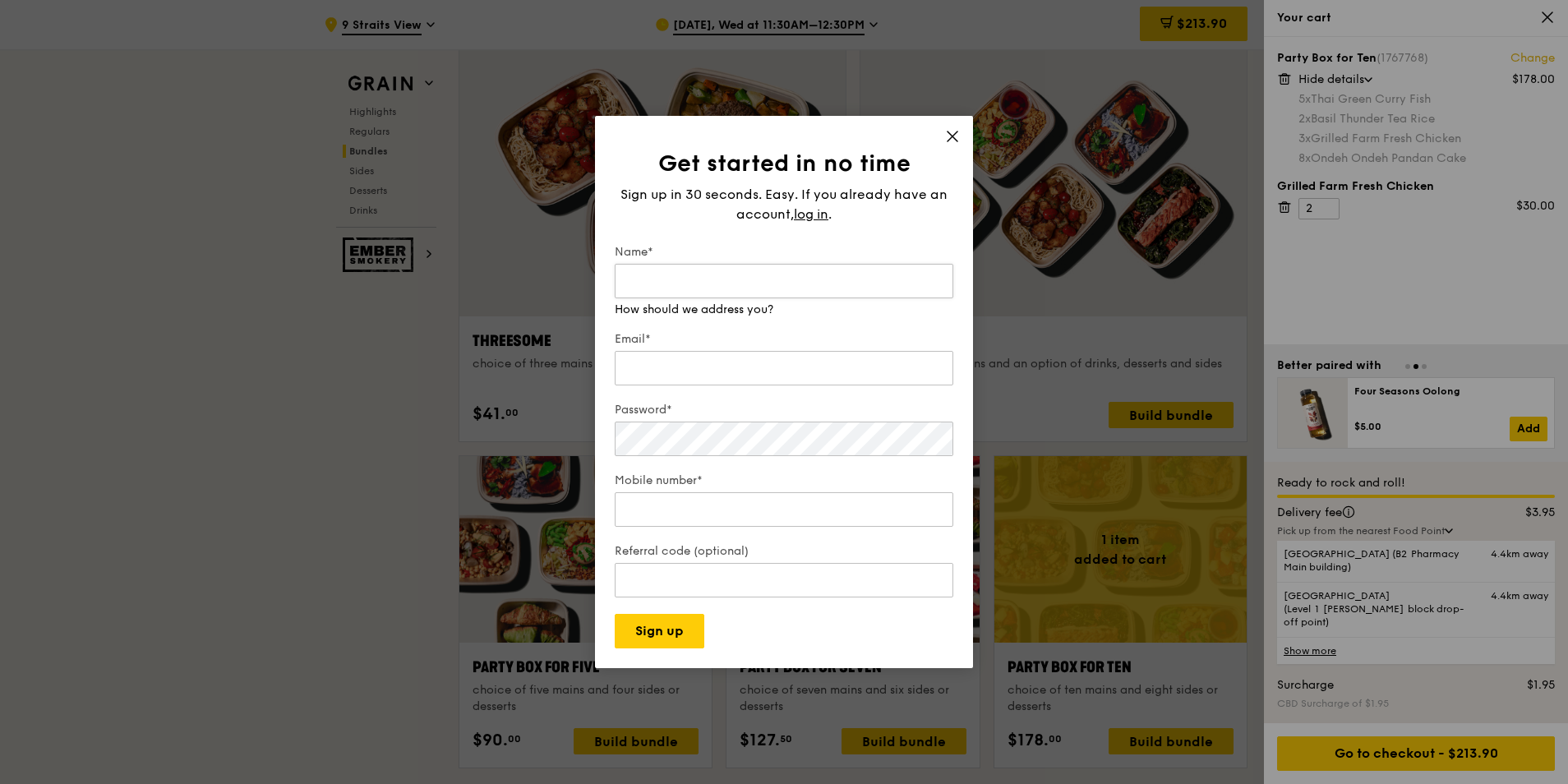
click at [723, 286] on input "Name*" at bounding box center [784, 281] width 339 height 34
type input "Sue Khamis"
click at [736, 367] on input "Email*" at bounding box center [784, 352] width 339 height 34
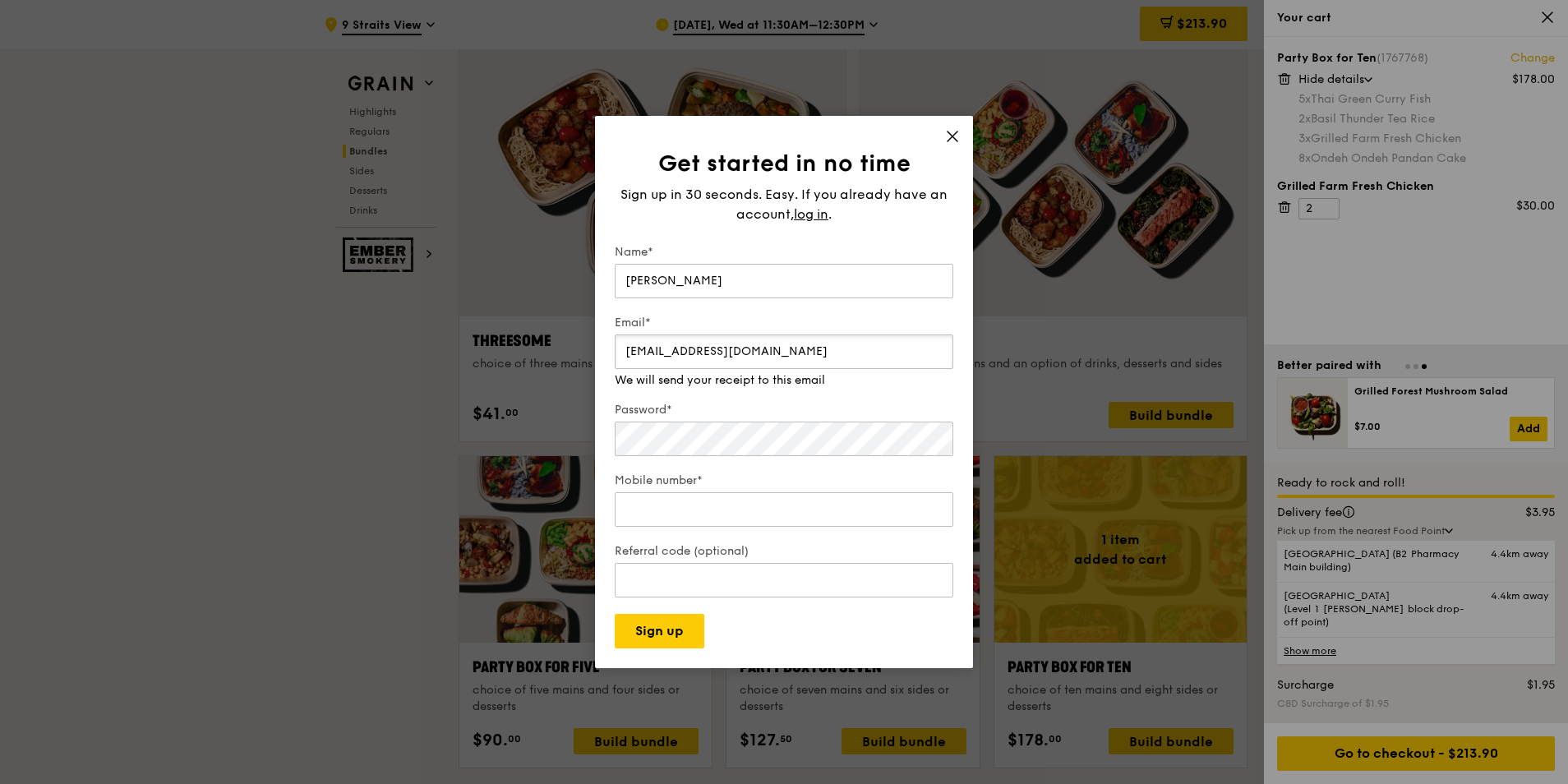
type input "sue.khamis@macquarie.com"
click at [707, 502] on input "Mobile number*" at bounding box center [784, 493] width 339 height 34
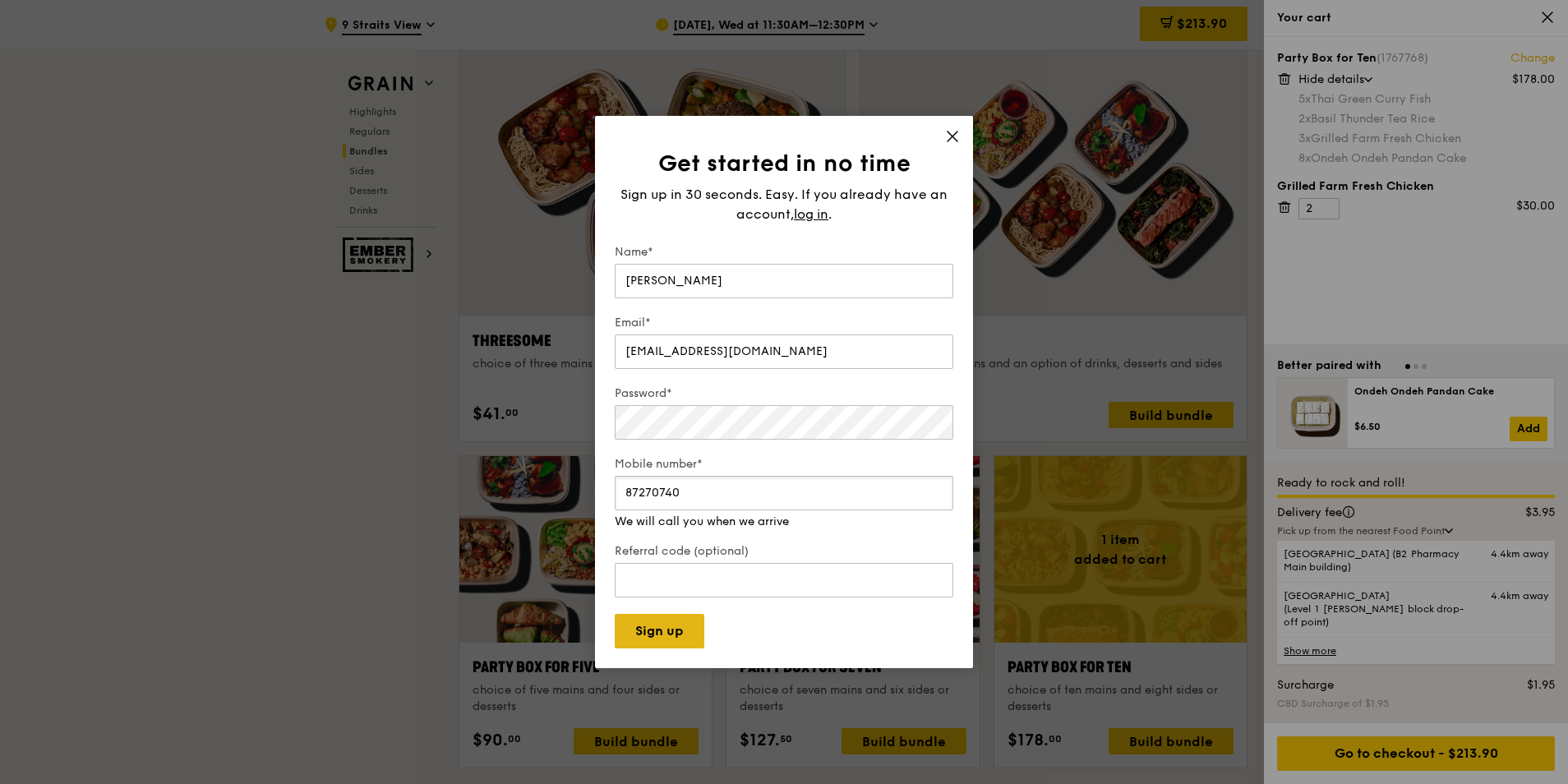
type input "87270740"
click at [651, 629] on button "Sign up" at bounding box center [659, 631] width 90 height 34
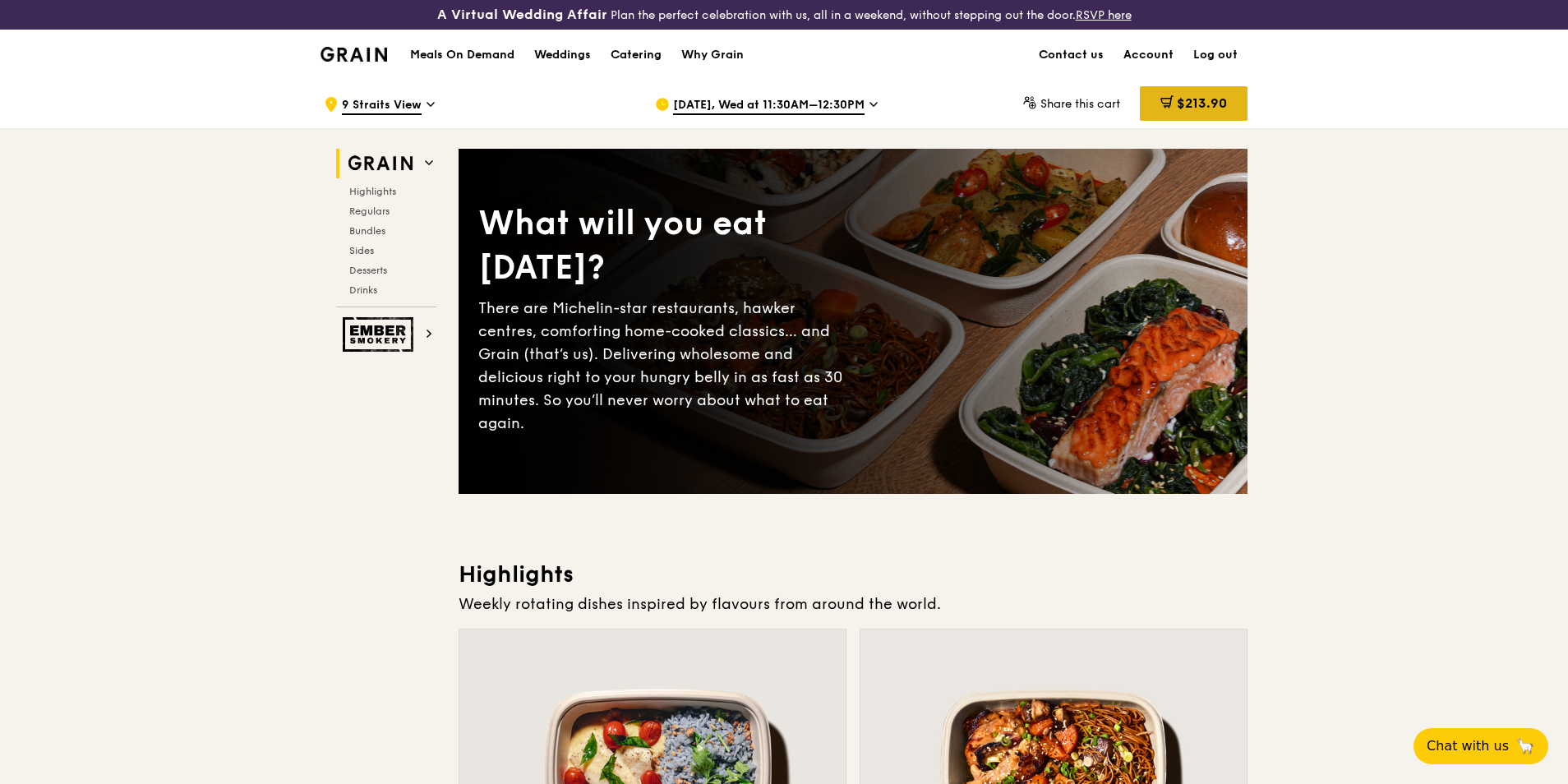
click at [1207, 102] on span "$213.90" at bounding box center [1201, 102] width 50 height 15
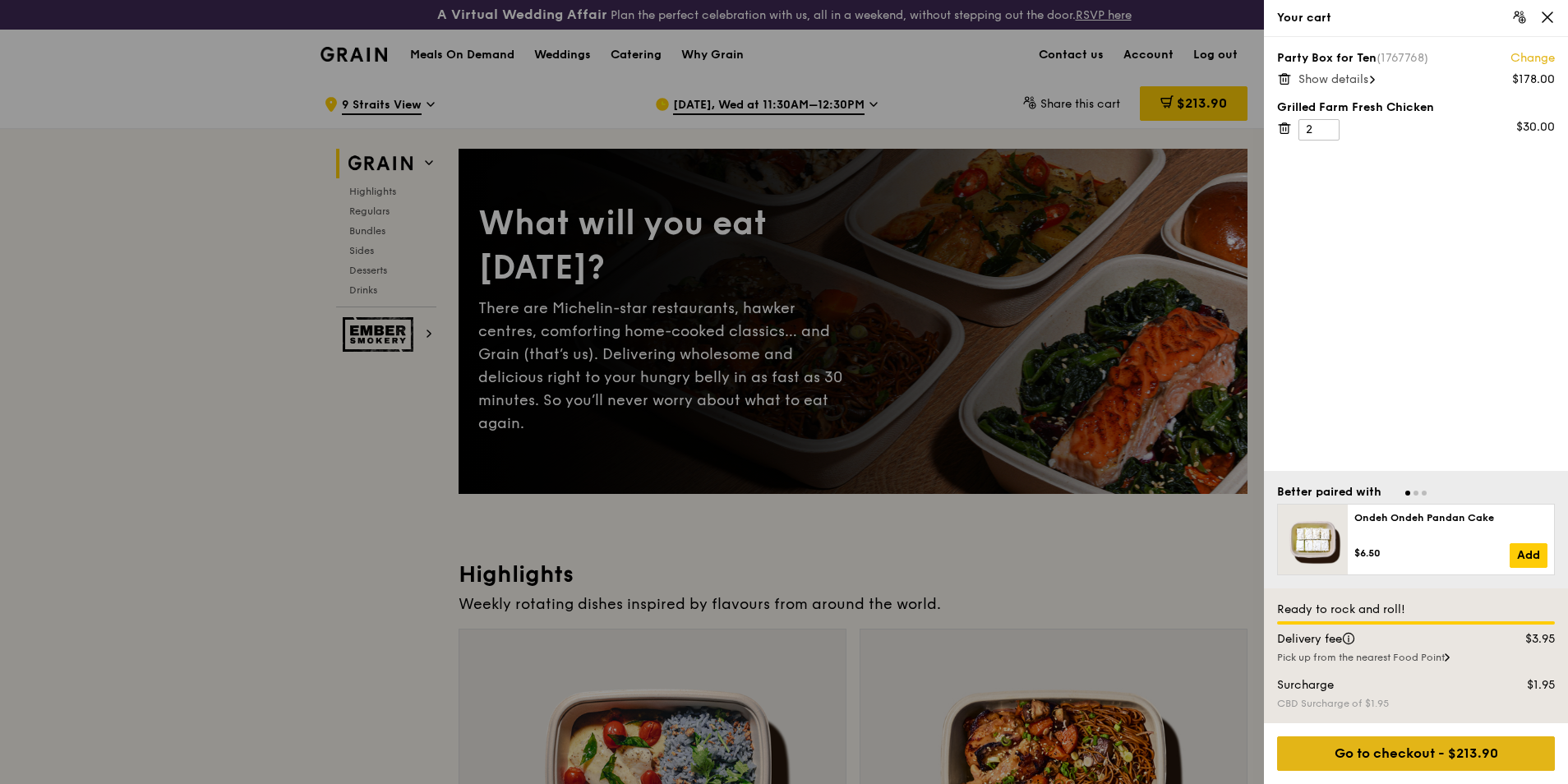
click at [1437, 748] on div "Go to checkout - $213.90" at bounding box center [1416, 753] width 278 height 34
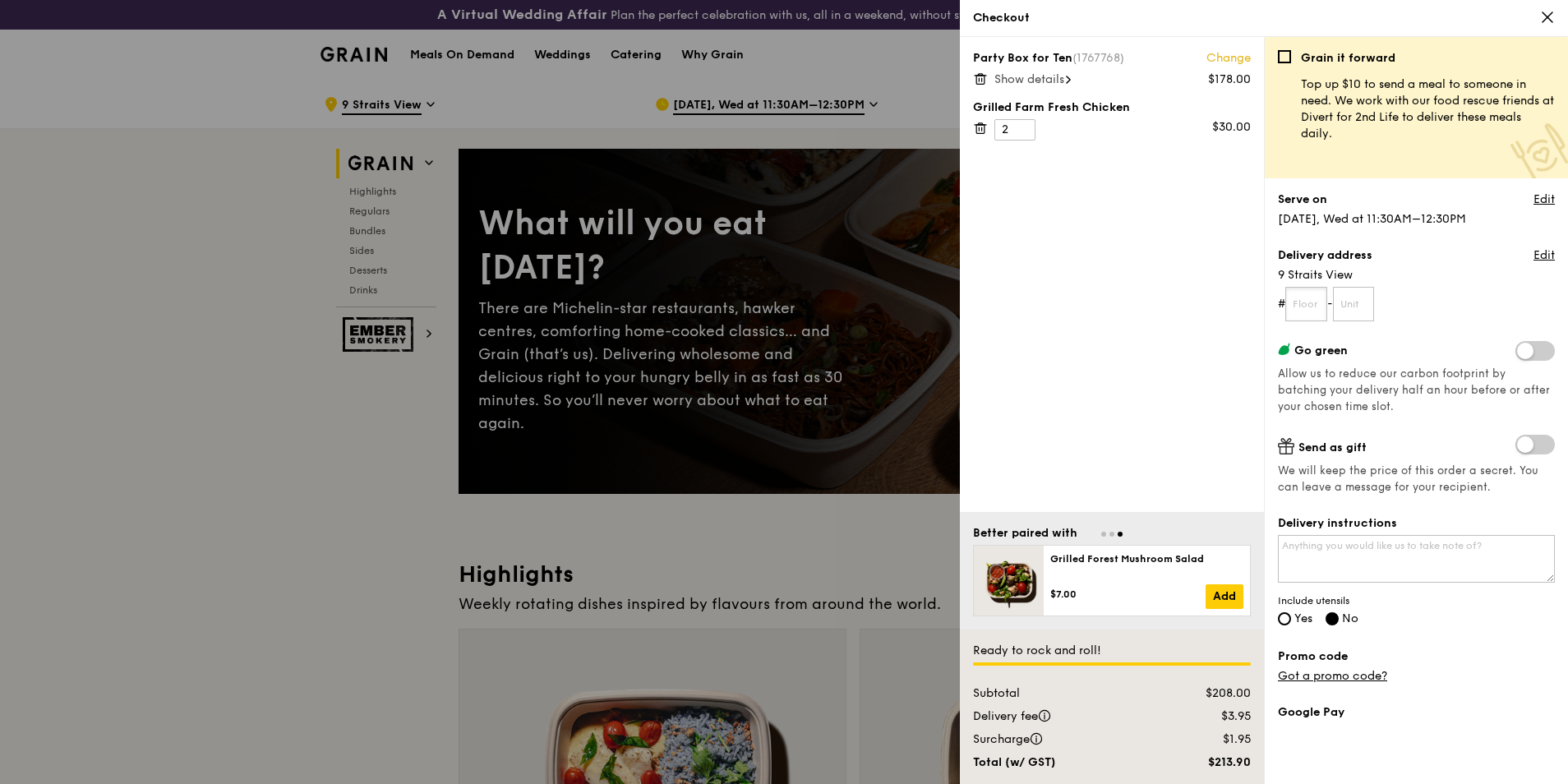
click at [1314, 300] on input "text" at bounding box center [1306, 304] width 42 height 34
type input "21"
click at [1355, 299] on input "text" at bounding box center [1354, 304] width 42 height 34
type input "07"
click at [1438, 305] on form "# 21 - 07" at bounding box center [1417, 304] width 277 height 34
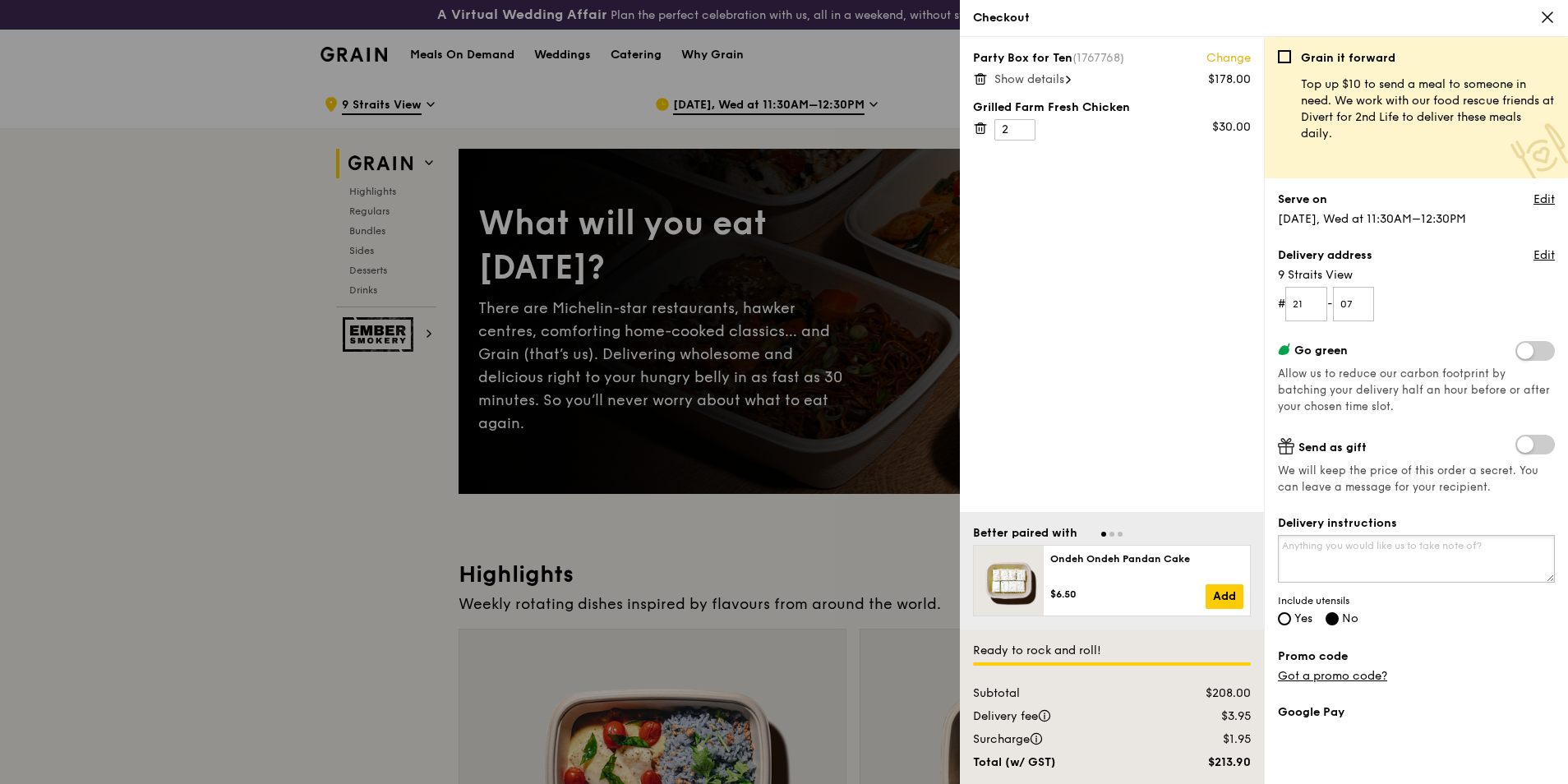
click at [1399, 549] on textarea "Delivery instructions" at bounding box center [1417, 559] width 277 height 48
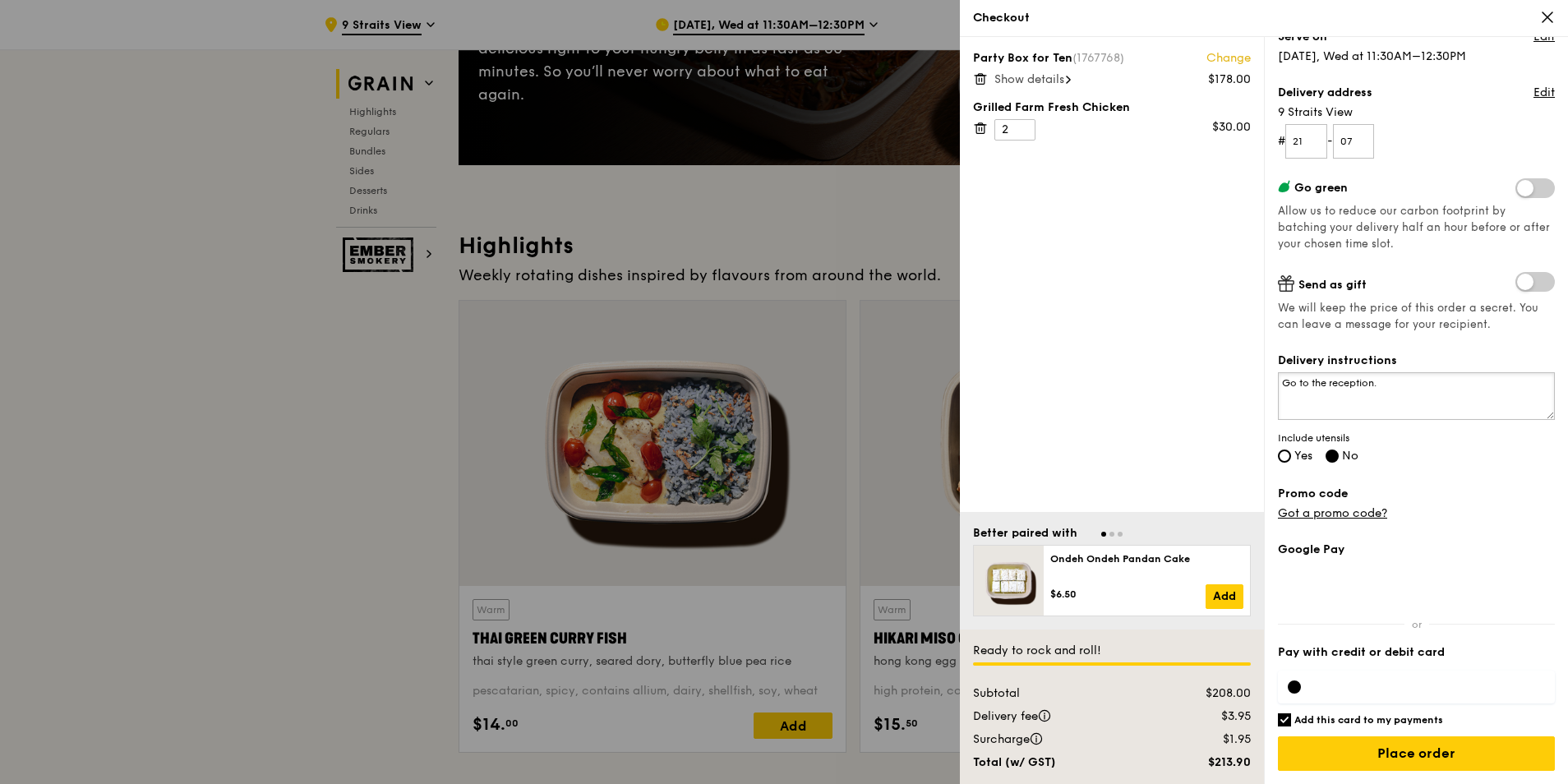
scroll to position [329, 0]
type textarea "Go to the reception."
click at [1282, 721] on input "Add this card to my payments" at bounding box center [1285, 720] width 14 height 14
checkbox input "false"
click at [1367, 680] on div at bounding box center [1417, 687] width 277 height 33
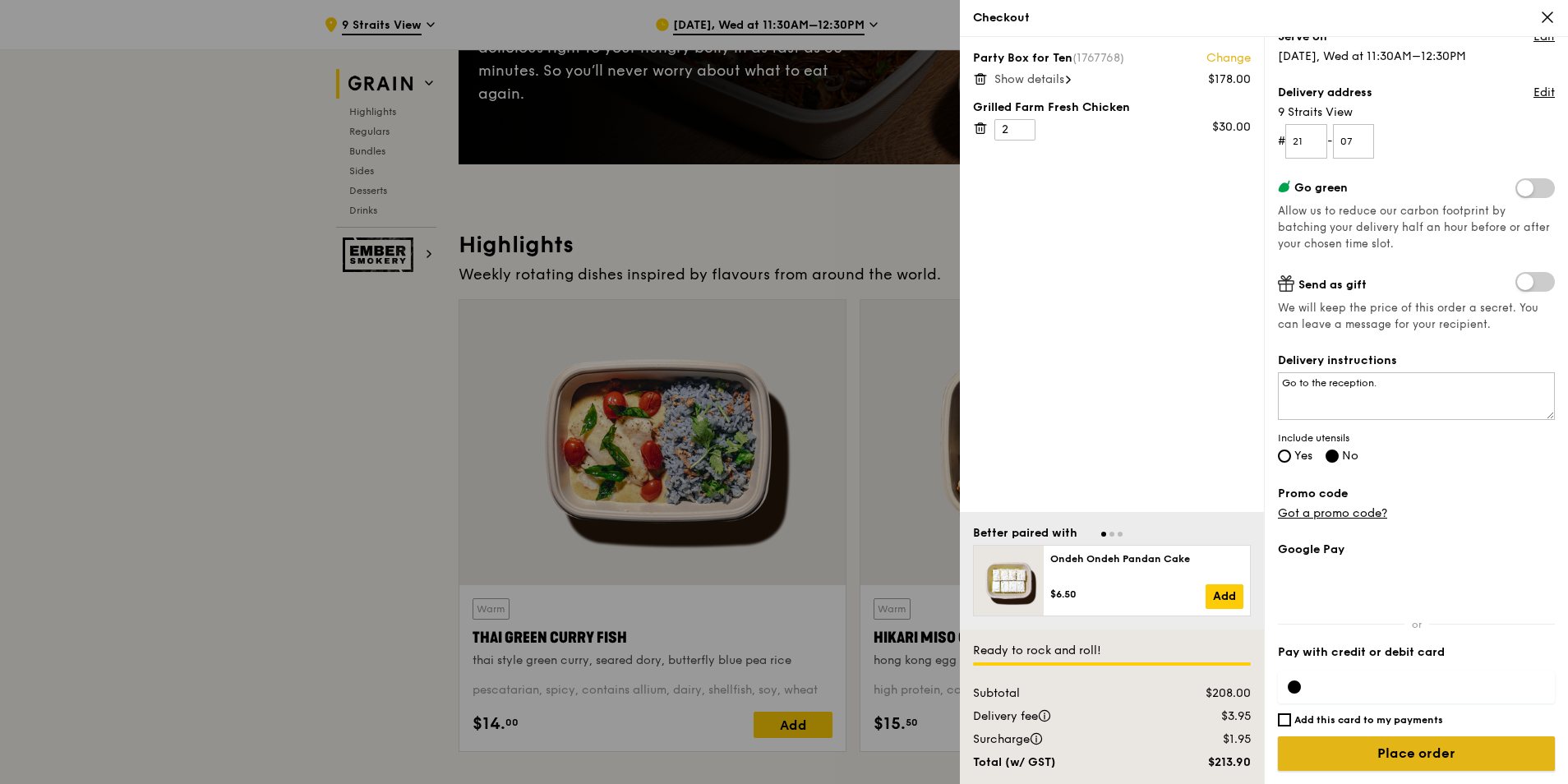
click at [1398, 760] on input "Place order" at bounding box center [1417, 753] width 277 height 34
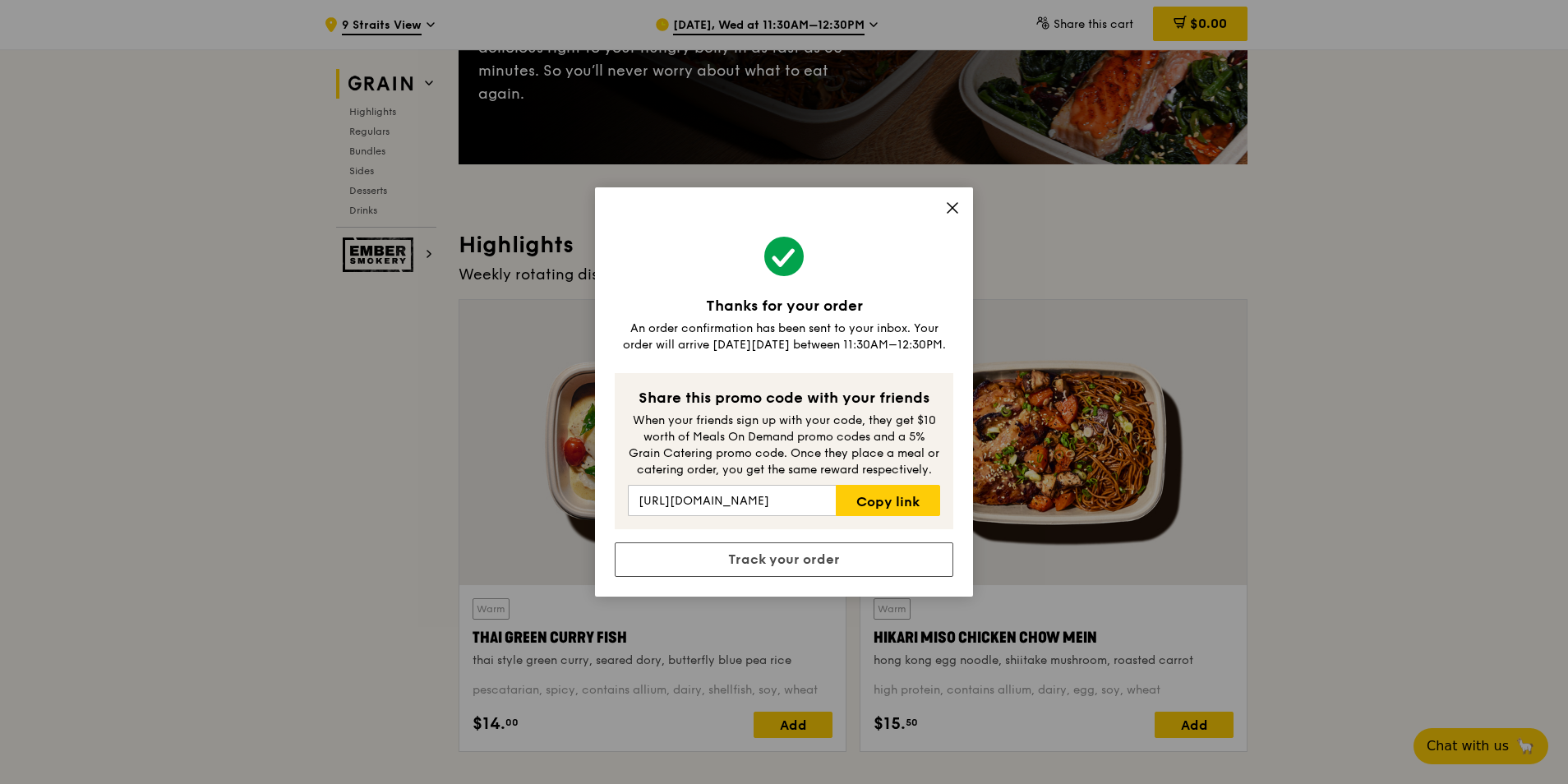
drag, startPoint x: 948, startPoint y: 207, endPoint x: 937, endPoint y: 260, distance: 54.1
click at [951, 207] on icon at bounding box center [952, 208] width 14 height 14
